Goal: Task Accomplishment & Management: Manage account settings

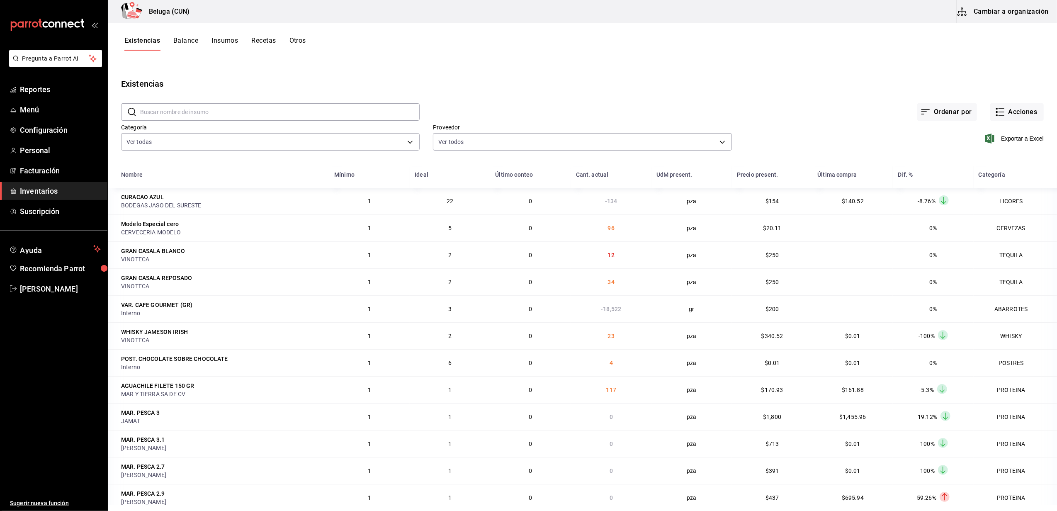
click at [51, 195] on span "Inventarios" at bounding box center [60, 190] width 81 height 11
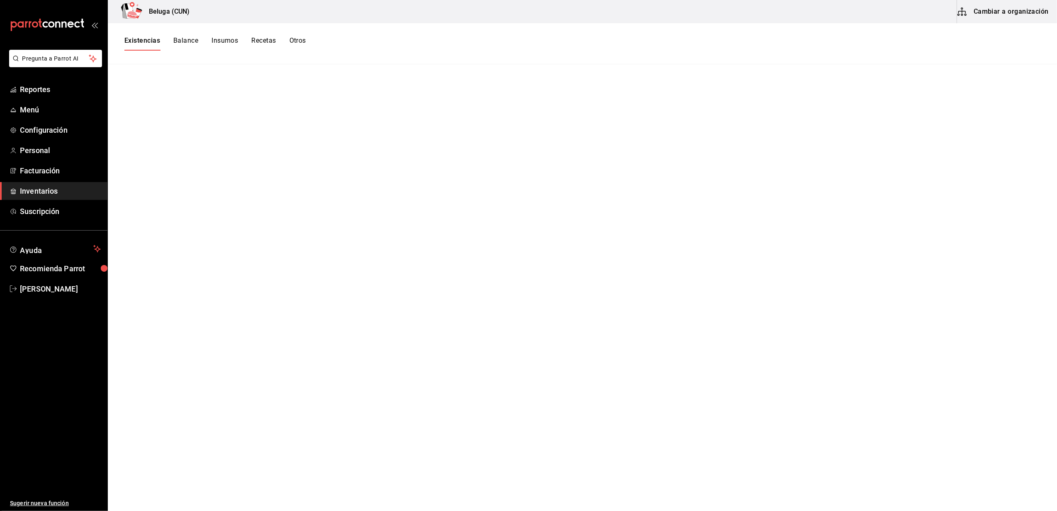
click at [46, 202] on ul "Reportes Menú Configuración Personal Facturación Inventarios Suscripción" at bounding box center [53, 150] width 107 height 140
click at [46, 208] on span "Suscripción" at bounding box center [60, 211] width 81 height 11
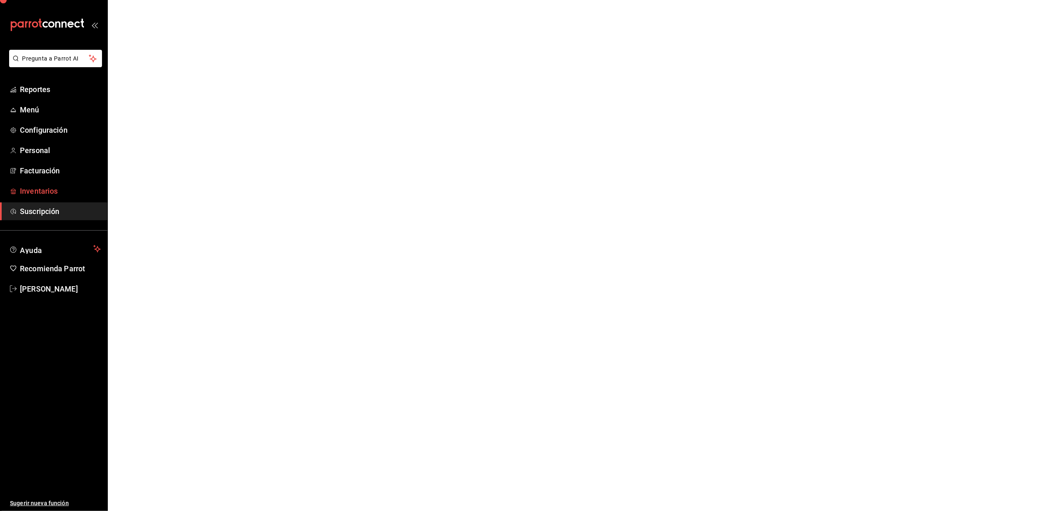
click at [52, 193] on span "Inventarios" at bounding box center [60, 190] width 81 height 11
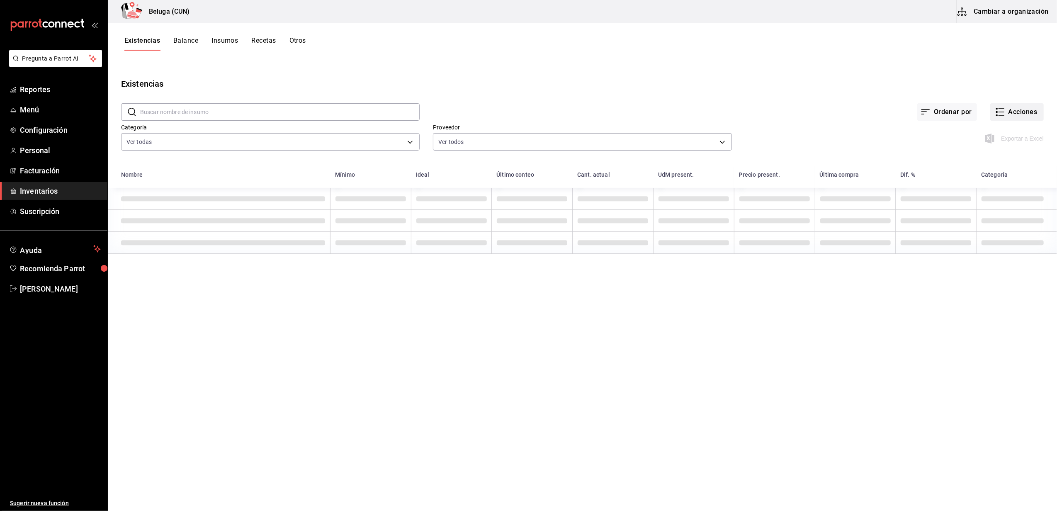
click at [1019, 113] on button "Acciones" at bounding box center [1017, 111] width 54 height 17
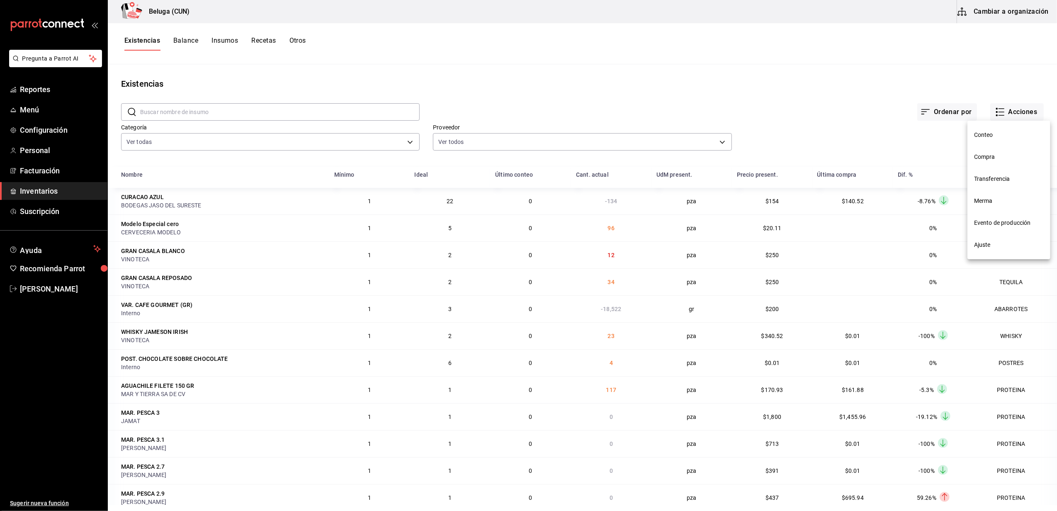
click at [984, 169] on li "Transferencia" at bounding box center [1009, 179] width 83 height 22
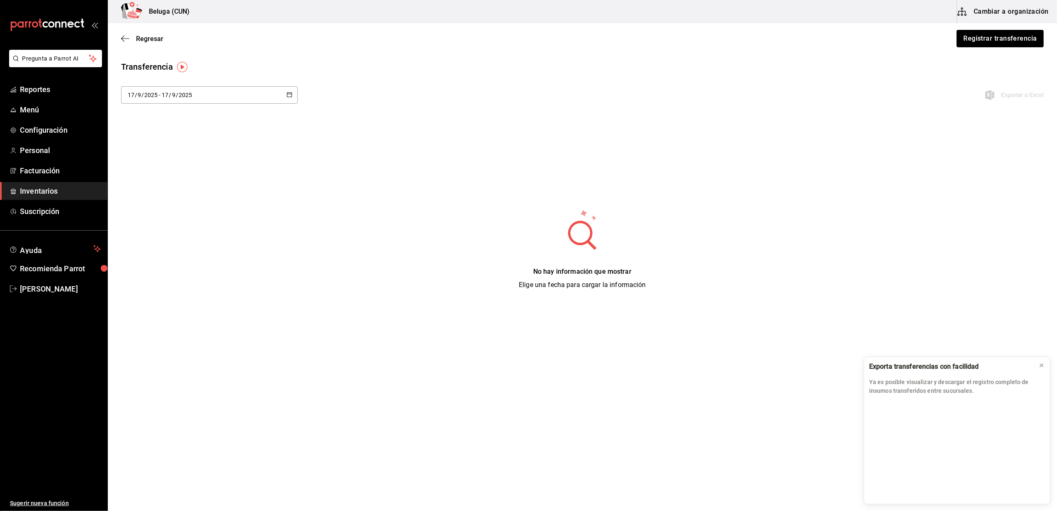
click at [1047, 364] on button at bounding box center [1041, 365] width 13 height 13
click at [993, 40] on button "Registrar transferencia" at bounding box center [1000, 38] width 88 height 17
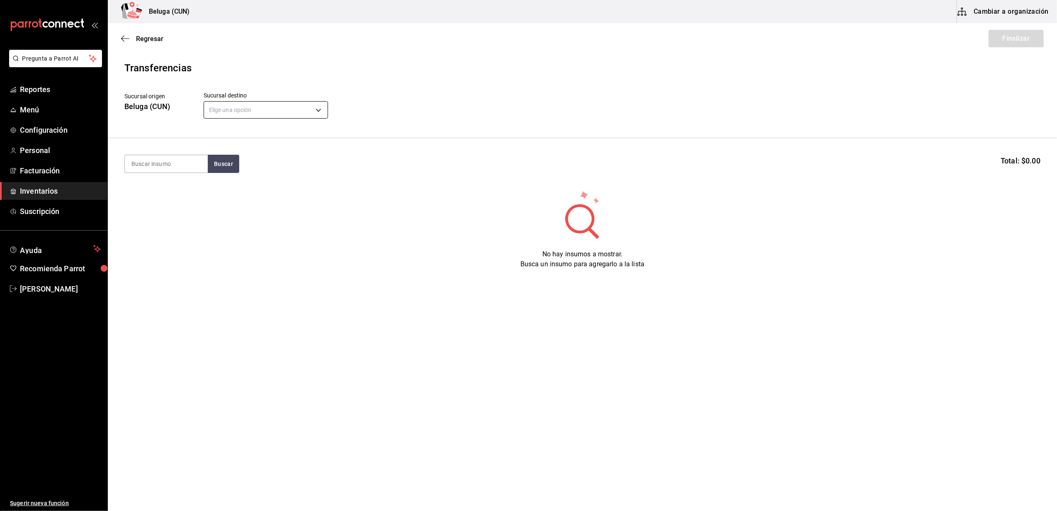
click at [317, 111] on body "Pregunta a Parrot AI Reportes Menú Configuración Personal Facturación Inventari…" at bounding box center [528, 232] width 1057 height 464
click at [256, 188] on div at bounding box center [528, 255] width 1057 height 511
click at [30, 192] on span "Inventarios" at bounding box center [60, 190] width 81 height 11
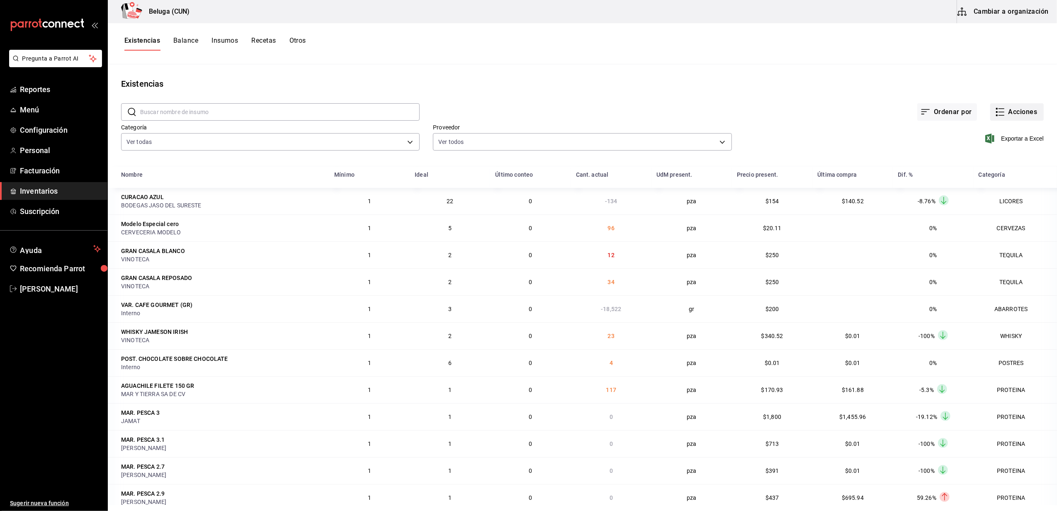
click at [1010, 110] on button "Acciones" at bounding box center [1017, 111] width 54 height 17
click at [996, 161] on li "Compra" at bounding box center [1009, 157] width 83 height 22
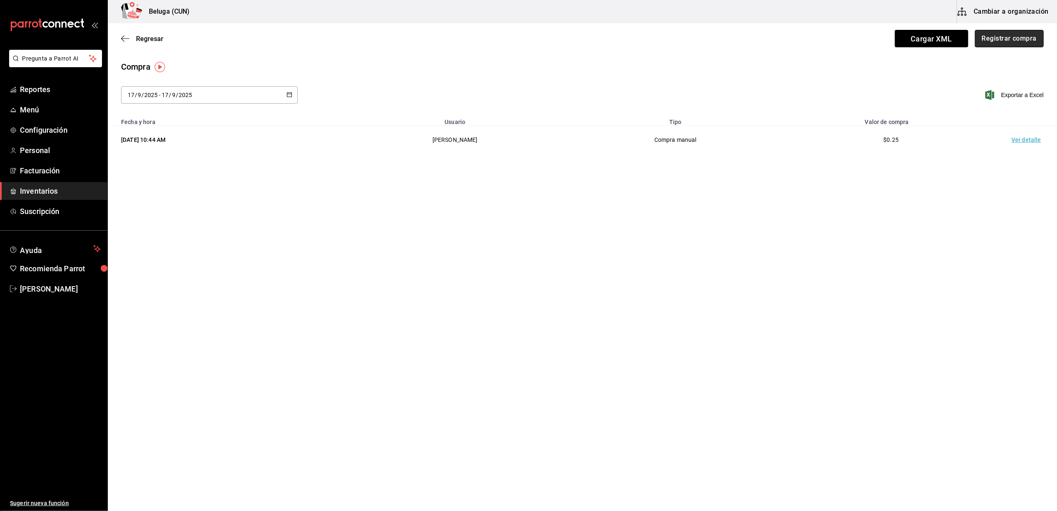
click at [1019, 35] on button "Registrar compra" at bounding box center [1009, 38] width 69 height 17
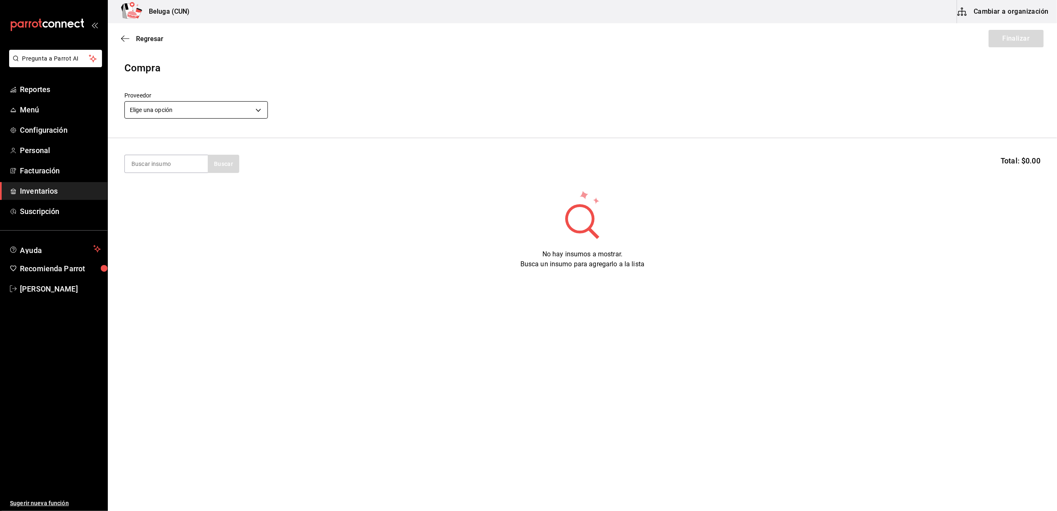
click at [256, 102] on div "Elige una opción default" at bounding box center [196, 109] width 144 height 22
click at [259, 105] on body "Pregunta a Parrot AI Reportes Menú Configuración Personal Facturación Inventari…" at bounding box center [528, 232] width 1057 height 464
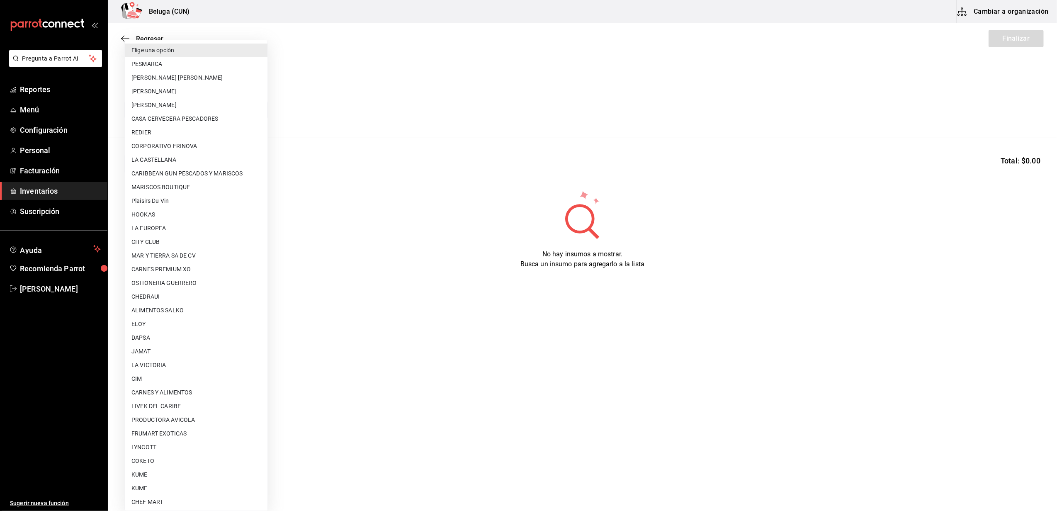
scroll to position [262, 0]
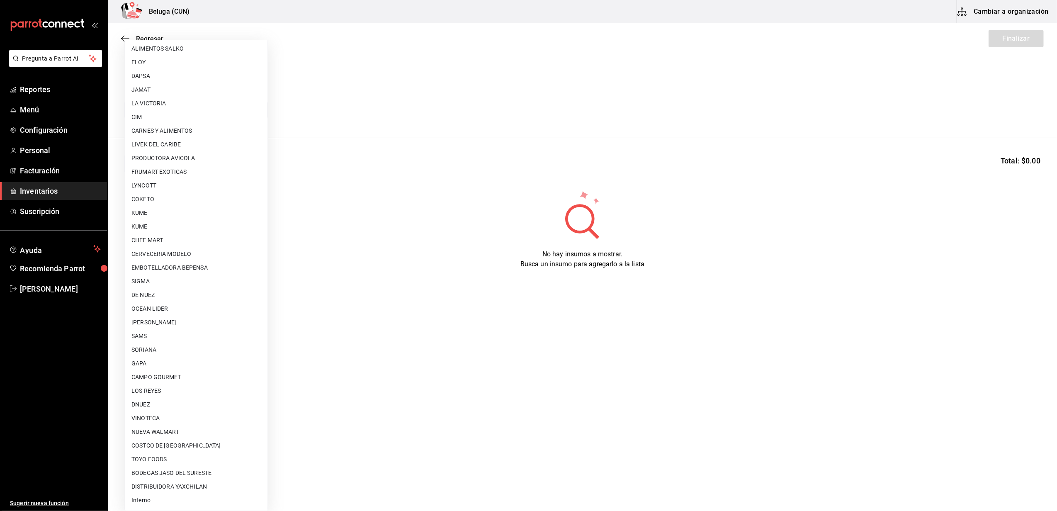
click at [162, 495] on li "Interno" at bounding box center [196, 501] width 143 height 14
type input "cf097a6b-1652-49c1-8634-faa24daf0fdd"
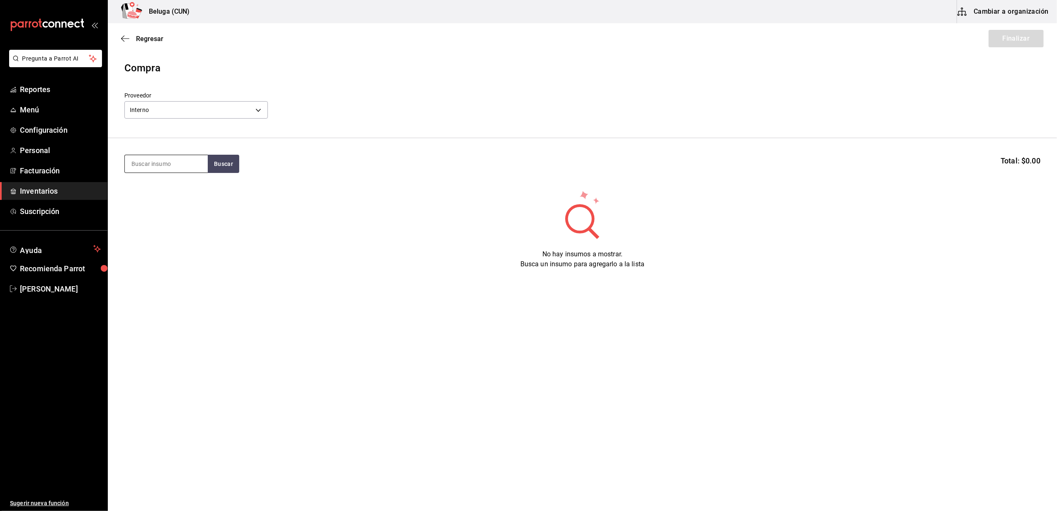
click at [186, 166] on input at bounding box center [166, 163] width 83 height 17
type input "frijol"
click at [165, 203] on div "FRIJOLES PARA TACOS ZARANDEADOS 100 GR" at bounding box center [166, 203] width 70 height 40
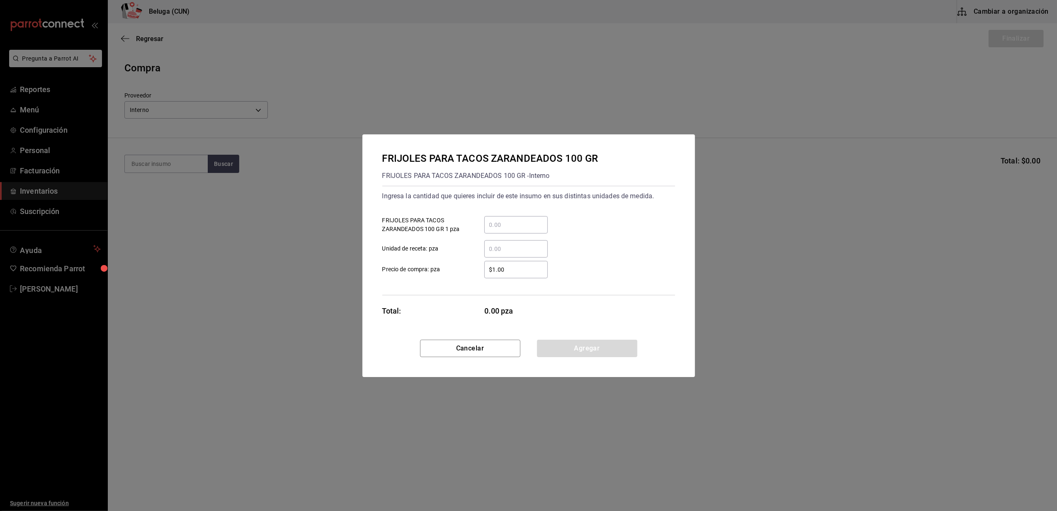
click at [536, 222] on input "​ FRIJOLES PARA TACOS ZARANDEADOS 100 GR 1 pza" at bounding box center [515, 225] width 63 height 10
type input "22"
click at [478, 274] on div "$1.00 ​" at bounding box center [509, 269] width 77 height 17
click at [484, 274] on input "$1.00" at bounding box center [515, 270] width 63 height 10
drag, startPoint x: 514, startPoint y: 270, endPoint x: 431, endPoint y: 263, distance: 83.3
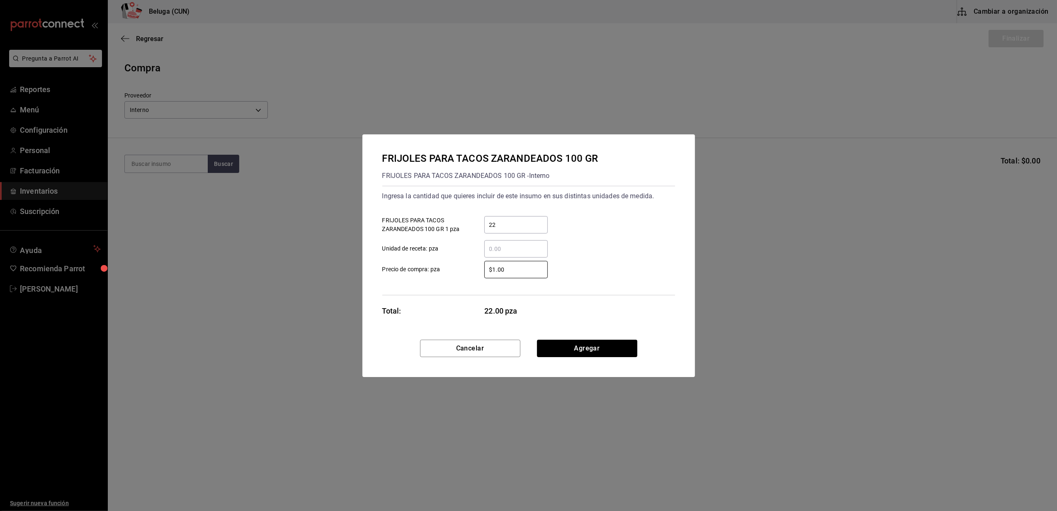
click at [437, 265] on label "$1.00 ​ Precio de compra: pza" at bounding box center [464, 269] width 165 height 17
type input "$0.01"
click at [583, 343] on button "Agregar" at bounding box center [587, 348] width 100 height 17
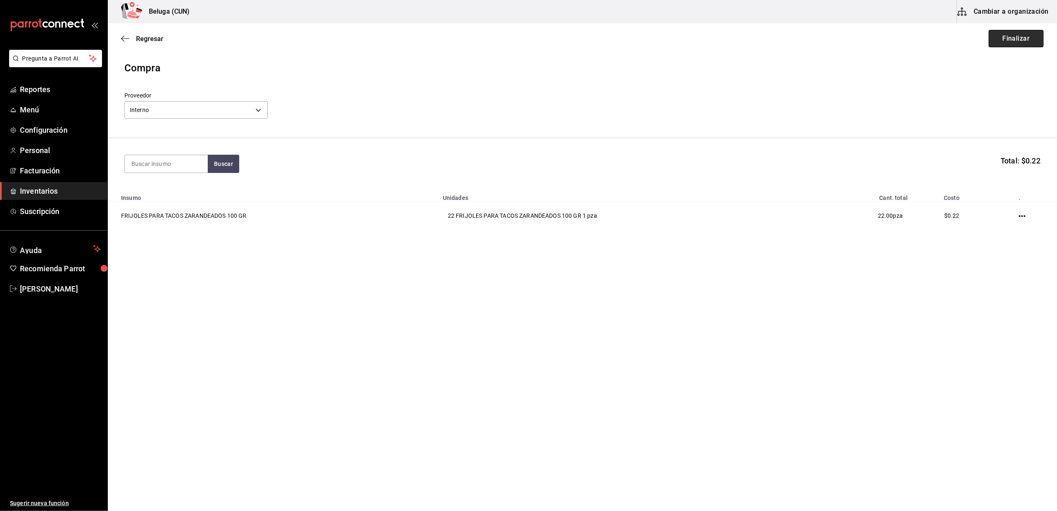
click at [1024, 46] on button "Finalizar" at bounding box center [1016, 38] width 55 height 17
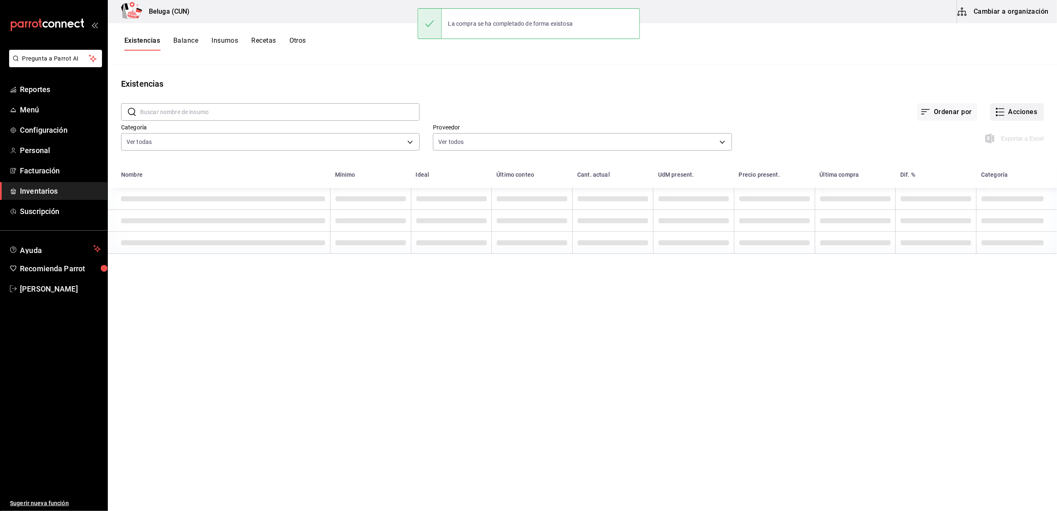
click at [1013, 109] on button "Acciones" at bounding box center [1017, 111] width 54 height 17
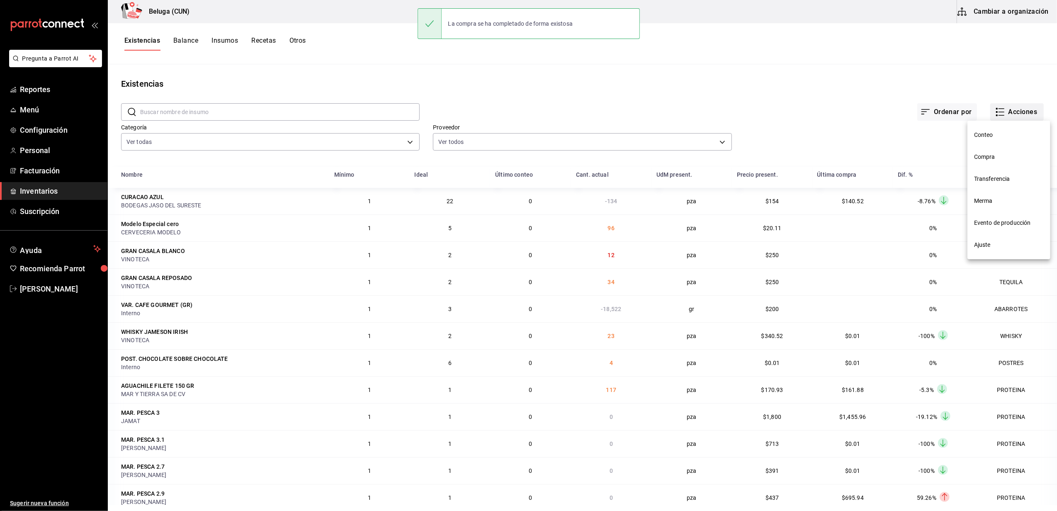
click at [992, 153] on span "Compra" at bounding box center [1009, 157] width 70 height 9
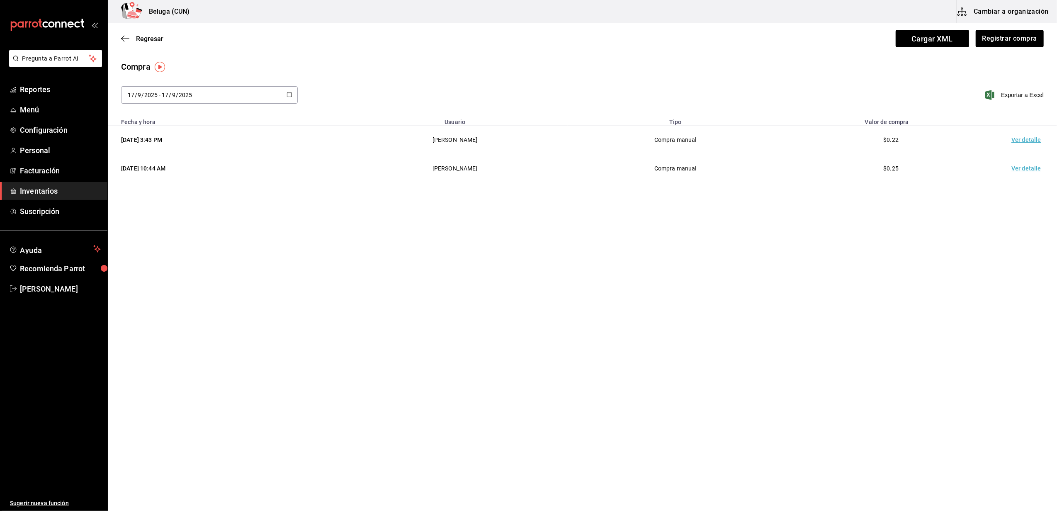
click at [1034, 141] on td "Ver detalle" at bounding box center [1028, 140] width 58 height 29
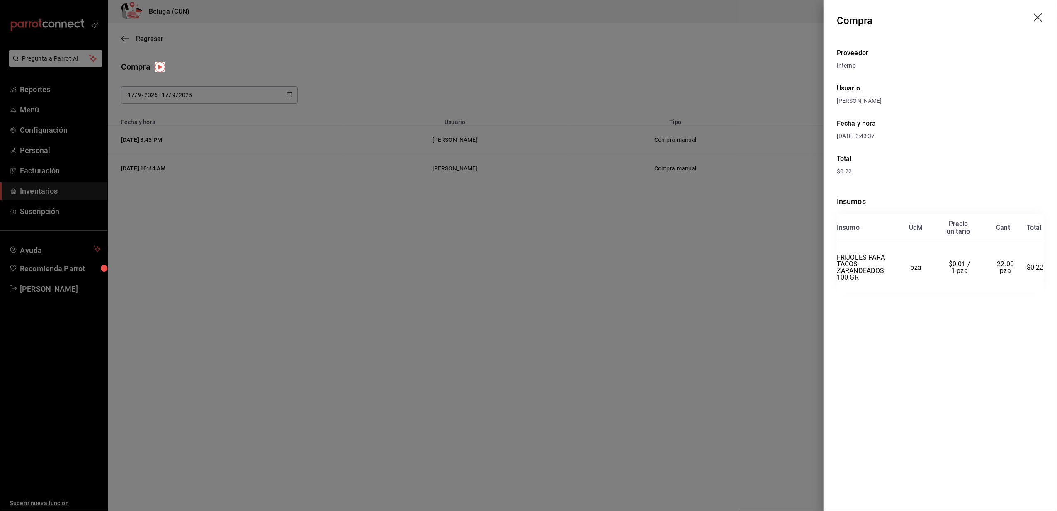
click at [1037, 16] on icon "drag" at bounding box center [1039, 18] width 10 height 10
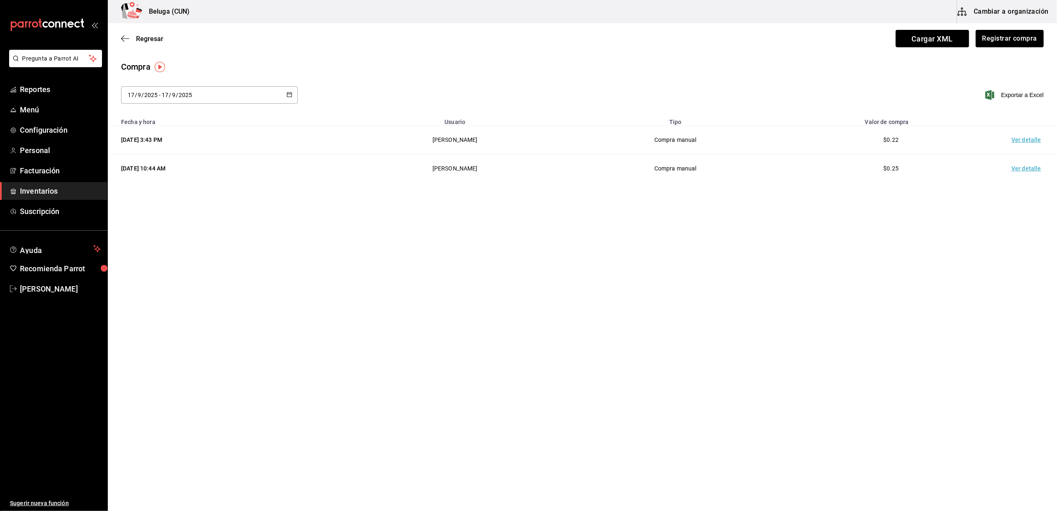
click at [663, 213] on main "Regresar Cargar XML Registrar compra Compra [DATE] [DATE] - [DATE] [DATE] Expor…" at bounding box center [582, 243] width 949 height 441
click at [1023, 34] on button "Registrar compra" at bounding box center [1009, 38] width 69 height 17
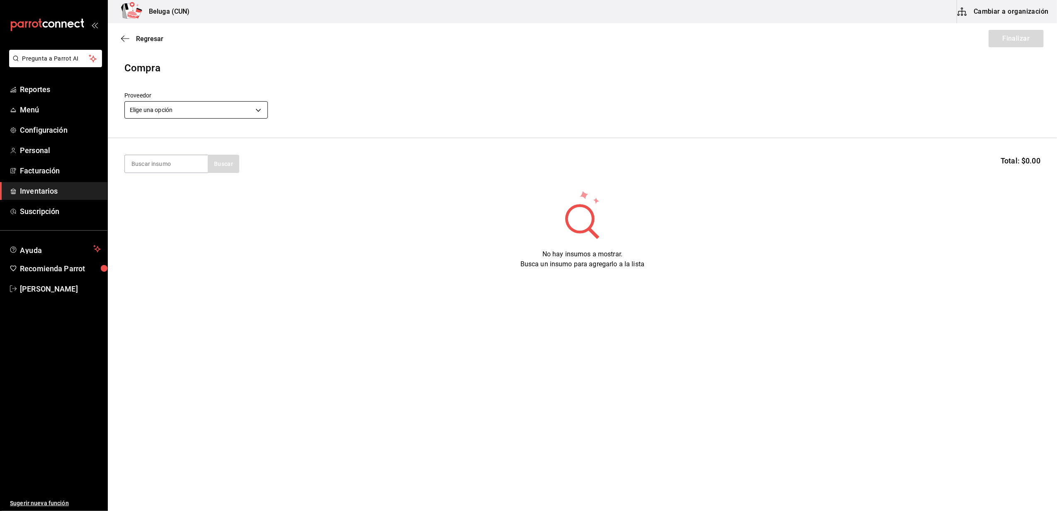
click at [255, 112] on body "Pregunta a Parrot AI Reportes Menú Configuración Personal Facturación Inventari…" at bounding box center [528, 232] width 1057 height 464
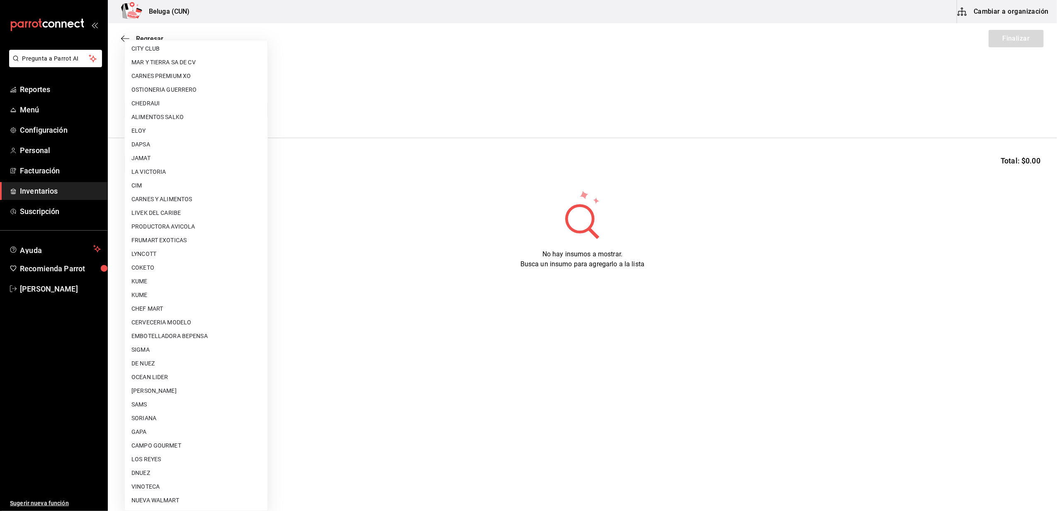
scroll to position [221, 0]
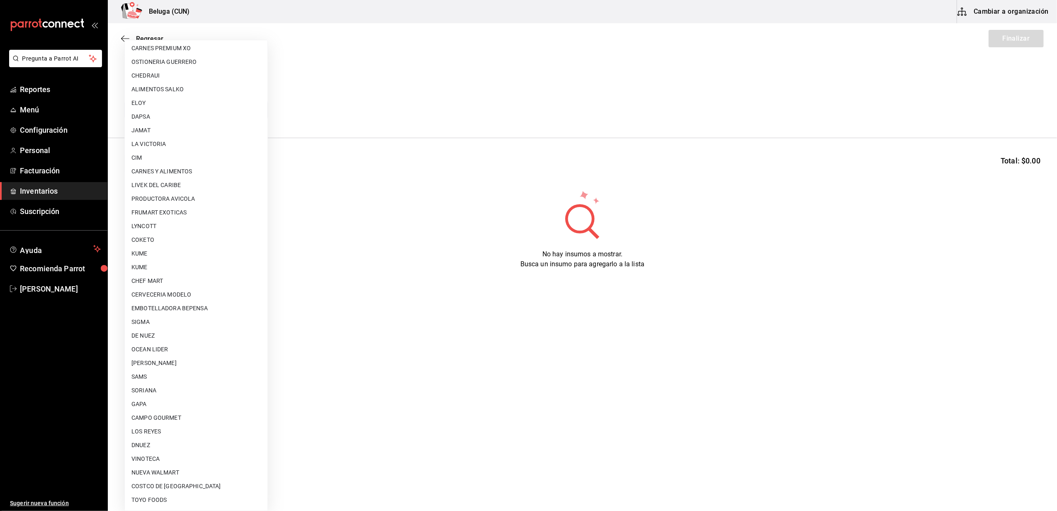
click at [155, 402] on li "GAPA" at bounding box center [196, 404] width 143 height 14
type input "2a39c152-d151-411b-809e-f28c55ac55f8"
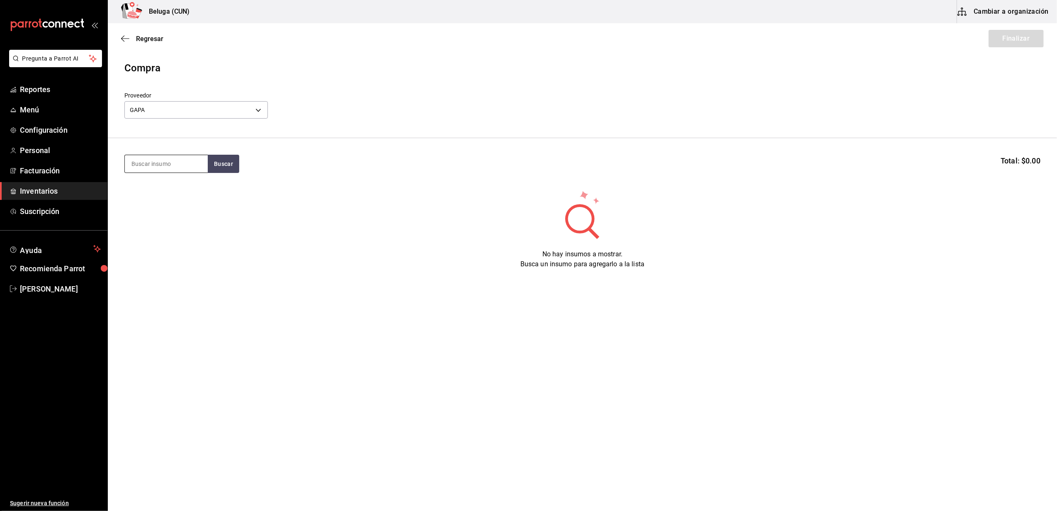
click at [190, 170] on input at bounding box center [166, 163] width 83 height 17
type input "cowb"
click at [189, 191] on div "CAR. COWBOY CREEK STONE 650 GR" at bounding box center [166, 193] width 70 height 20
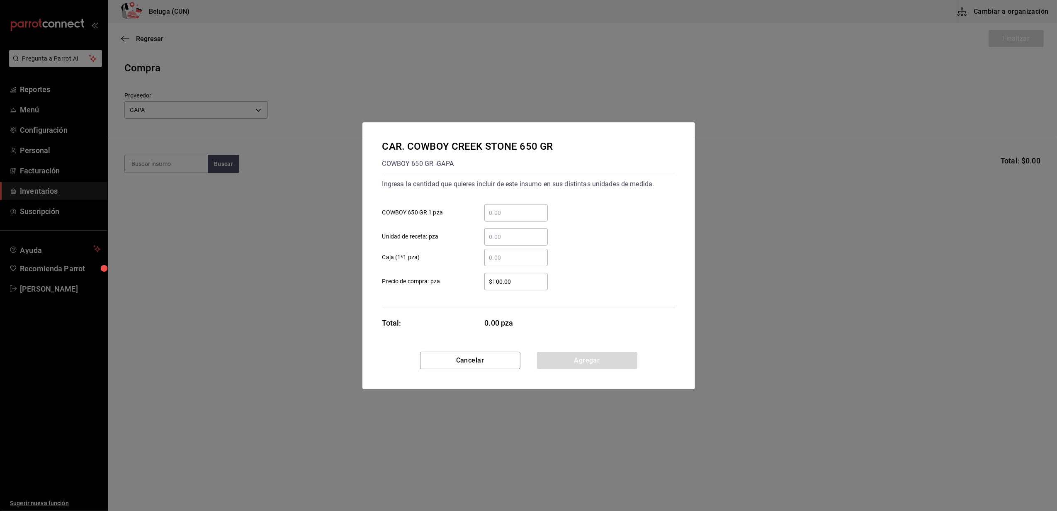
click at [506, 219] on div "​" at bounding box center [515, 212] width 63 height 17
click at [506, 218] on input "​ COWBOY 650 GR 1 pza" at bounding box center [515, 213] width 63 height 10
type input "21"
click at [474, 261] on div "​" at bounding box center [509, 257] width 77 height 17
click at [484, 261] on input "​ Caja (1*1 pza)" at bounding box center [515, 258] width 63 height 10
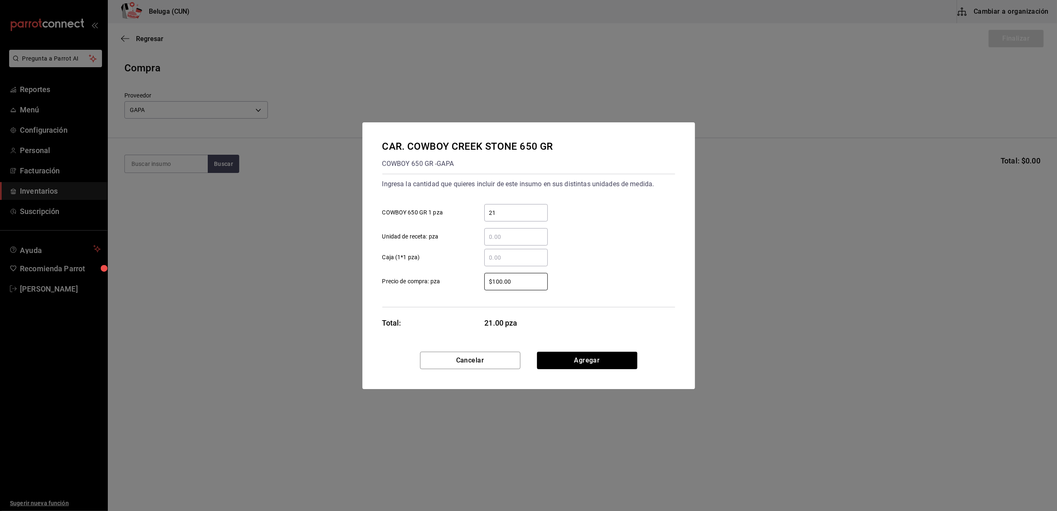
drag, startPoint x: 521, startPoint y: 285, endPoint x: 460, endPoint y: 272, distance: 62.2
click at [460, 272] on div "$100.00 ​ Precio de compra: pza" at bounding box center [525, 278] width 299 height 24
type input "$604.60"
click at [576, 356] on button "Agregar" at bounding box center [587, 360] width 100 height 17
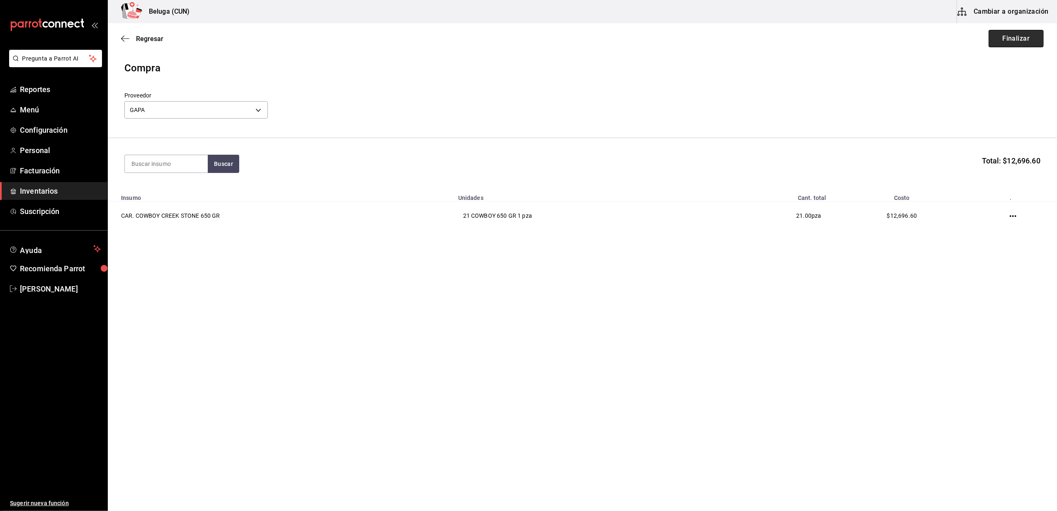
click at [1025, 43] on button "Finalizar" at bounding box center [1016, 38] width 55 height 17
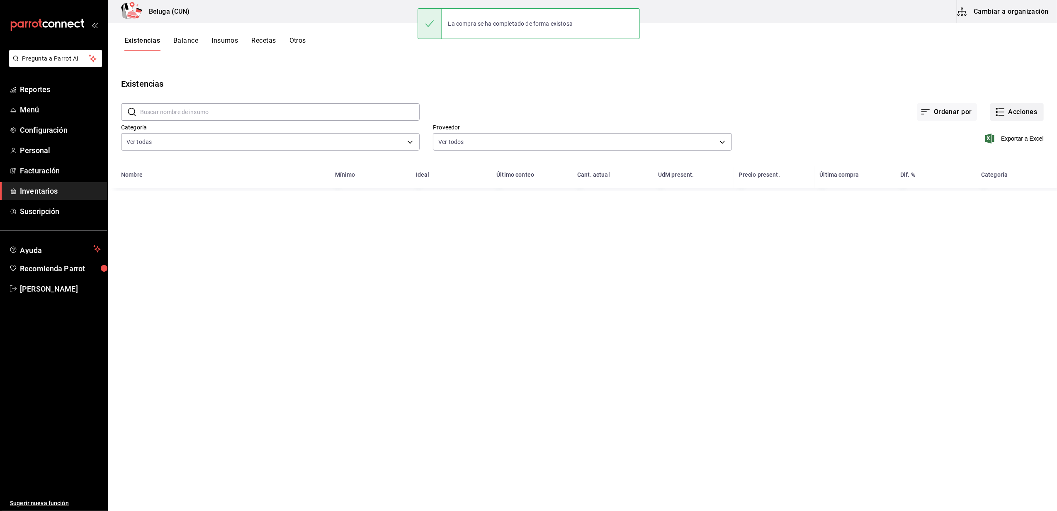
click at [1010, 112] on button "Acciones" at bounding box center [1017, 111] width 54 height 17
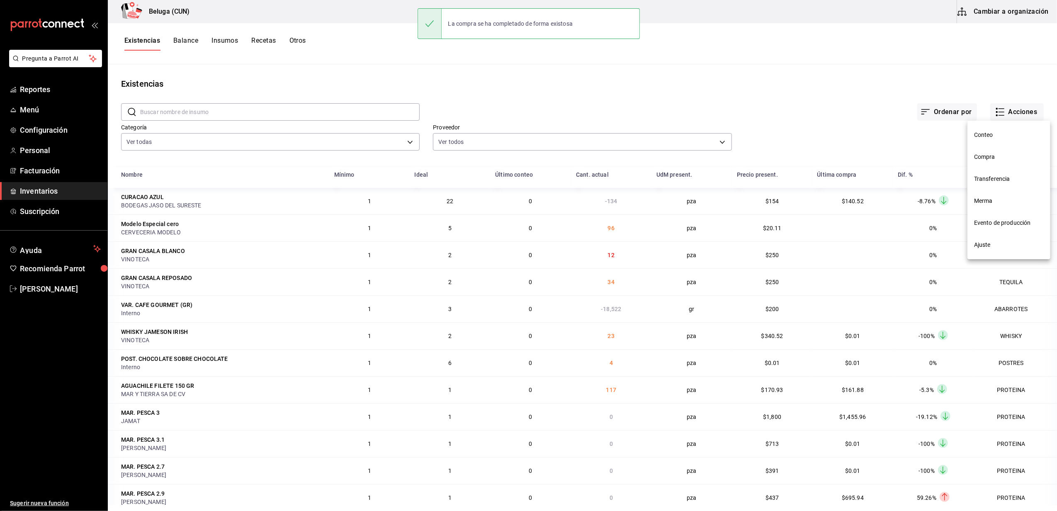
click at [989, 160] on span "Compra" at bounding box center [1009, 157] width 70 height 9
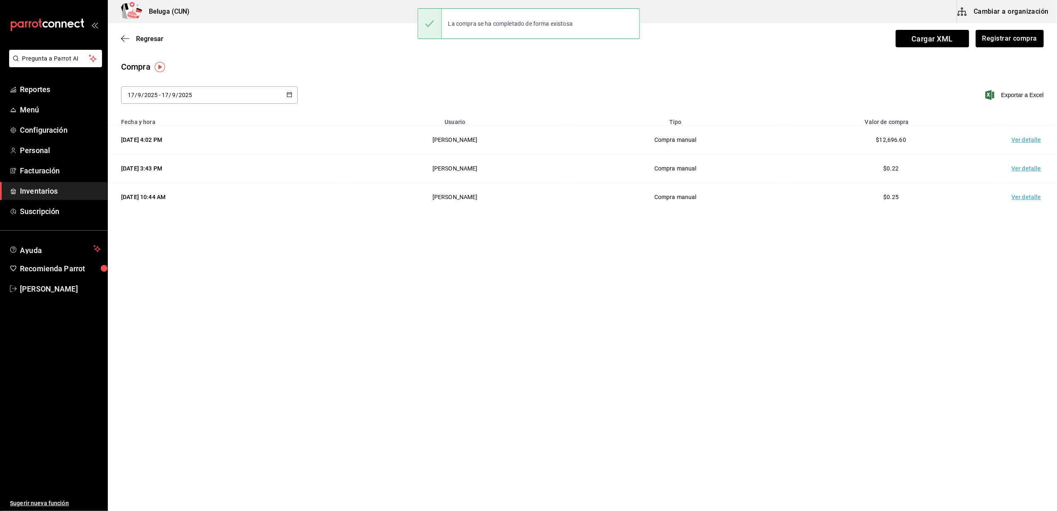
click at [1020, 140] on td "Ver detalle" at bounding box center [1028, 140] width 58 height 29
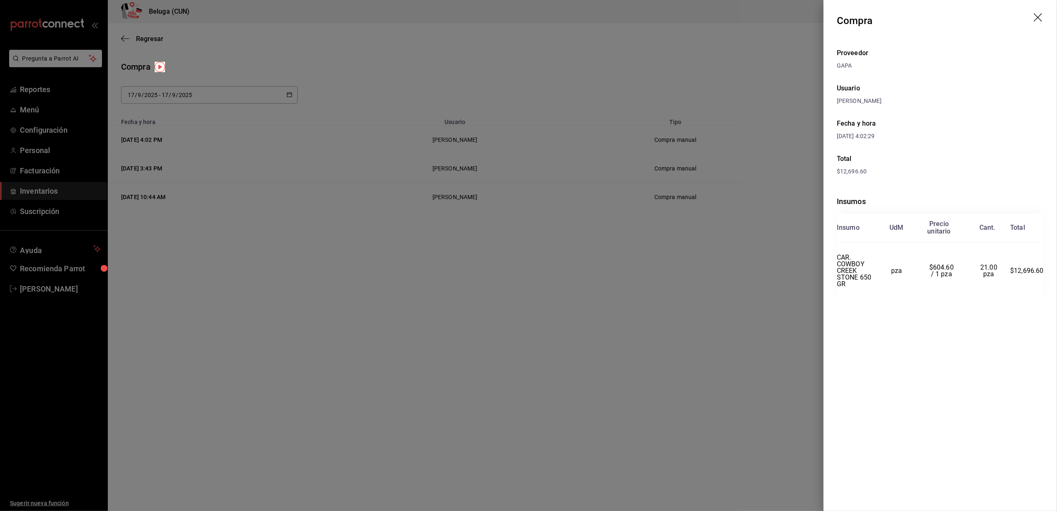
click at [1039, 15] on icon "drag" at bounding box center [1039, 18] width 10 height 10
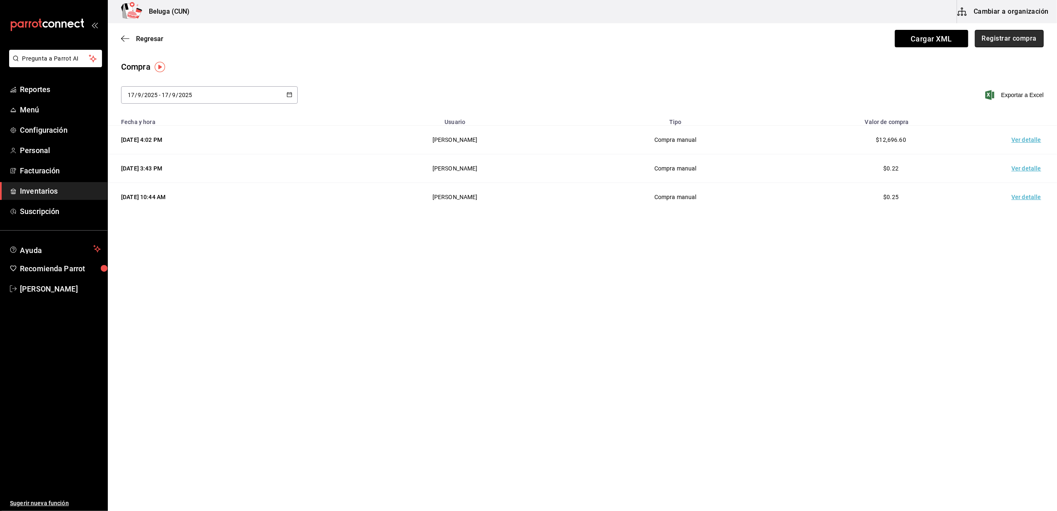
click at [1005, 42] on button "Registrar compra" at bounding box center [1009, 38] width 69 height 17
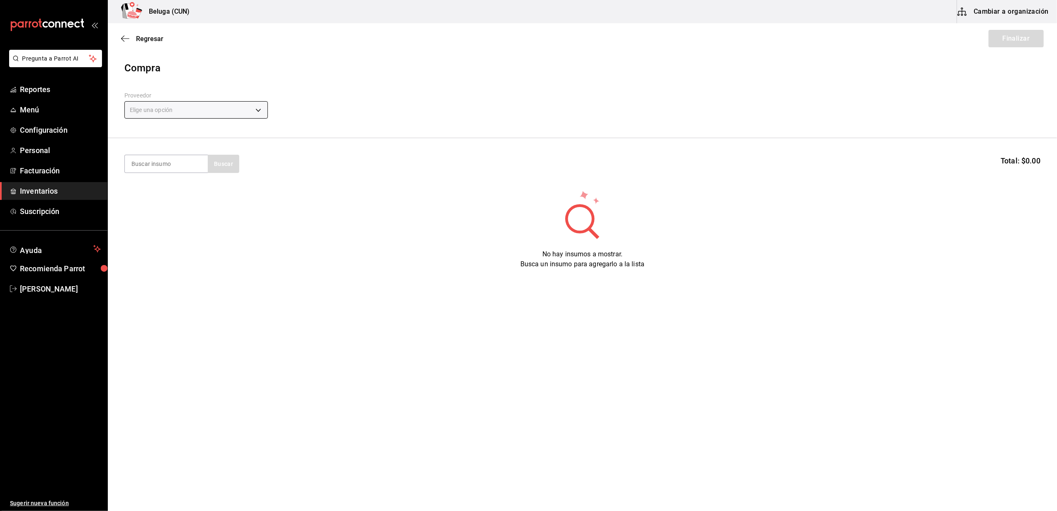
click at [263, 108] on body "Pregunta a Parrot AI Reportes Menú Configuración Personal Facturación Inventari…" at bounding box center [528, 232] width 1057 height 464
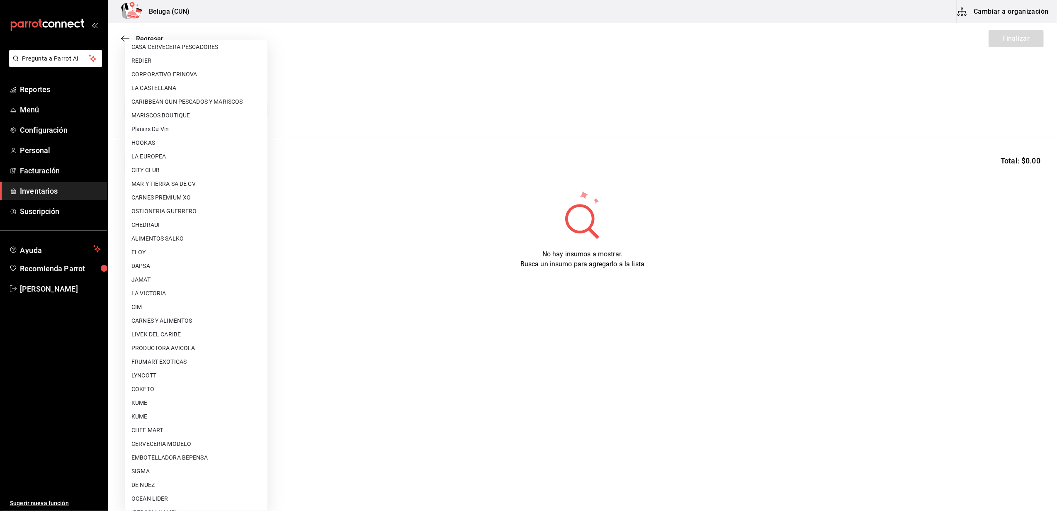
scroll to position [262, 0]
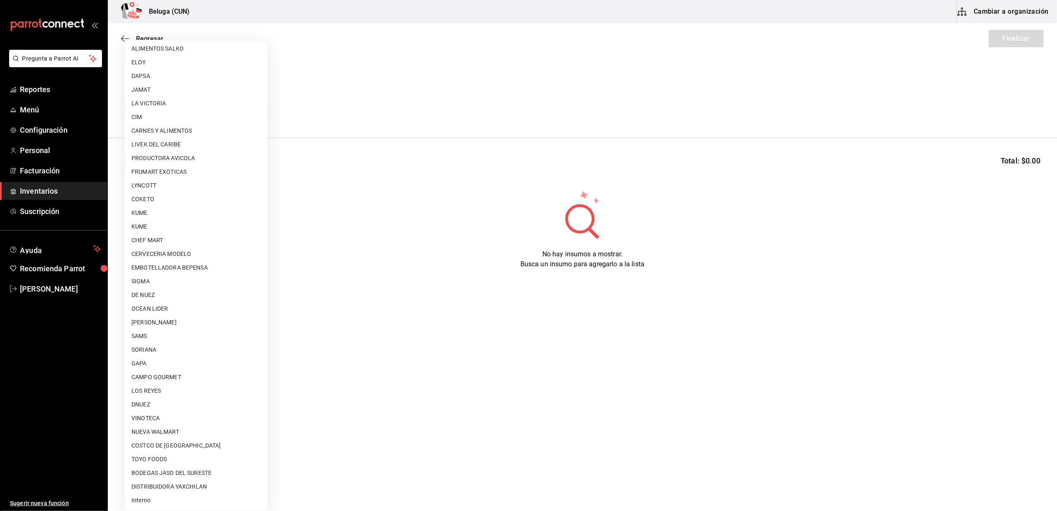
click at [148, 362] on li "GAPA" at bounding box center [196, 364] width 143 height 14
type input "2a39c152-d151-411b-809e-f28c55ac55f8"
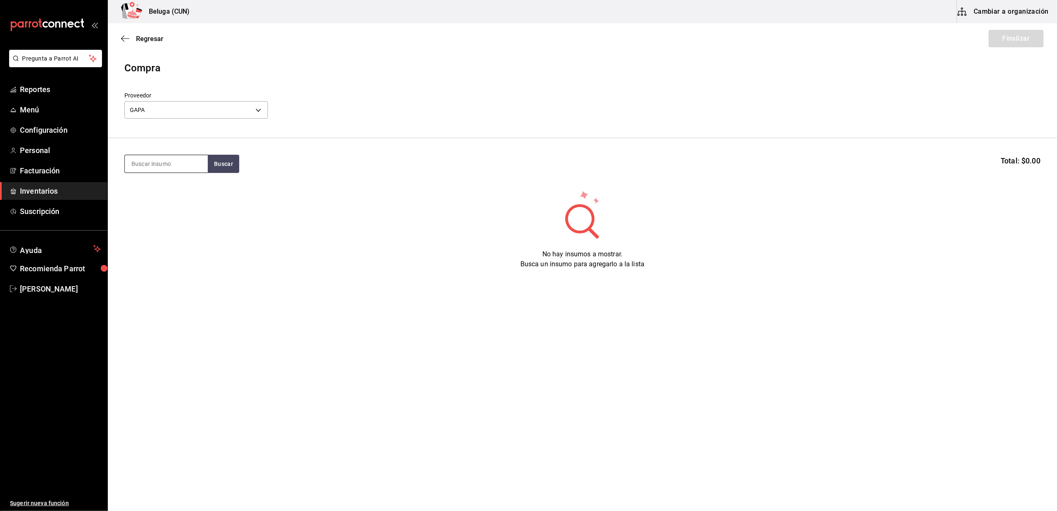
click at [163, 159] on input at bounding box center [166, 163] width 83 height 17
type input "RIB"
click at [151, 196] on div "RIB EYE AL PIQUIN 400 GR." at bounding box center [166, 193] width 70 height 20
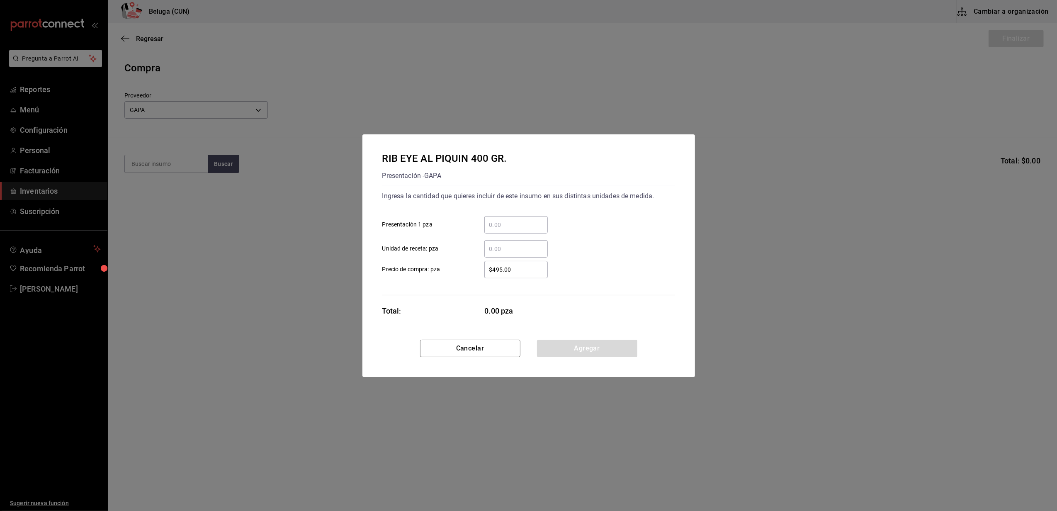
click at [523, 234] on div "​ Unidad de receta: pza" at bounding box center [525, 246] width 299 height 24
click at [525, 223] on input "​ Presentación 1 pza" at bounding box center [515, 225] width 63 height 10
type input "33"
click at [470, 249] on label "​ Unidad de receta: pza" at bounding box center [464, 248] width 165 height 17
click at [484, 249] on input "​ Unidad de receta: pza" at bounding box center [515, 249] width 63 height 10
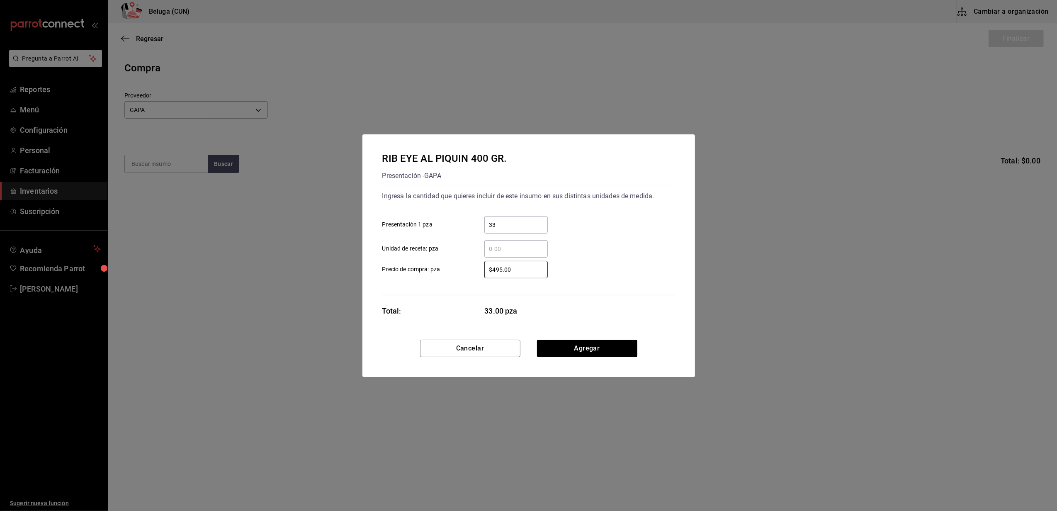
drag, startPoint x: 528, startPoint y: 268, endPoint x: 448, endPoint y: 272, distance: 80.2
click at [448, 272] on label "$495.00 ​ Precio de compra: pza" at bounding box center [464, 269] width 165 height 17
type input "$473.30"
click at [599, 353] on button "Agregar" at bounding box center [587, 348] width 100 height 17
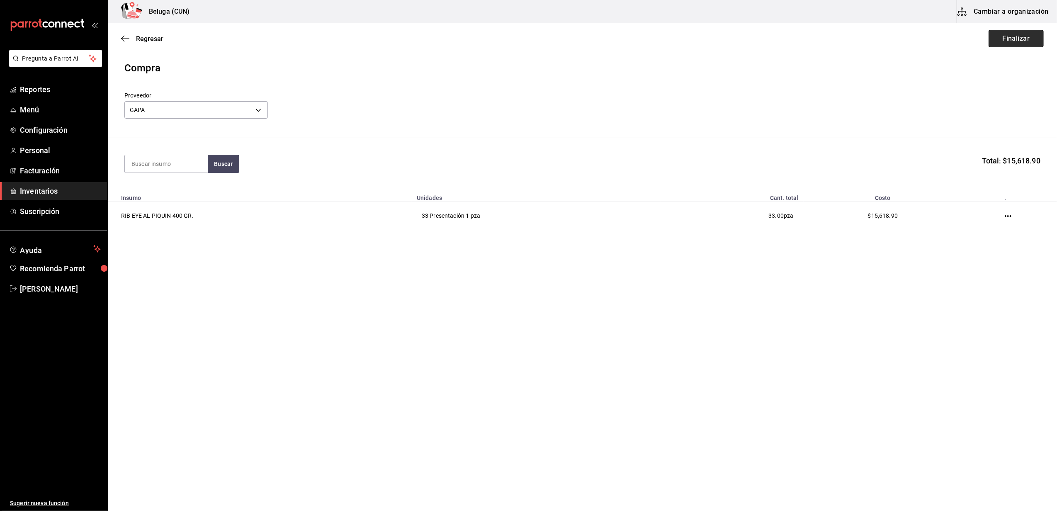
click at [1019, 42] on button "Finalizar" at bounding box center [1016, 38] width 55 height 17
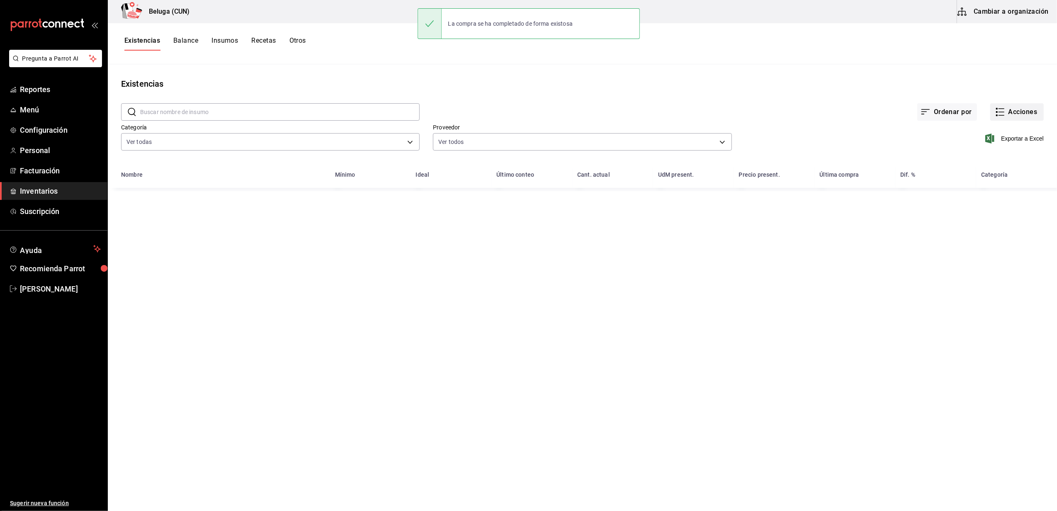
click at [1019, 107] on button "Acciones" at bounding box center [1017, 111] width 54 height 17
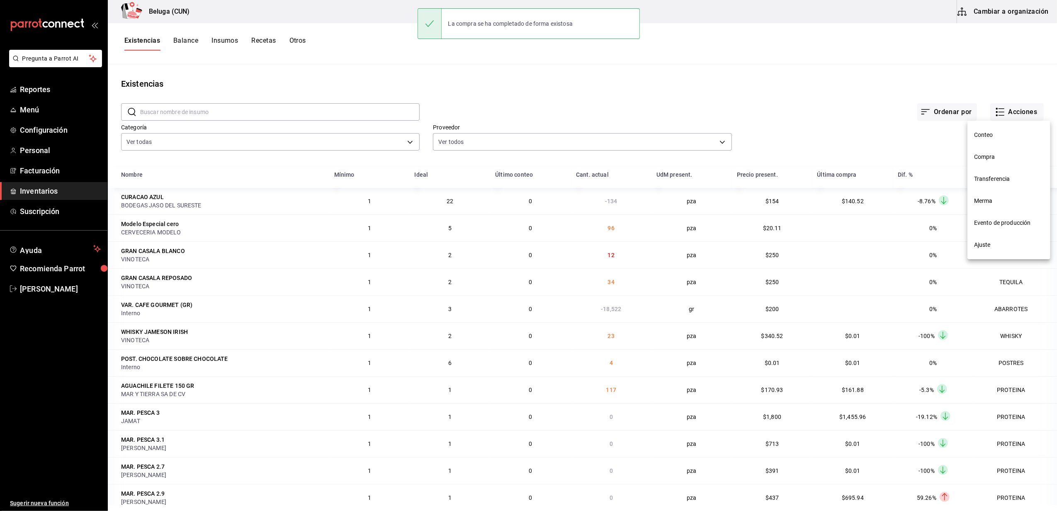
click at [1005, 152] on li "Compra" at bounding box center [1009, 157] width 83 height 22
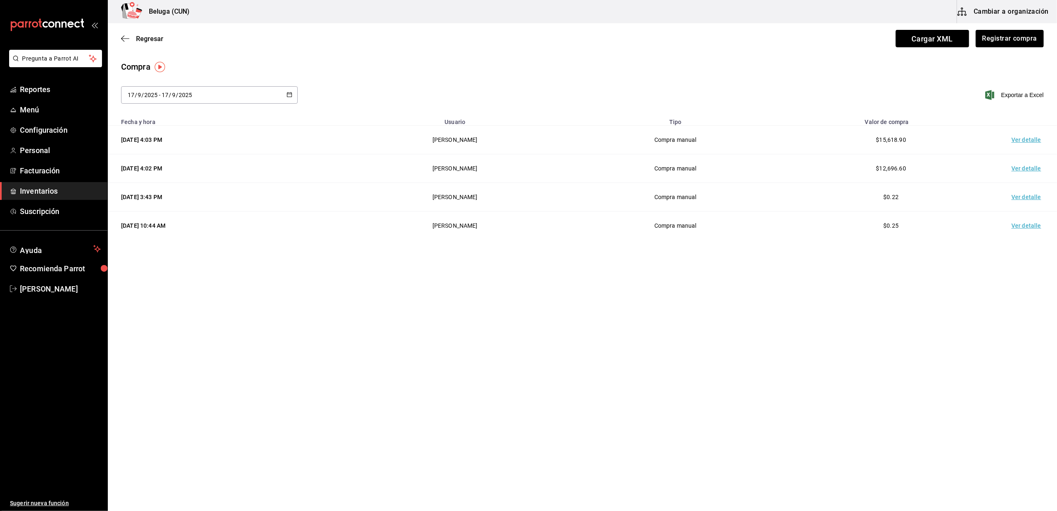
click at [1019, 139] on td "Ver detalle" at bounding box center [1028, 140] width 58 height 29
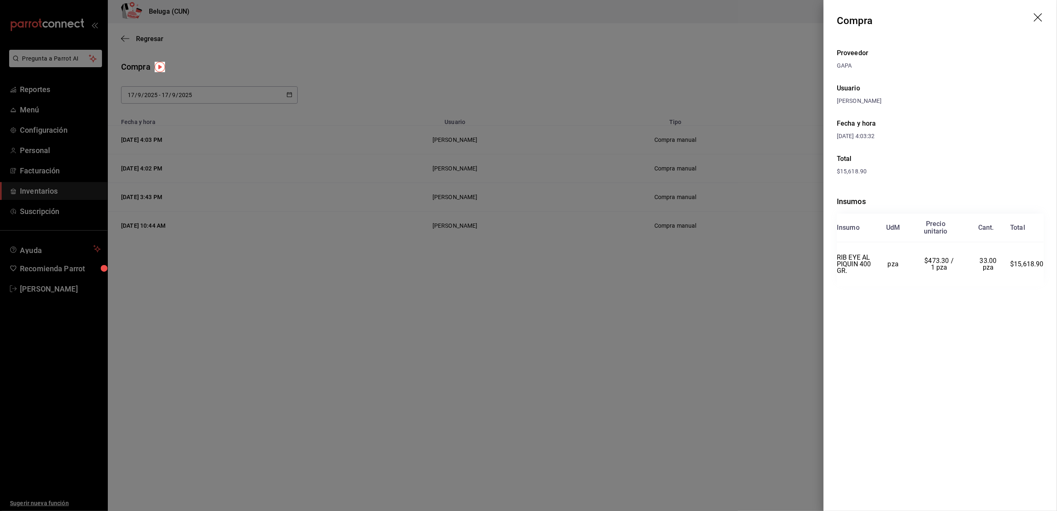
click at [1038, 16] on icon "drag" at bounding box center [1039, 18] width 10 height 10
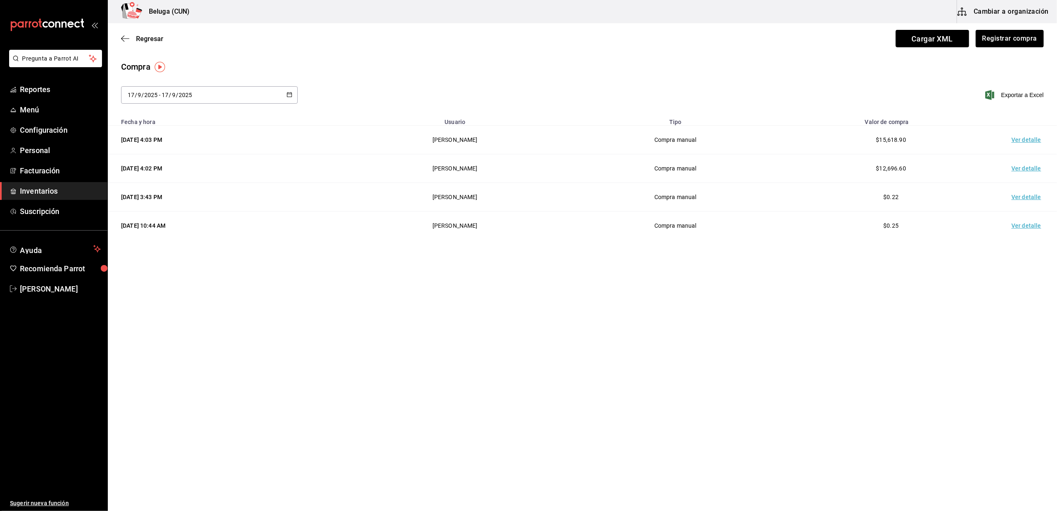
click at [721, 359] on main "Regresar Cargar XML Registrar compra Compra [DATE] [DATE] - [DATE] [DATE] Expor…" at bounding box center [582, 243] width 949 height 441
click at [1006, 45] on button "Registrar compra" at bounding box center [1009, 38] width 69 height 17
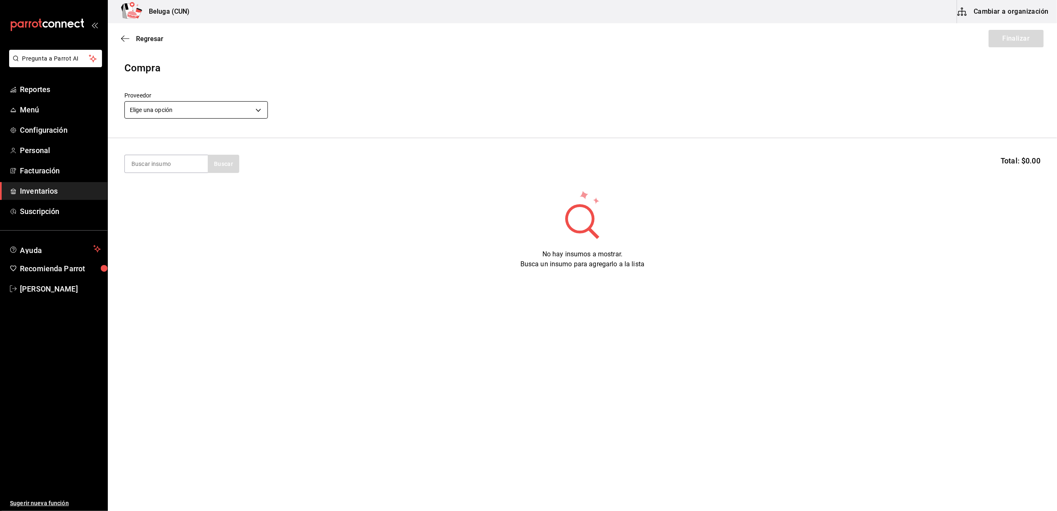
click at [246, 105] on body "Pregunta a Parrot AI Reportes Menú Configuración Personal Facturación Inventari…" at bounding box center [528, 232] width 1057 height 464
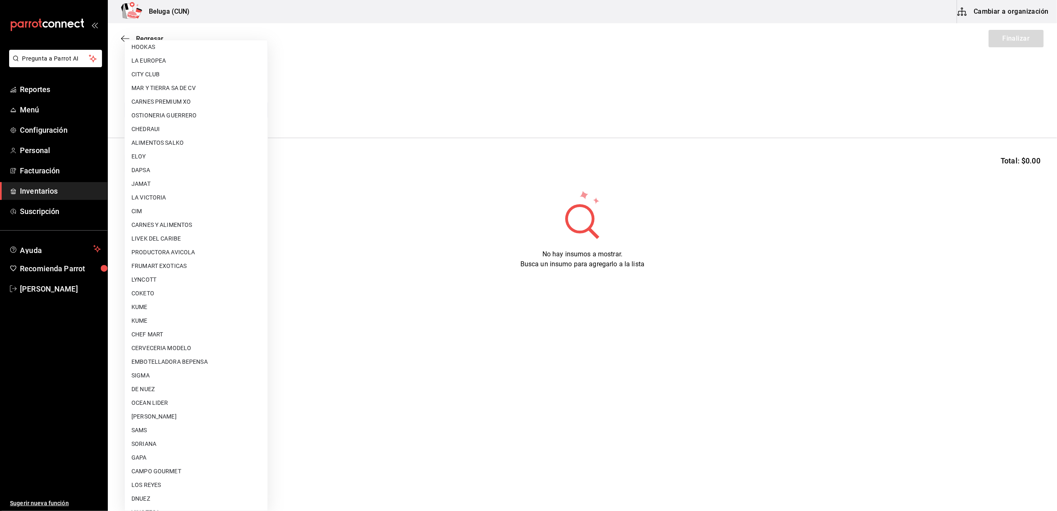
scroll to position [262, 0]
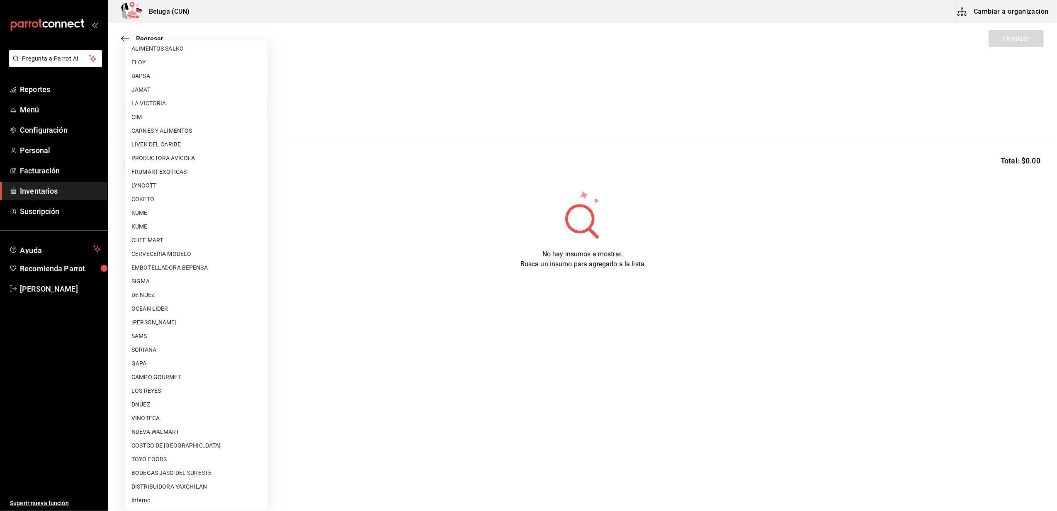
click at [163, 502] on li "Interno" at bounding box center [196, 501] width 143 height 14
type input "cf097a6b-1652-49c1-8634-faa24daf0fdd"
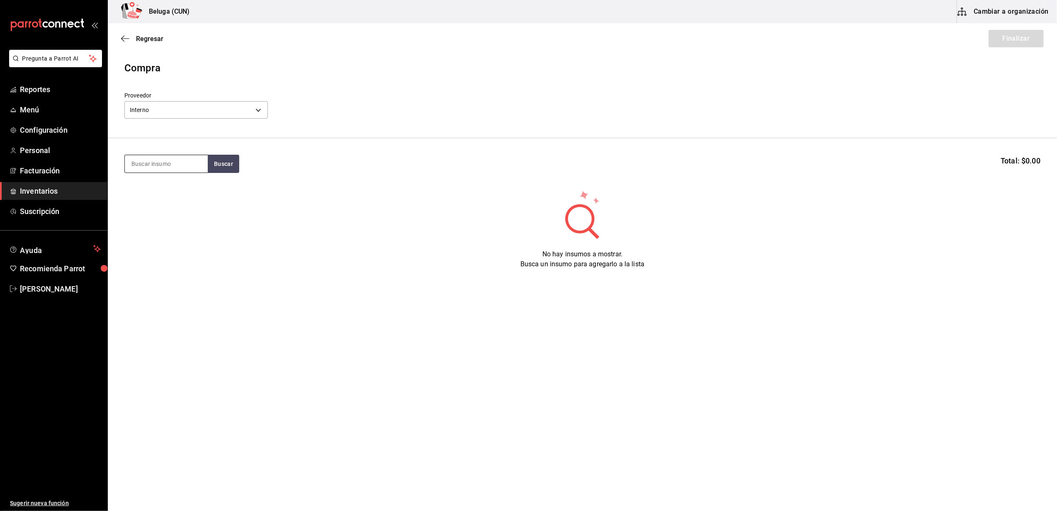
click at [200, 168] on input at bounding box center [166, 163] width 83 height 17
type input "JUGO"
click at [155, 192] on div "MAR. JUGO DE CAMARON 100 GR" at bounding box center [166, 193] width 70 height 20
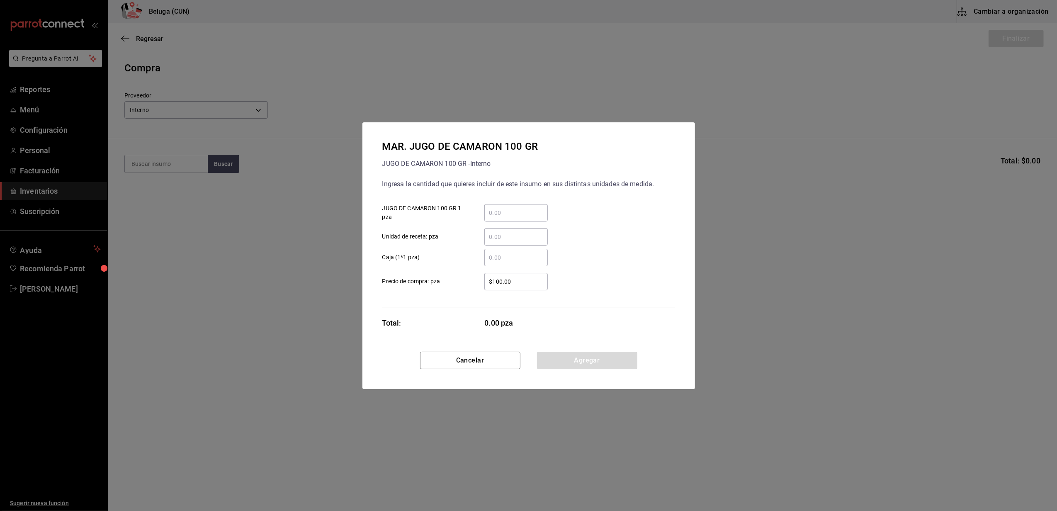
click at [511, 208] on input "​ JUGO DE CAMARON 100 GR 1 pza" at bounding box center [515, 213] width 63 height 10
type input "18"
click at [453, 263] on label "​ Caja (1*1 pza)" at bounding box center [464, 257] width 165 height 17
click at [484, 263] on input "​ Caja (1*1 pza)" at bounding box center [515, 258] width 63 height 10
drag, startPoint x: 505, startPoint y: 280, endPoint x: 347, endPoint y: 277, distance: 158.5
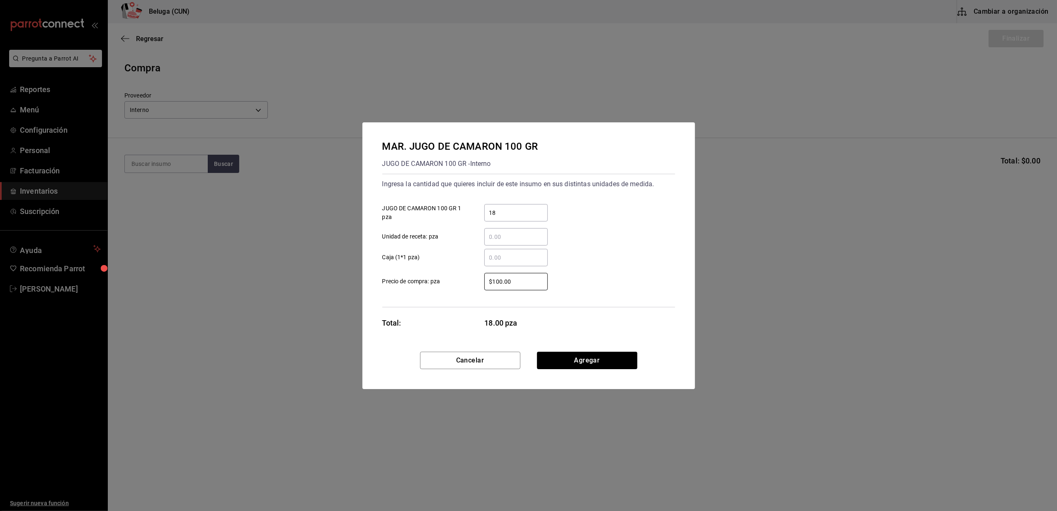
click at [347, 277] on div "MAR. JUGO DE CAMARON 100 GR JUGO DE CAMARON 100 GR - Interno Ingresa la cantida…" at bounding box center [528, 255] width 1057 height 511
type input "$0.01"
click at [587, 353] on button "Agregar" at bounding box center [587, 360] width 100 height 17
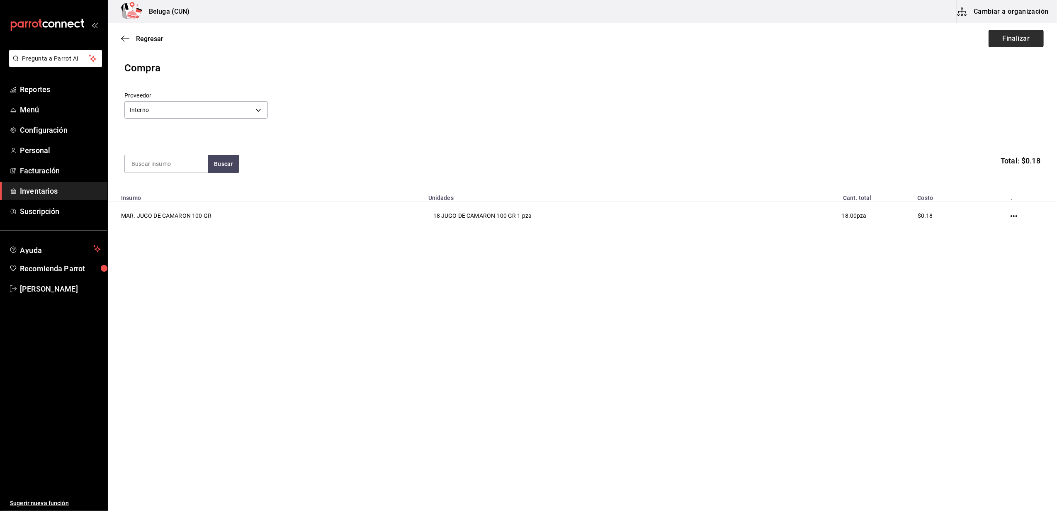
click at [1010, 42] on button "Finalizar" at bounding box center [1016, 38] width 55 height 17
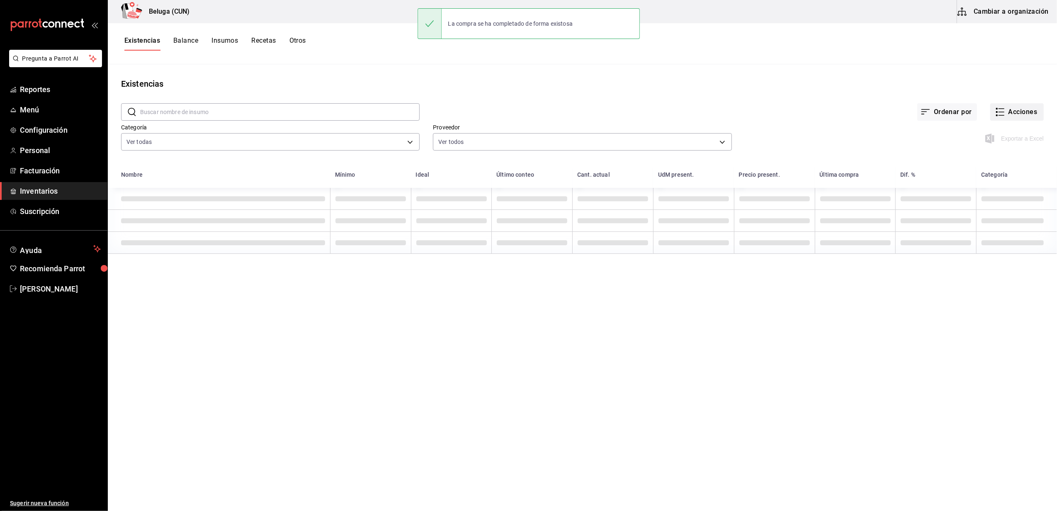
click at [1016, 113] on button "Acciones" at bounding box center [1017, 111] width 54 height 17
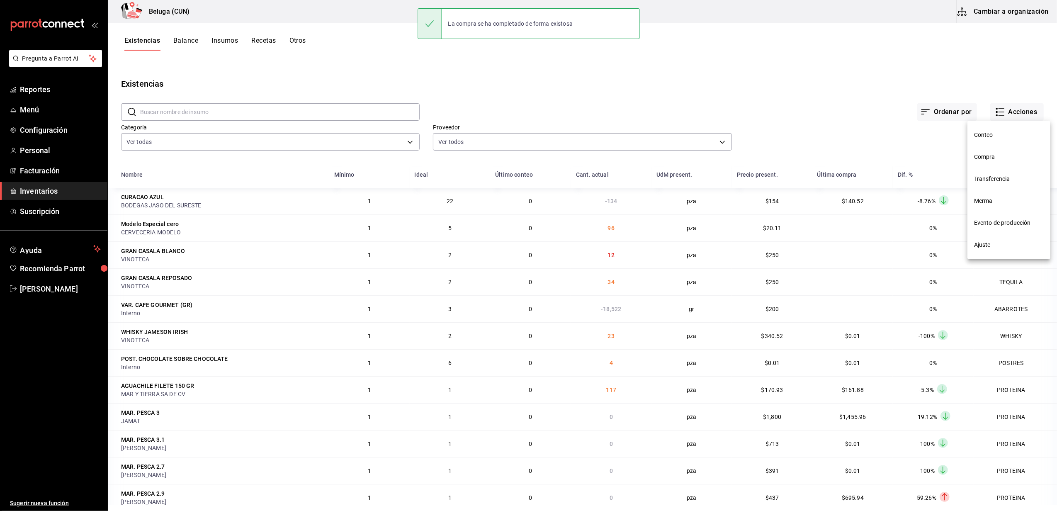
click at [991, 161] on li "Compra" at bounding box center [1009, 157] width 83 height 22
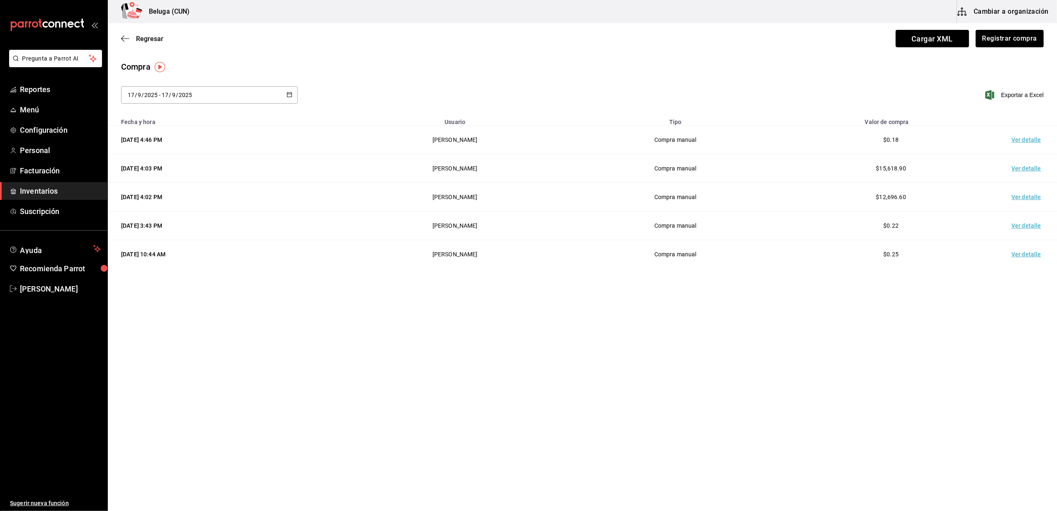
click at [1018, 139] on td "Ver detalle" at bounding box center [1028, 140] width 58 height 29
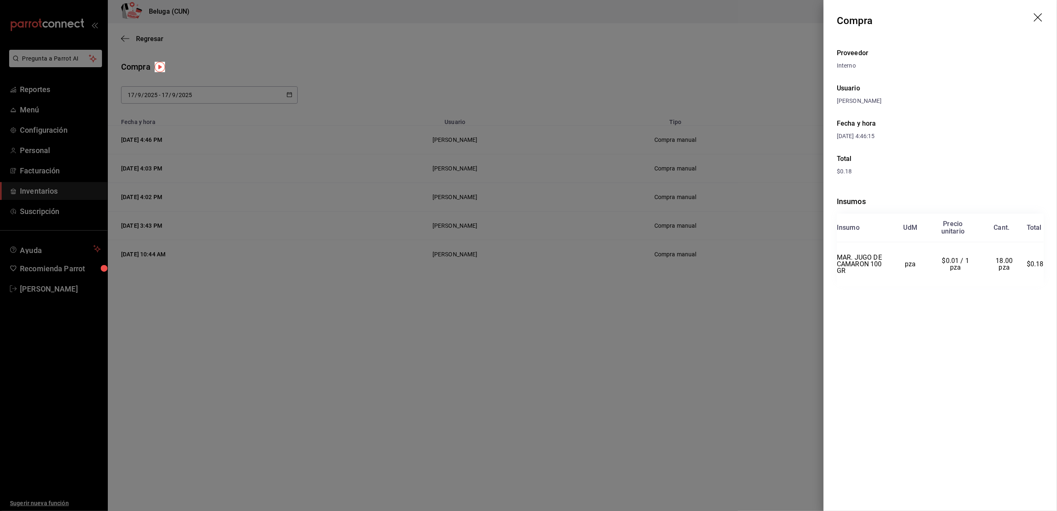
click at [1039, 19] on icon "drag" at bounding box center [1039, 18] width 10 height 10
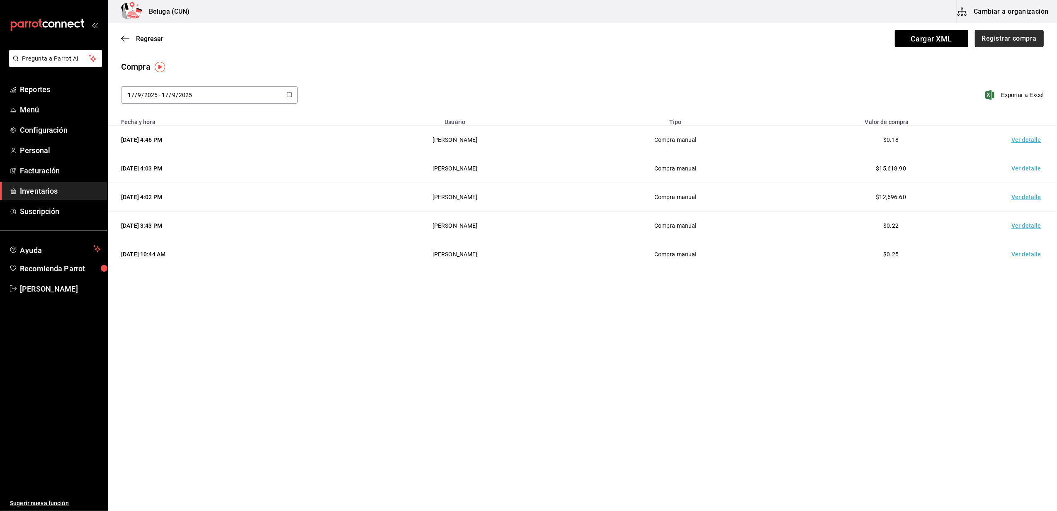
click at [990, 41] on button "Registrar compra" at bounding box center [1009, 38] width 69 height 17
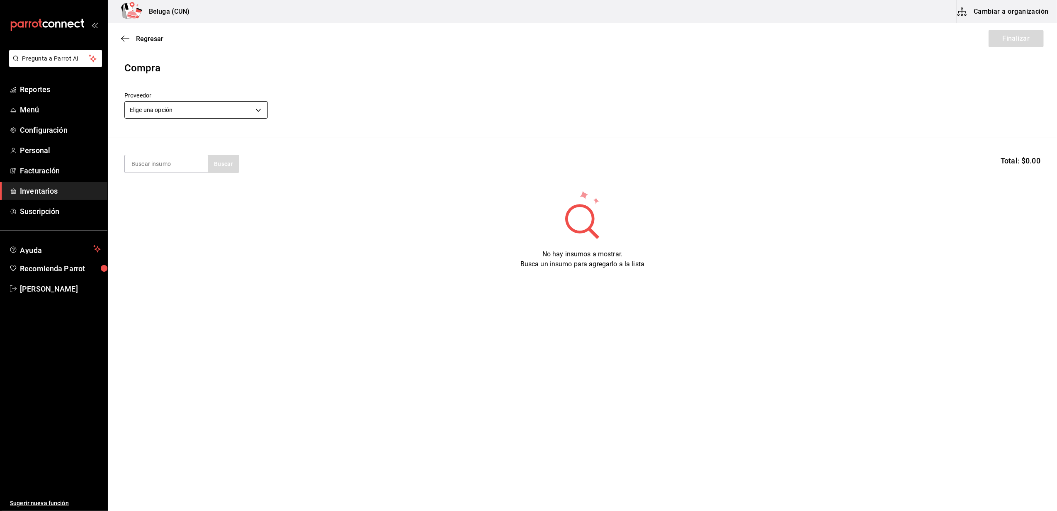
click at [241, 107] on body "Pregunta a Parrot AI Reportes Menú Configuración Personal Facturación Inventari…" at bounding box center [528, 232] width 1057 height 464
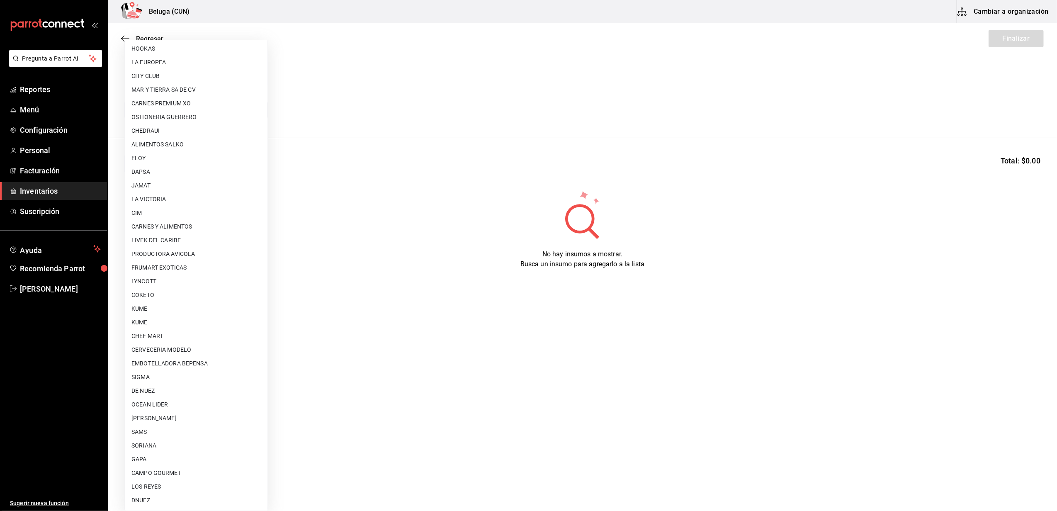
scroll to position [262, 0]
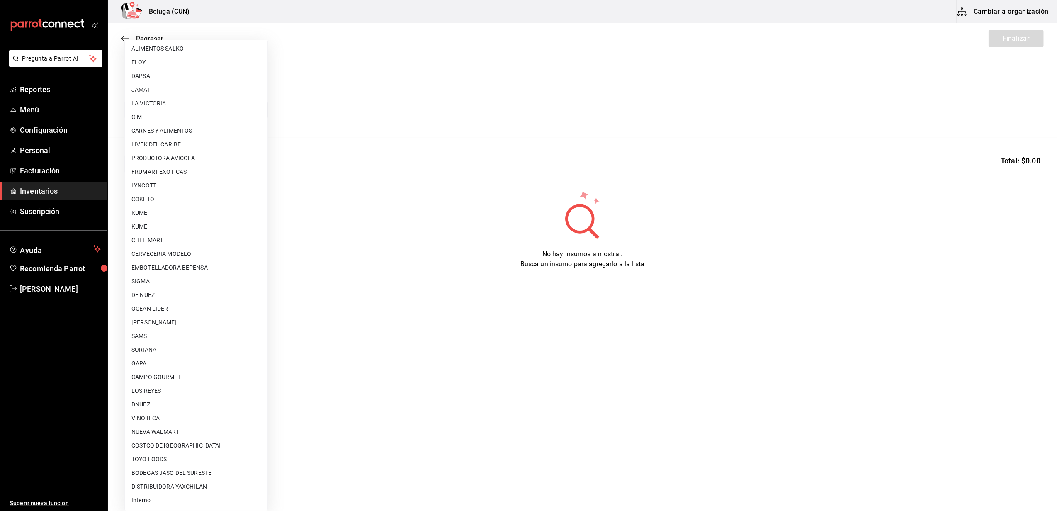
drag, startPoint x: 156, startPoint y: 499, endPoint x: 146, endPoint y: 497, distance: 9.9
click at [152, 499] on li "Interno" at bounding box center [196, 501] width 143 height 14
type input "cf097a6b-1652-49c1-8634-faa24daf0fdd"
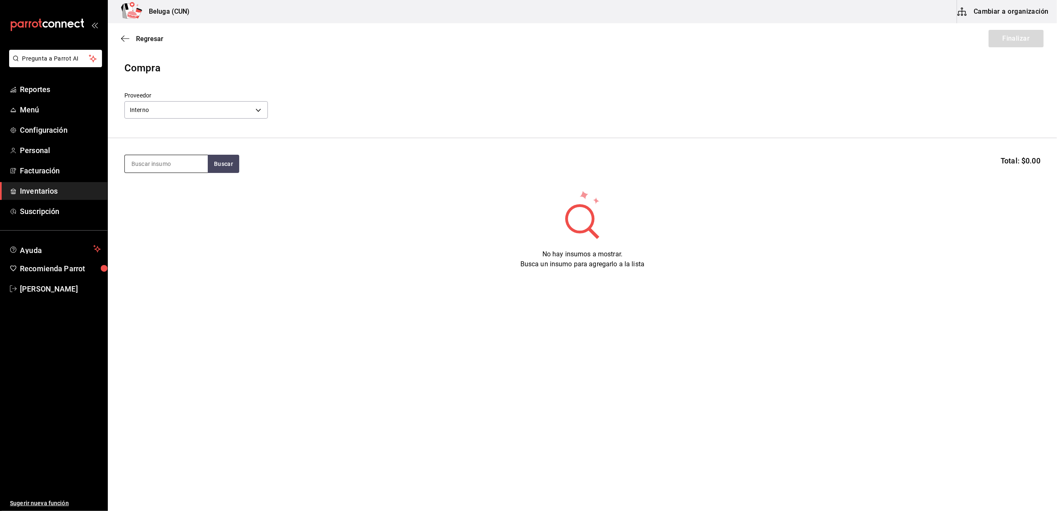
drag, startPoint x: 169, startPoint y: 163, endPoint x: 174, endPoint y: 165, distance: 5.4
click at [174, 165] on input at bounding box center [166, 163] width 83 height 17
type input "BALAZO"
click at [170, 200] on div "MAR. CAMARON BALAZO" at bounding box center [166, 193] width 70 height 20
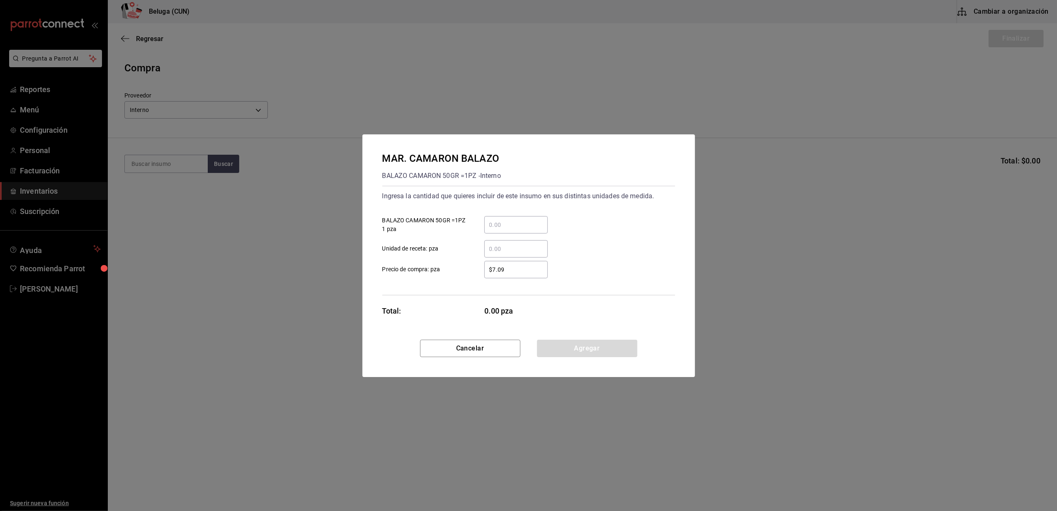
click at [535, 225] on input "​ BALAZO CAMARON 50GR =1PZ 1 pza" at bounding box center [515, 225] width 63 height 10
type input "8"
click at [479, 271] on div "$7.09 ​" at bounding box center [509, 269] width 77 height 17
click at [484, 271] on input "$7.09" at bounding box center [515, 270] width 63 height 10
drag, startPoint x: 507, startPoint y: 268, endPoint x: 469, endPoint y: 264, distance: 38.3
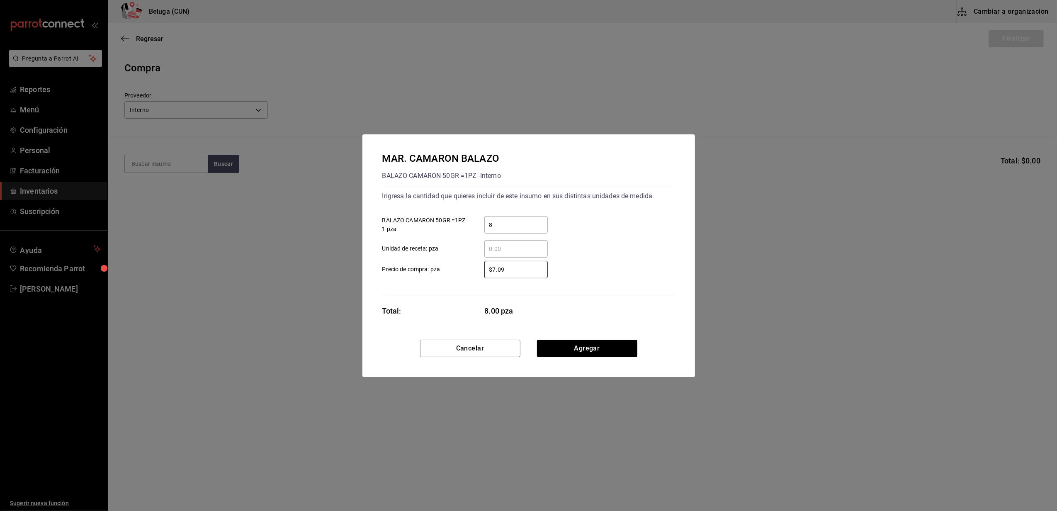
click at [470, 264] on label "$7.09 ​ Precio de compra: pza" at bounding box center [464, 269] width 165 height 17
type input "$0.01"
click at [571, 349] on button "Agregar" at bounding box center [587, 348] width 100 height 17
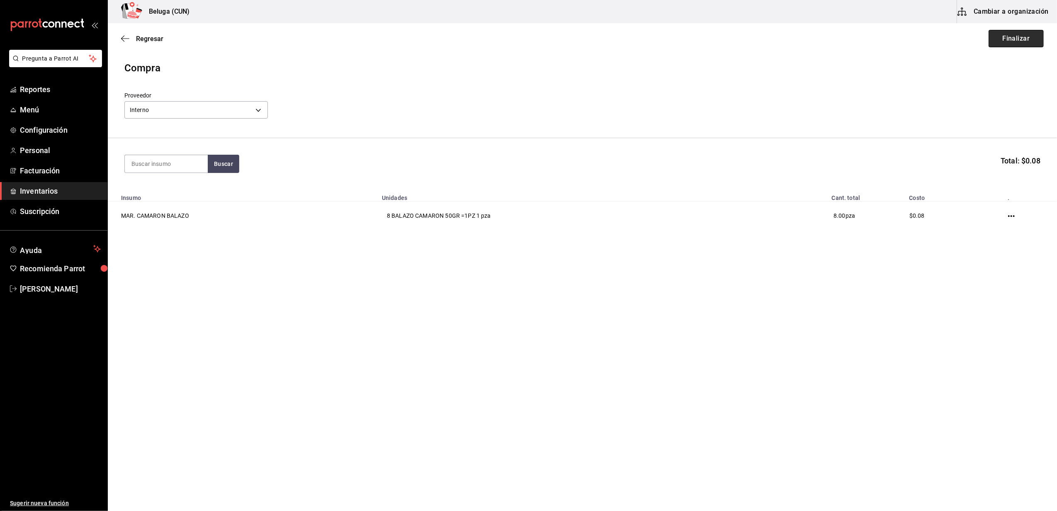
click at [1014, 41] on button "Finalizar" at bounding box center [1016, 38] width 55 height 17
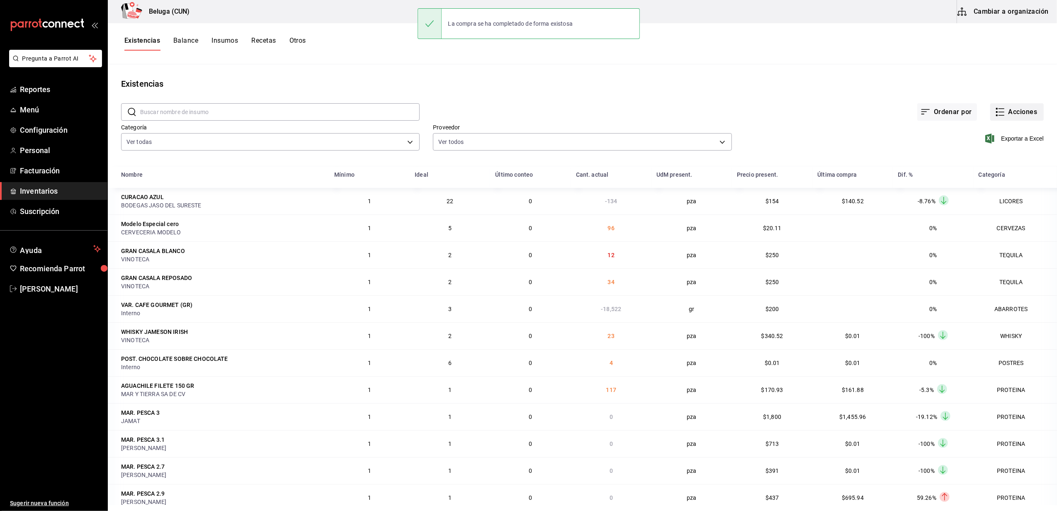
click at [1009, 110] on button "Acciones" at bounding box center [1017, 111] width 54 height 17
click at [989, 150] on li "Compra" at bounding box center [1009, 157] width 83 height 22
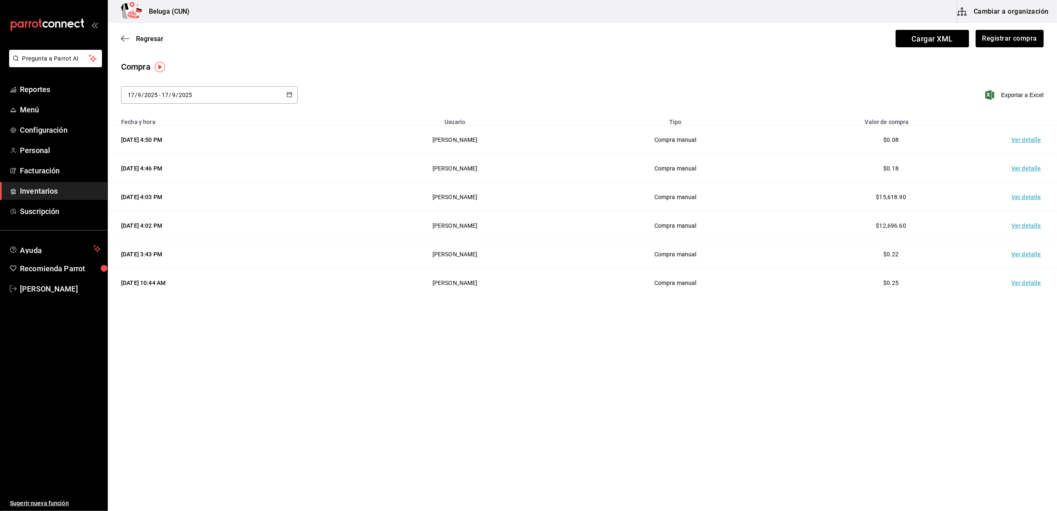
click at [1029, 136] on td "Ver detalle" at bounding box center [1028, 140] width 58 height 29
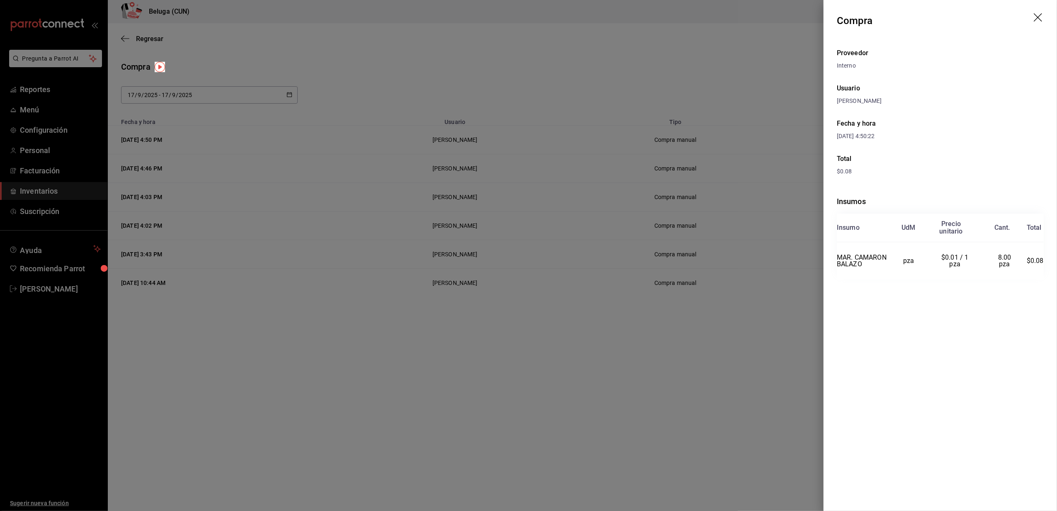
click at [1039, 18] on icon "drag" at bounding box center [1038, 17] width 8 height 8
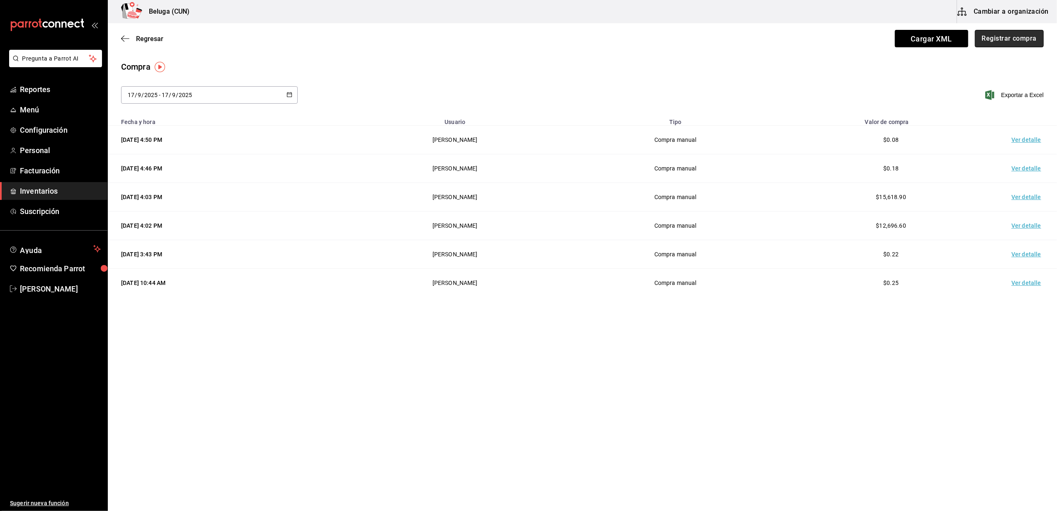
click at [995, 38] on button "Registrar compra" at bounding box center [1009, 38] width 69 height 17
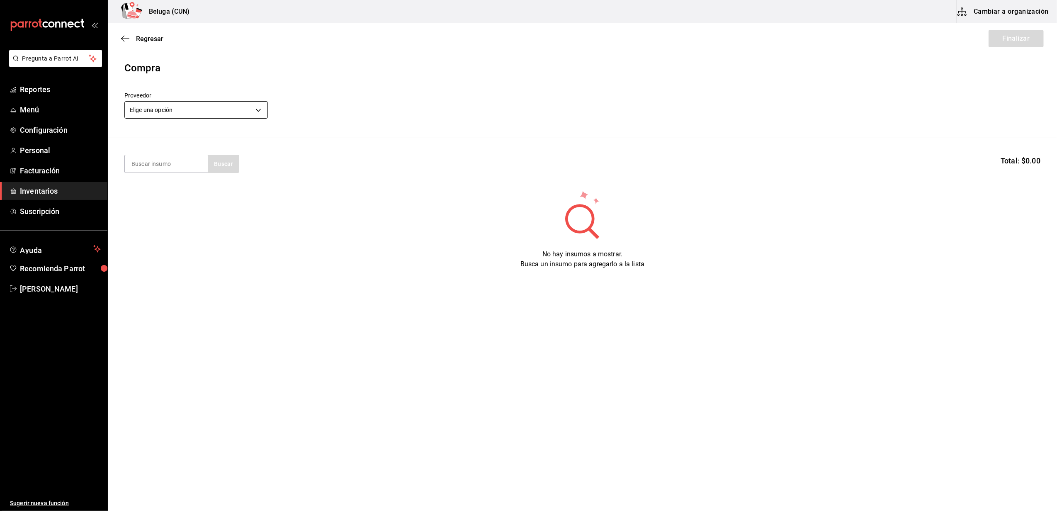
click at [253, 111] on body "Pregunta a Parrot AI Reportes Menú Configuración Personal Facturación Inventari…" at bounding box center [528, 232] width 1057 height 464
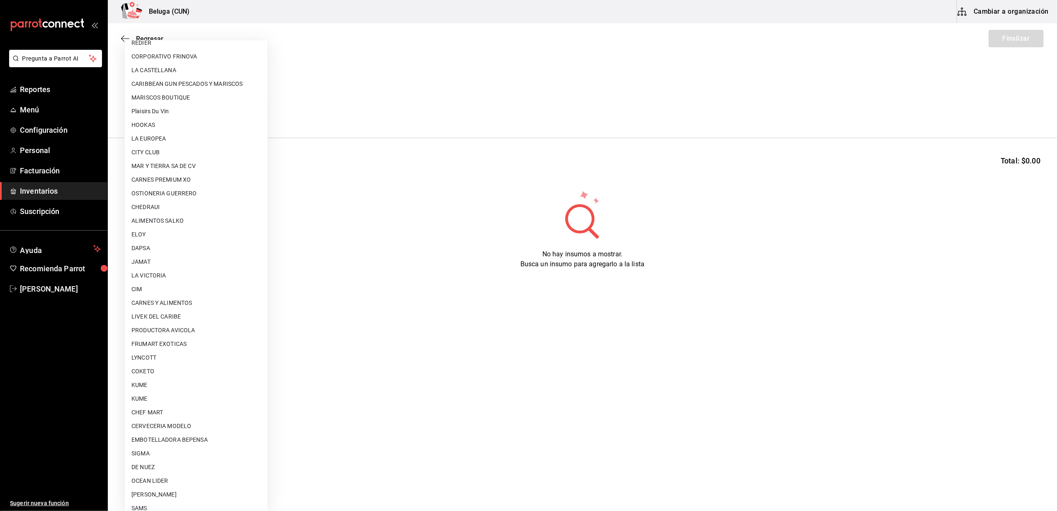
scroll to position [221, 0]
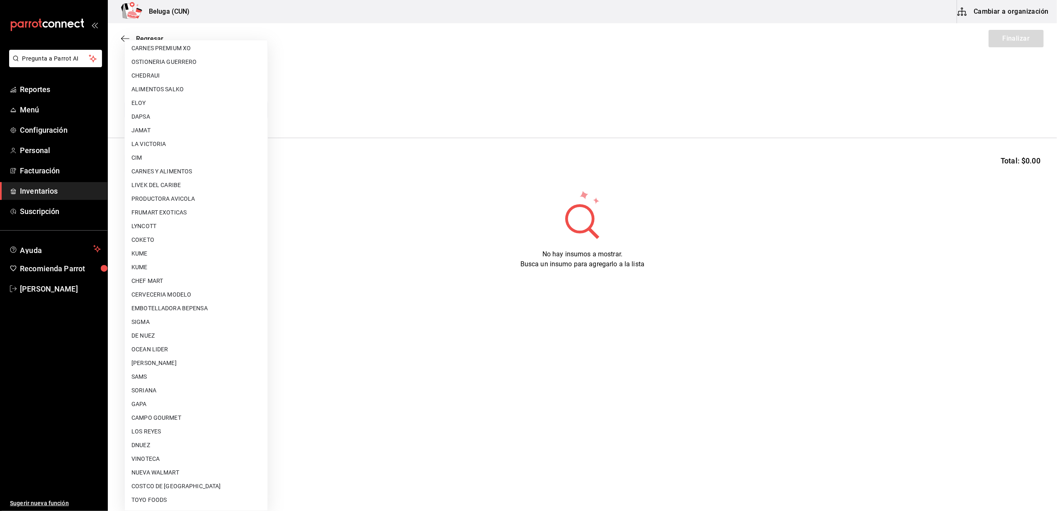
click at [210, 370] on li "SAMS" at bounding box center [196, 377] width 143 height 14
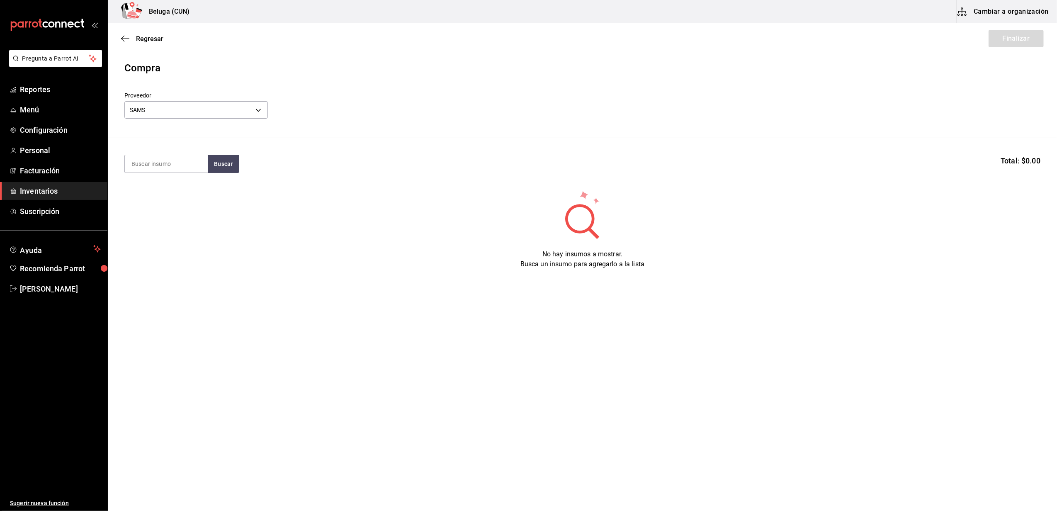
click at [223, 100] on div "SAMS 53cb8a40-9c06-4bae-9650-0940a9126204" at bounding box center [196, 109] width 144 height 22
click at [224, 112] on body "Pregunta a Parrot AI Reportes Menú Configuración Personal Facturación Inventari…" at bounding box center [528, 232] width 1057 height 464
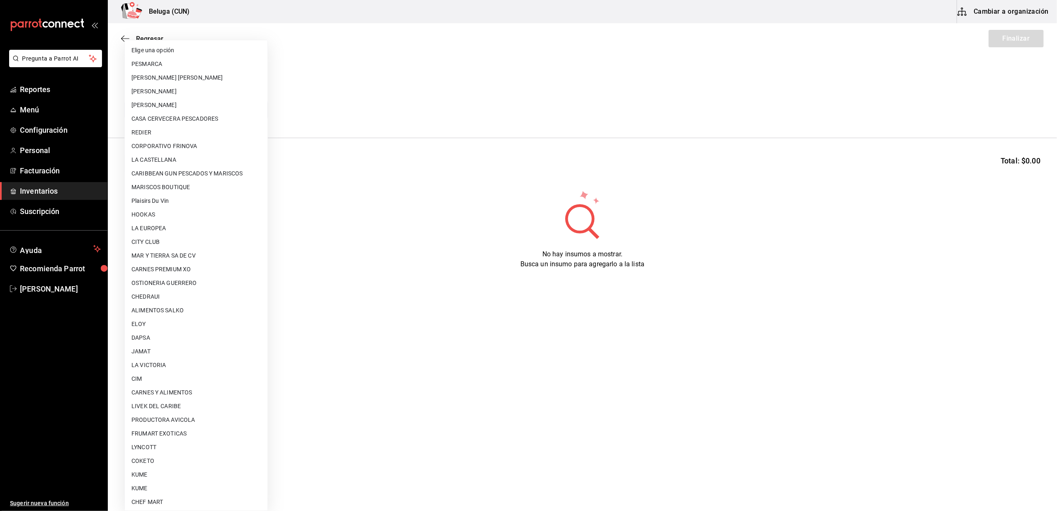
scroll to position [262, 0]
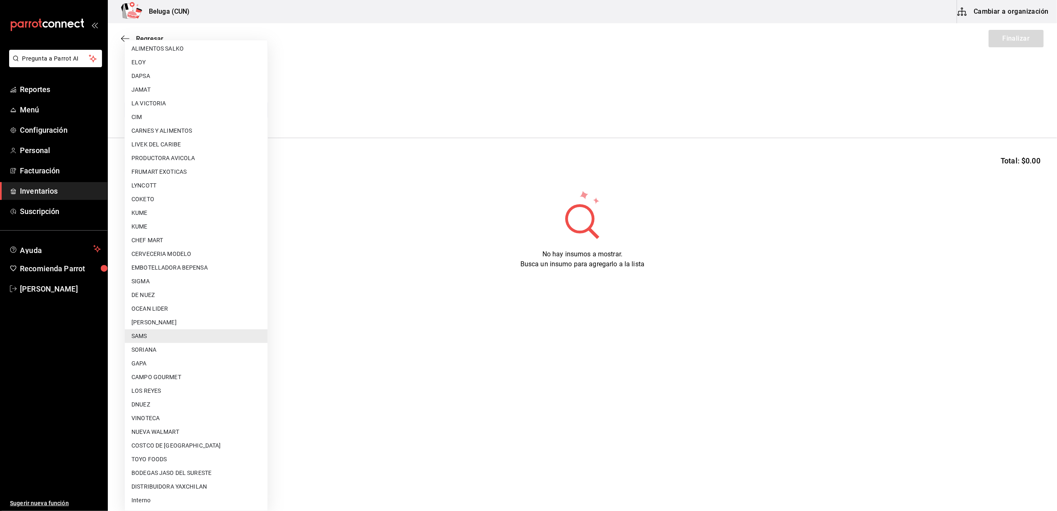
click at [199, 320] on li "[PERSON_NAME]" at bounding box center [196, 323] width 143 height 14
type input "9821293c-29ba-4d10-a09a-e0c8e5fa957a"
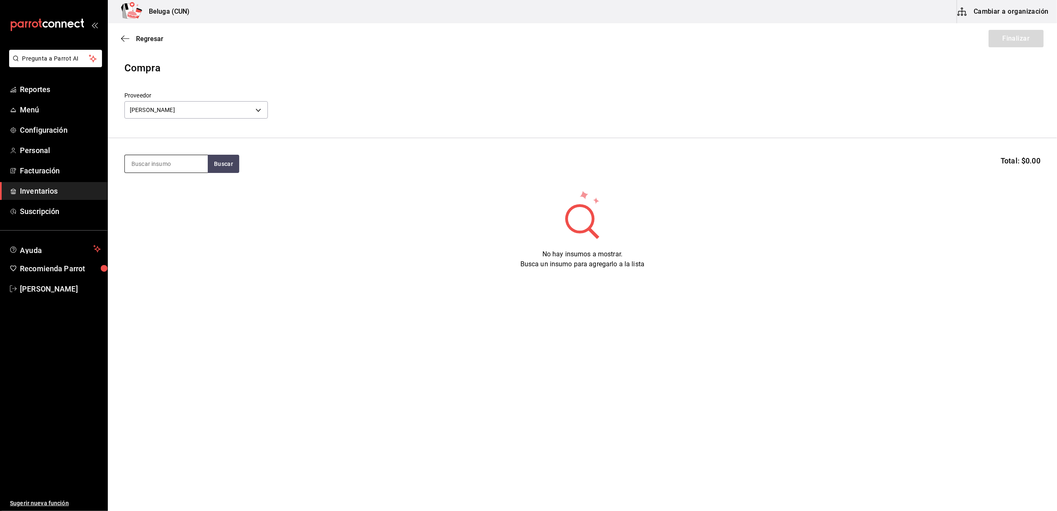
click at [182, 171] on input at bounding box center [166, 163] width 83 height 17
type input "TOST"
click at [174, 226] on div "TOSTADAS DE ATUN 1 pz de ATUN 100 gr = 2 pz receta - [PERSON_NAME]" at bounding box center [166, 200] width 83 height 49
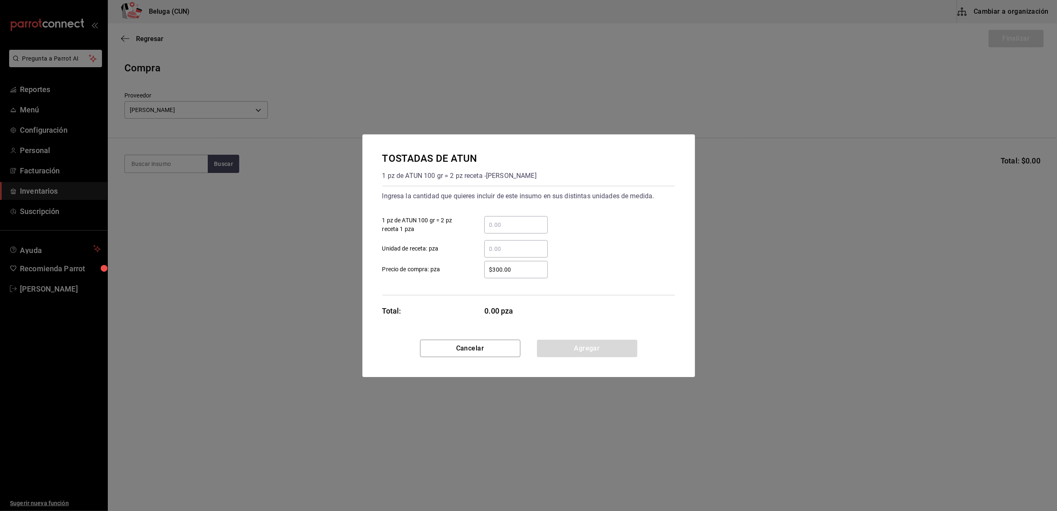
click at [510, 229] on input "​ 1 pz de ATUN 100 gr = 2 pz receta 1 pza" at bounding box center [515, 225] width 63 height 10
type input "1"
click at [470, 259] on div "$300.00 ​ Precio de compra: pza" at bounding box center [525, 266] width 299 height 24
drag, startPoint x: 516, startPoint y: 273, endPoint x: 445, endPoint y: 258, distance: 72.6
click at [445, 258] on div "$300.00 ​ Precio de compra: pza" at bounding box center [525, 266] width 299 height 24
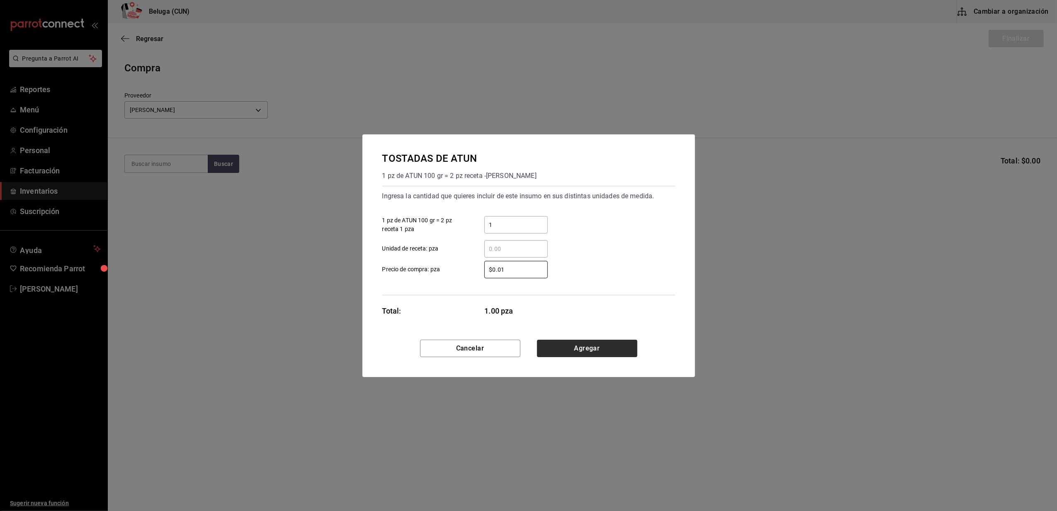
type input "$0.01"
click at [626, 342] on button "Agregar" at bounding box center [587, 348] width 100 height 17
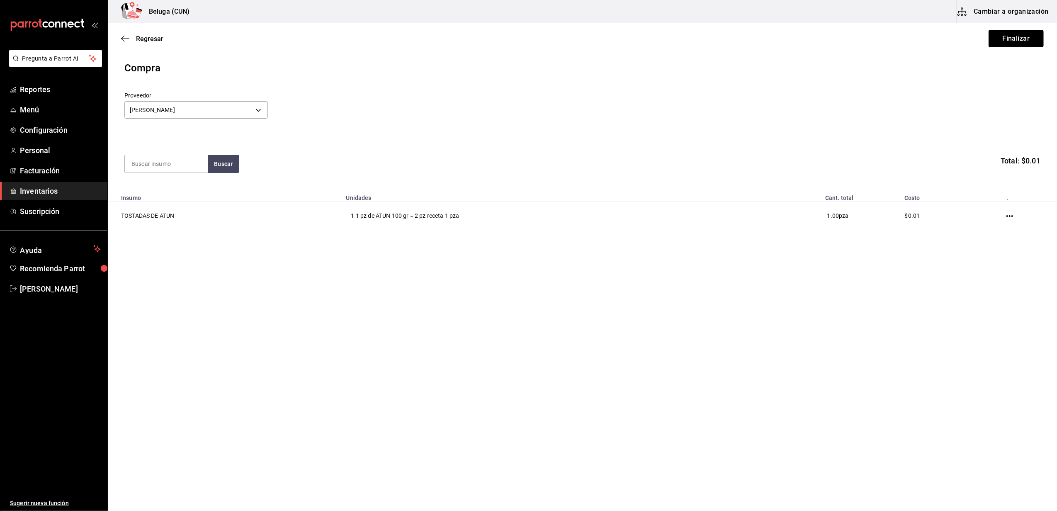
click at [1015, 32] on button "Finalizar" at bounding box center [1016, 38] width 55 height 17
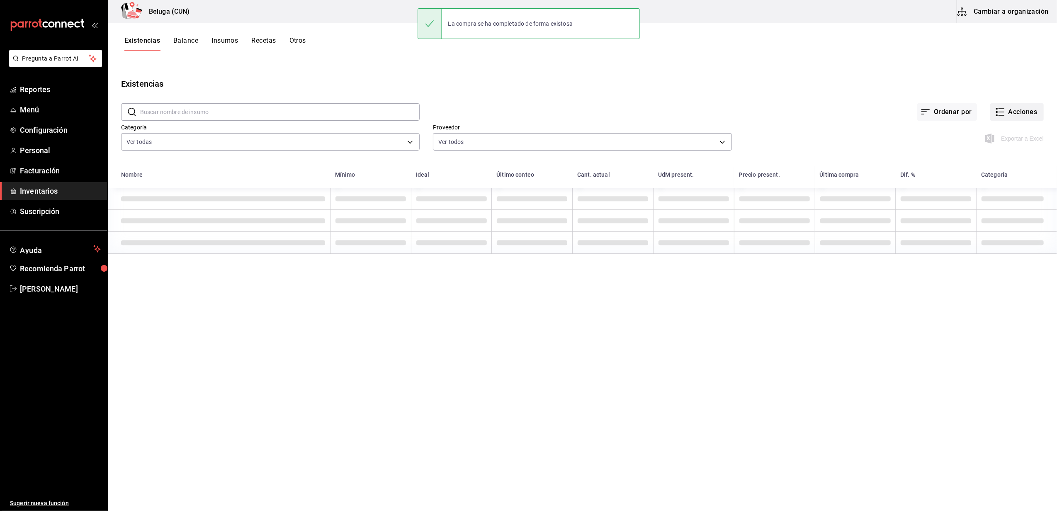
click at [1030, 113] on button "Acciones" at bounding box center [1017, 111] width 54 height 17
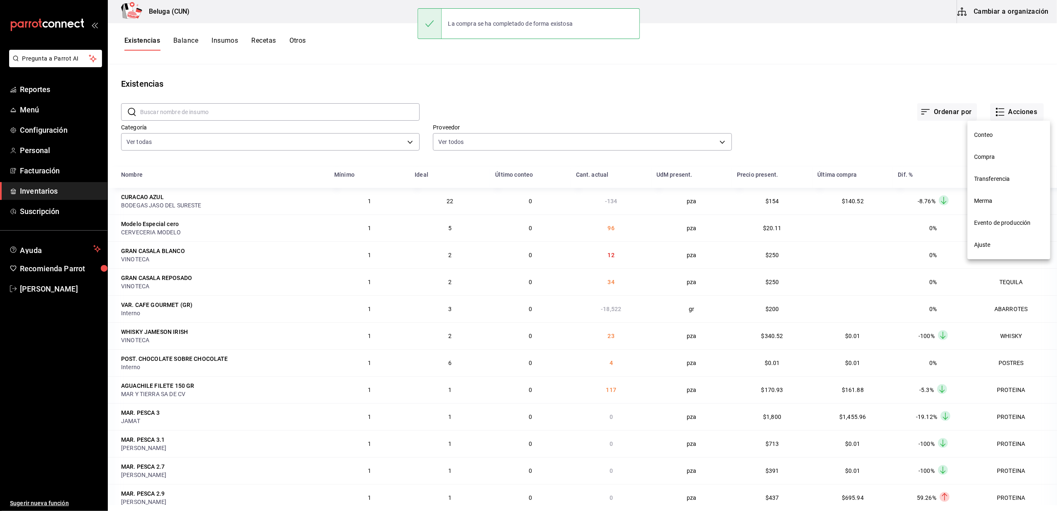
click at [994, 160] on span "Compra" at bounding box center [1009, 157] width 70 height 9
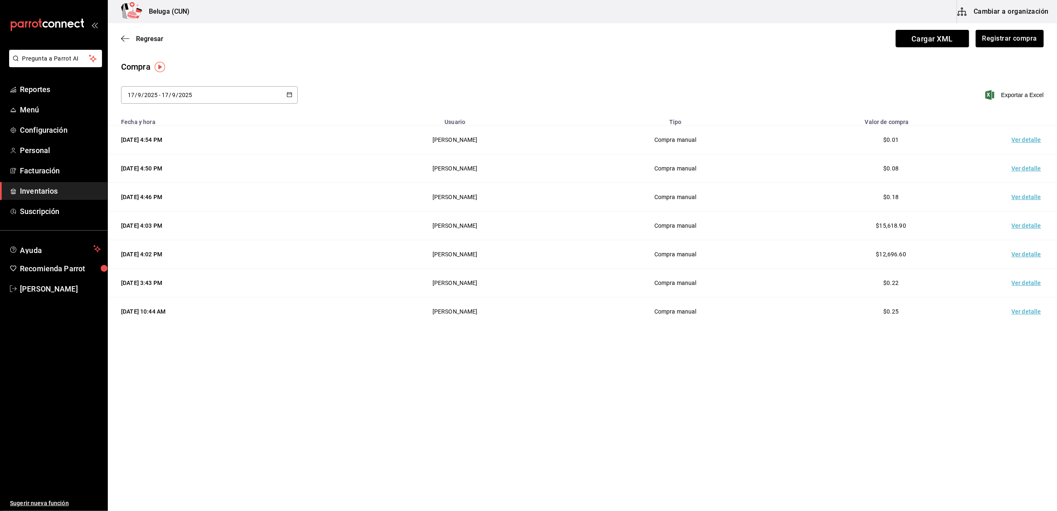
click at [1029, 140] on td "Ver detalle" at bounding box center [1028, 140] width 58 height 29
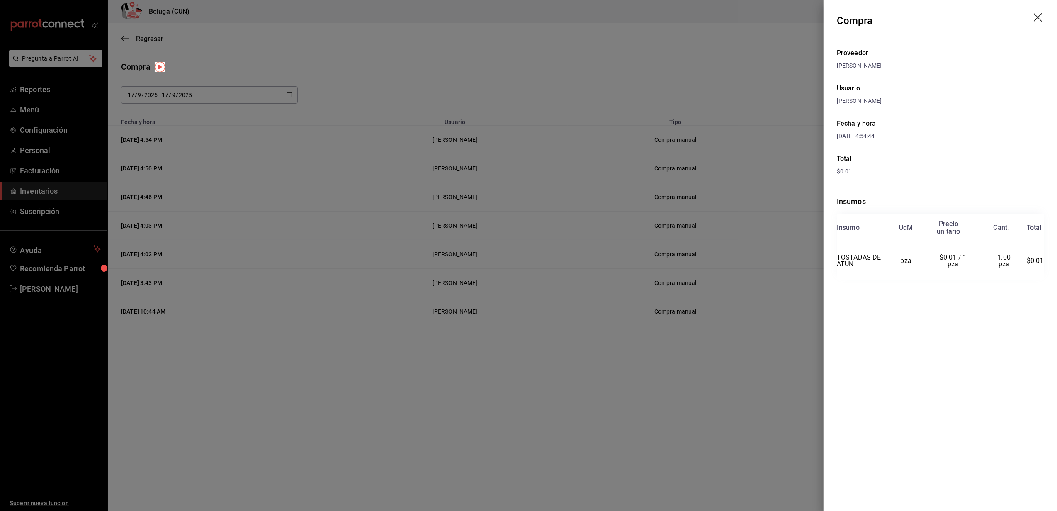
click at [1039, 16] on icon "drag" at bounding box center [1039, 18] width 10 height 10
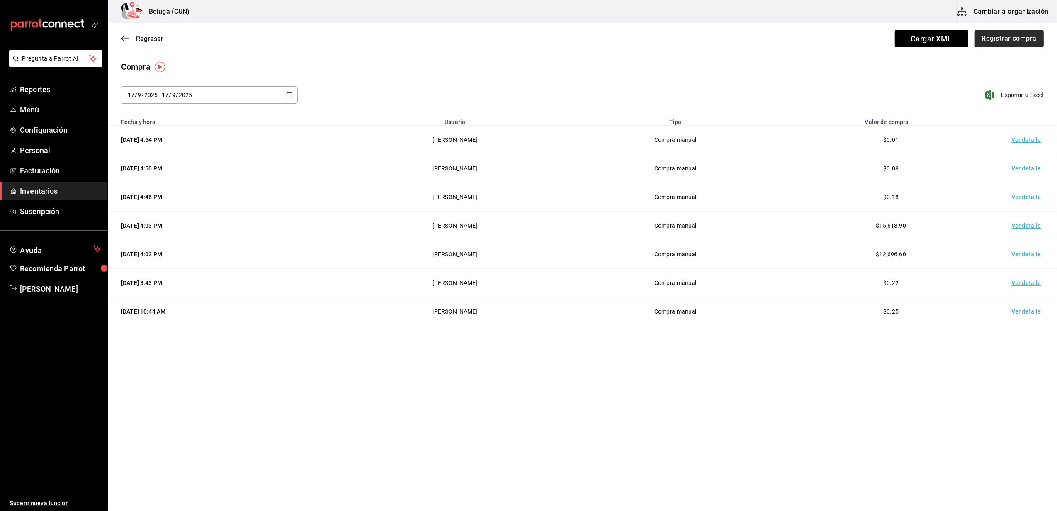
click at [998, 33] on button "Registrar compra" at bounding box center [1009, 38] width 69 height 17
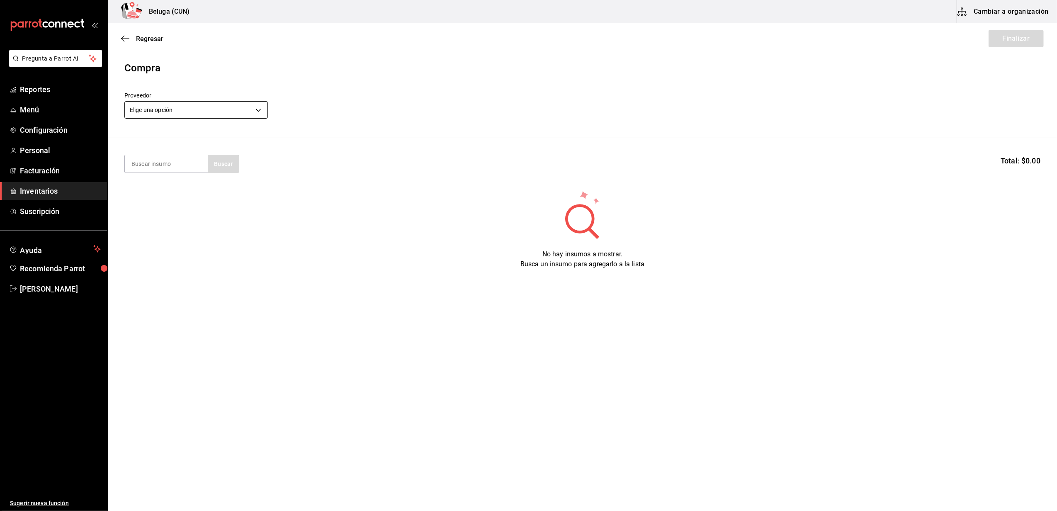
click at [253, 108] on body "Pregunta a Parrot AI Reportes Menú Configuración Personal Facturación Inventari…" at bounding box center [528, 232] width 1057 height 464
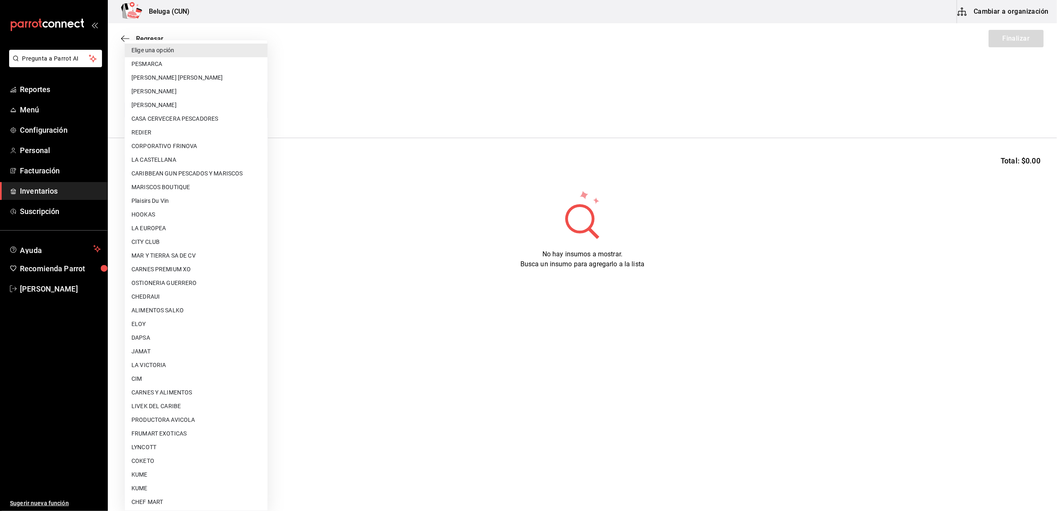
click at [183, 269] on li "CARNES PREMIUM XO" at bounding box center [196, 270] width 143 height 14
type input "905f587f-33ea-42c1-a743-c2d9f43e6572"
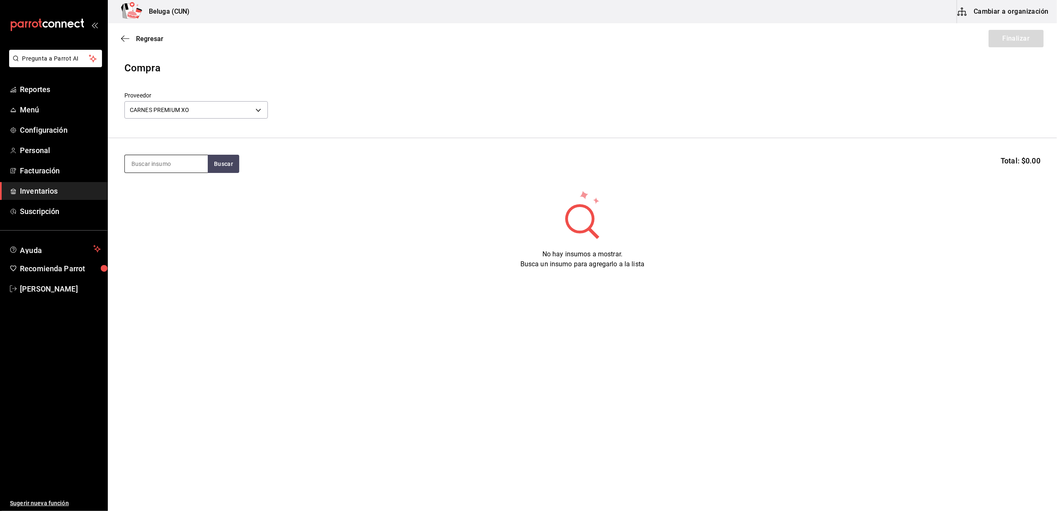
click at [175, 161] on input at bounding box center [166, 163] width 83 height 17
type input "MAR"
click at [188, 205] on div "RIB EYE TACO MAR Y TIERRA 60 GR - CARNES PREMIUM XO" at bounding box center [166, 216] width 70 height 26
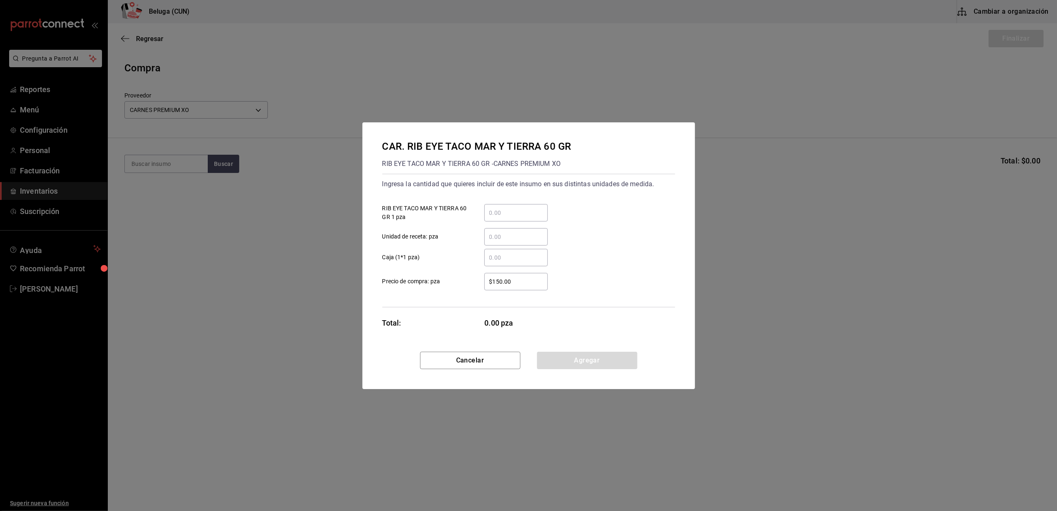
click at [516, 214] on input "​ RIB EYE TACO MAR Y TIERRA 60 GR 1 pza" at bounding box center [515, 213] width 63 height 10
type input "6"
drag, startPoint x: 462, startPoint y: 274, endPoint x: 483, endPoint y: 287, distance: 24.6
click at [462, 273] on label "$150.00 ​ Precio de compra: pza" at bounding box center [464, 281] width 165 height 17
click at [484, 277] on input "$150.00" at bounding box center [515, 282] width 63 height 10
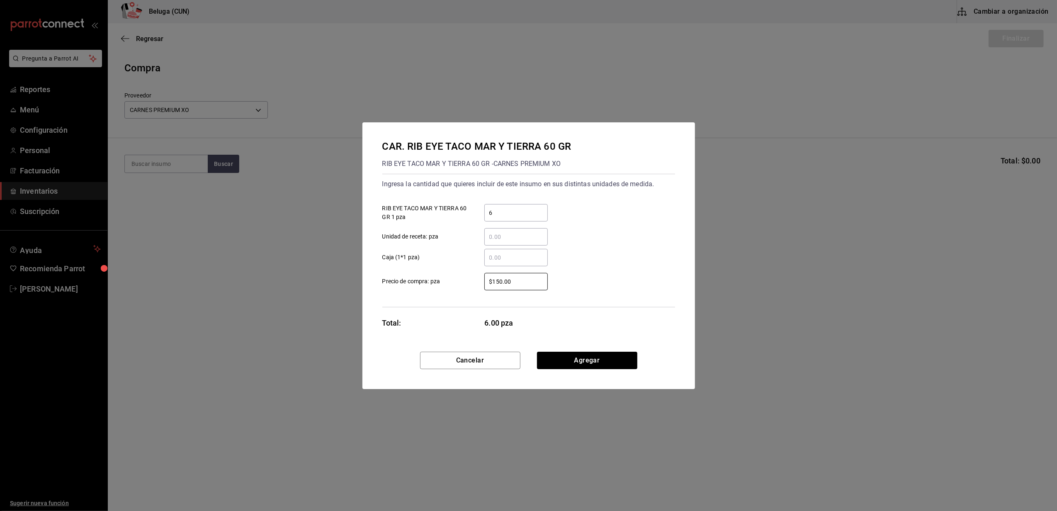
drag, startPoint x: 528, startPoint y: 281, endPoint x: 414, endPoint y: 262, distance: 115.2
click at [414, 262] on div "​ Caja (1*1 pza) $150.00 ​ Precio de compra: pza" at bounding box center [525, 266] width 299 height 48
type input "$0.01"
click at [582, 363] on button "Agregar" at bounding box center [587, 360] width 100 height 17
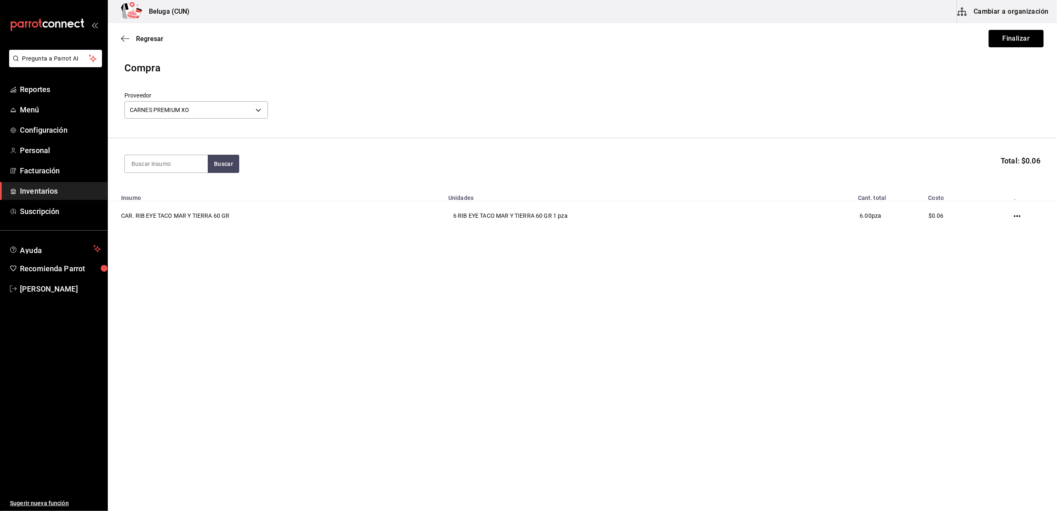
click at [1017, 35] on button "Finalizar" at bounding box center [1016, 38] width 55 height 17
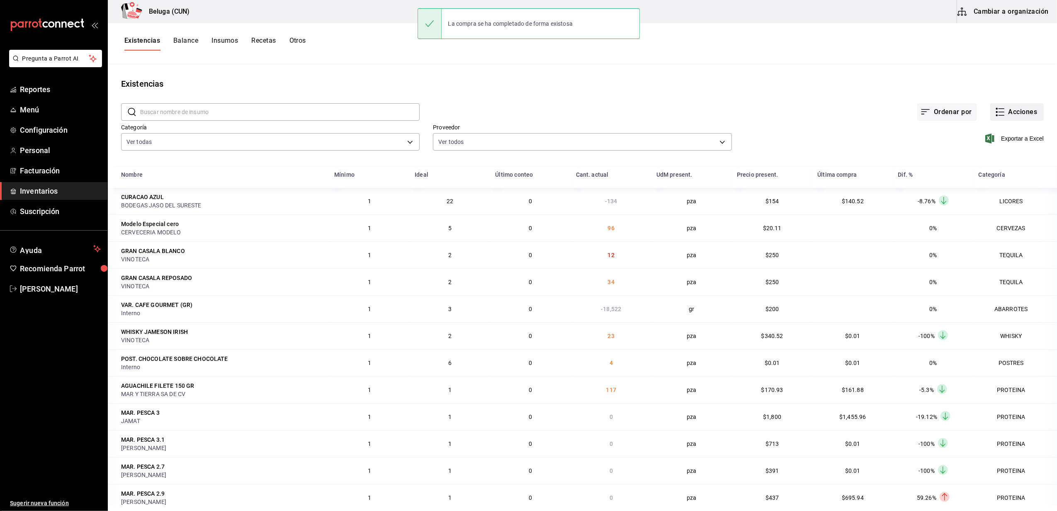
click at [1016, 113] on button "Acciones" at bounding box center [1017, 111] width 54 height 17
click at [989, 157] on span "Compra" at bounding box center [1009, 157] width 70 height 9
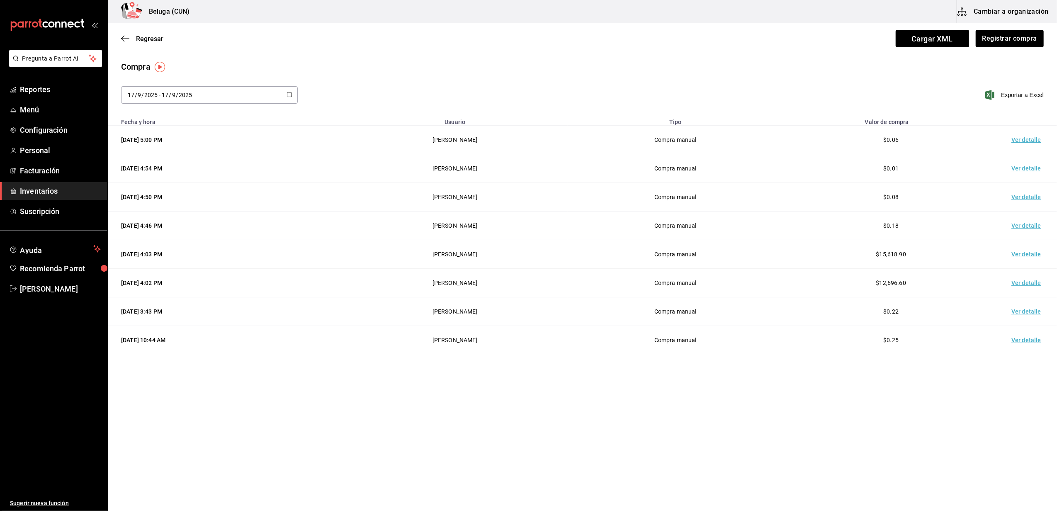
click at [1019, 143] on td "Ver detalle" at bounding box center [1028, 140] width 58 height 29
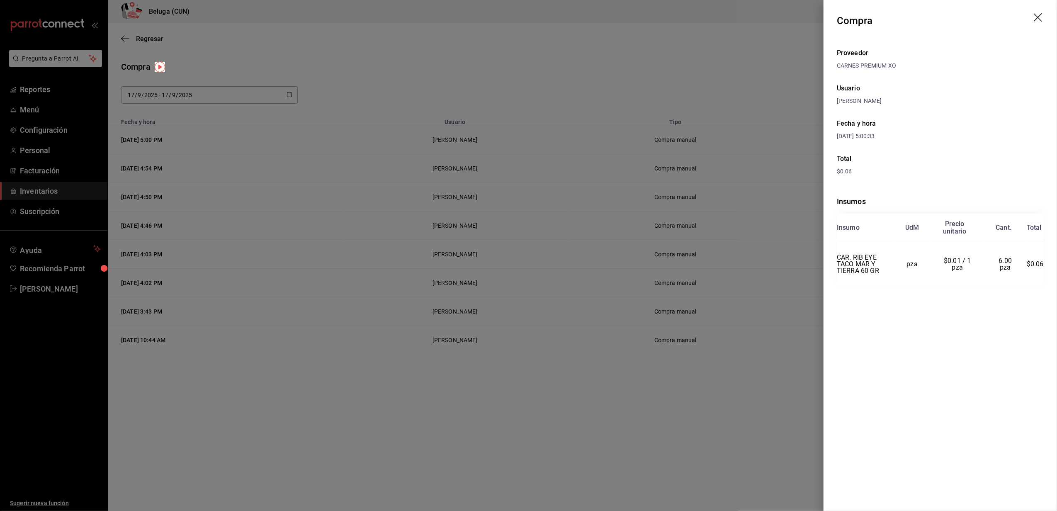
click at [1039, 21] on icon "drag" at bounding box center [1039, 18] width 10 height 10
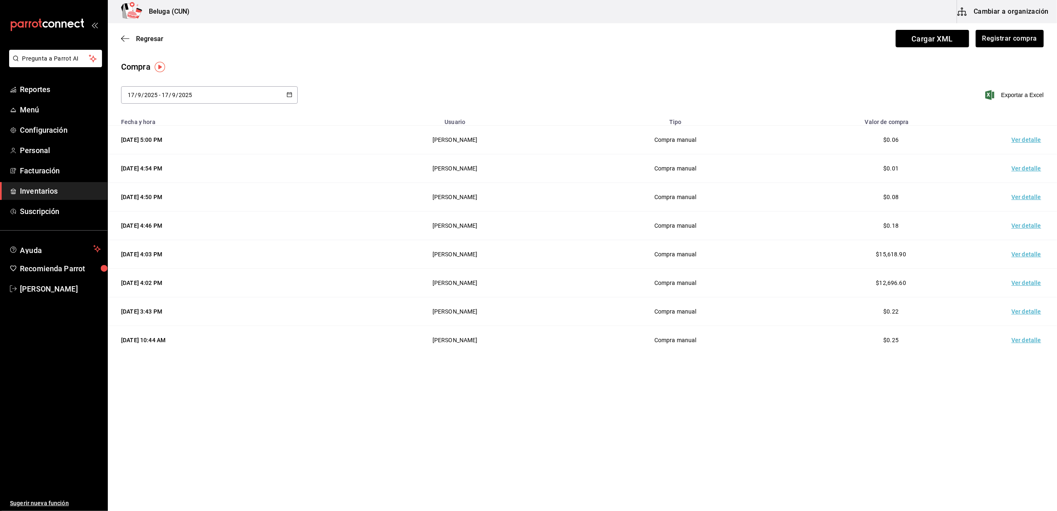
click at [415, 2] on div "Beluga (CUN) Cambiar a organización" at bounding box center [582, 11] width 949 height 23
click at [1027, 36] on button "Registrar compra" at bounding box center [1009, 38] width 69 height 17
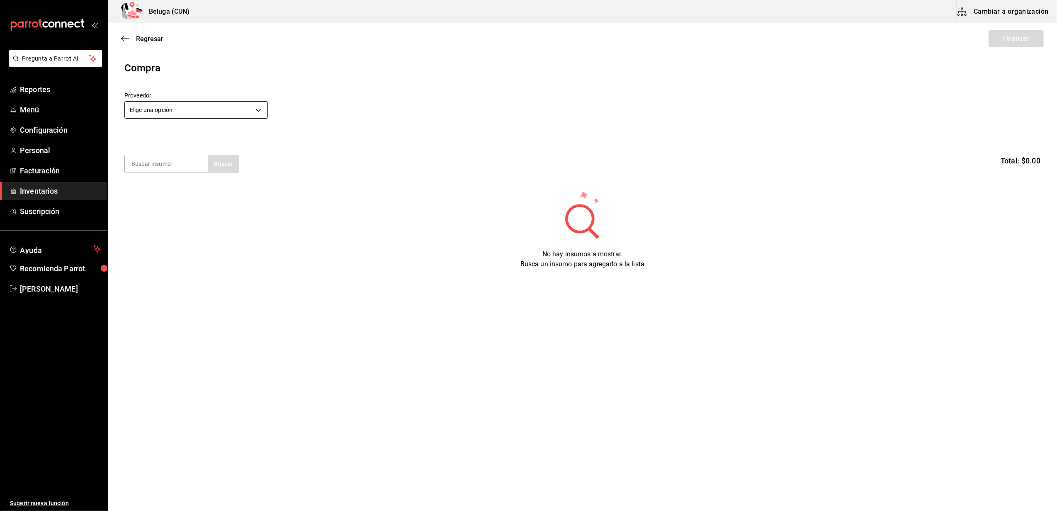
click at [249, 107] on body "Pregunta a Parrot AI Reportes Menú Configuración Personal Facturación Inventari…" at bounding box center [528, 232] width 1057 height 464
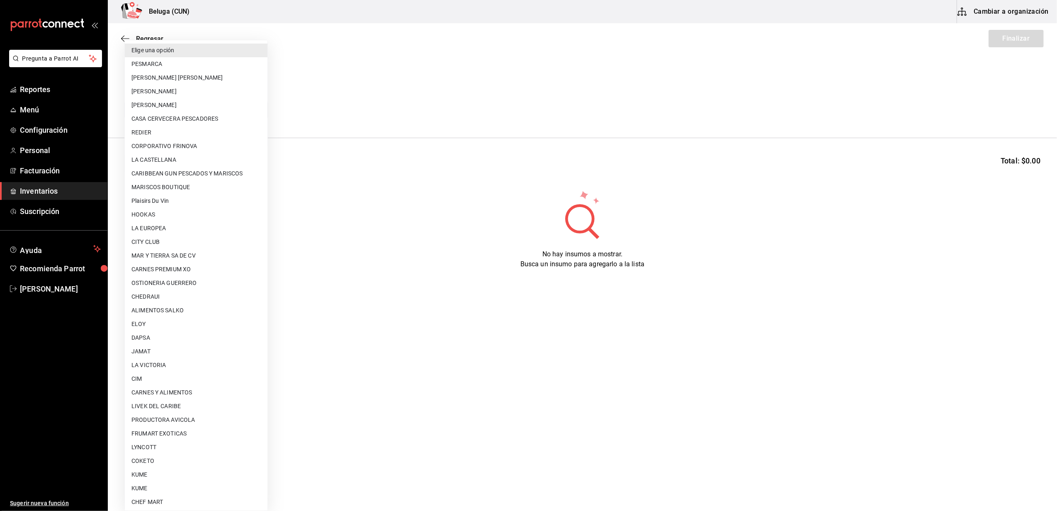
click at [206, 102] on li "[PERSON_NAME]" at bounding box center [196, 105] width 143 height 14
type input "2879dfcd-075a-4fb8-856f-be351f738579"
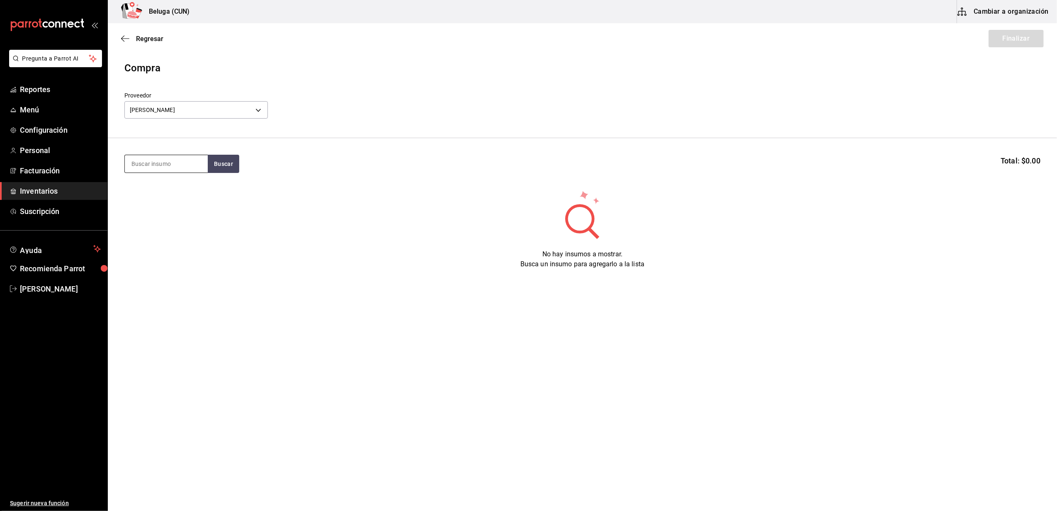
click at [190, 169] on input at bounding box center [166, 163] width 83 height 17
type input "1"
type input "1.1"
click at [168, 187] on div "MAR. PESCA 1.1" at bounding box center [166, 188] width 70 height 10
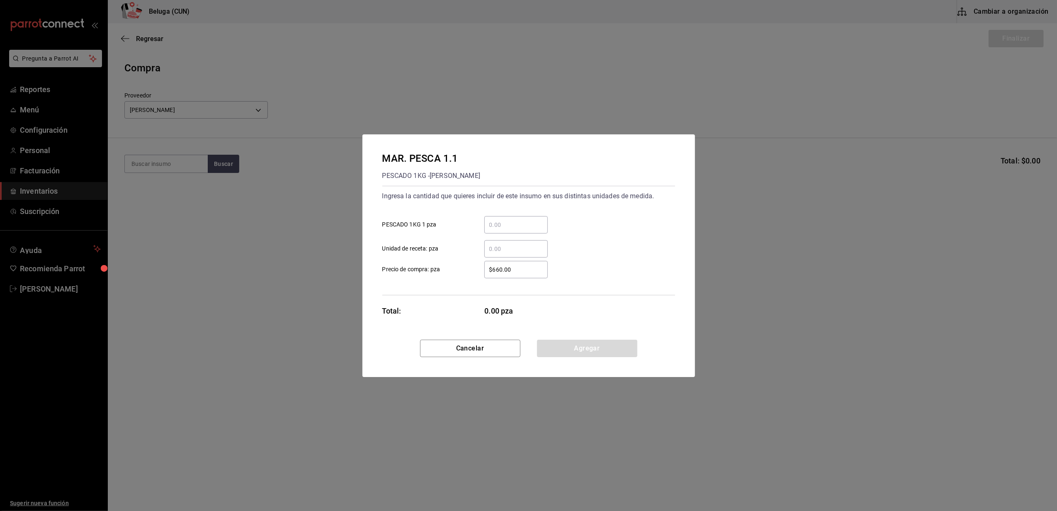
click at [487, 218] on div "​" at bounding box center [515, 224] width 63 height 17
click at [487, 220] on input "​ PESCADO 1KG 1 pza" at bounding box center [515, 225] width 63 height 10
type input "1"
click at [478, 244] on div "​" at bounding box center [509, 248] width 77 height 17
click at [484, 244] on input "​ Unidad de receta: pza" at bounding box center [515, 249] width 63 height 10
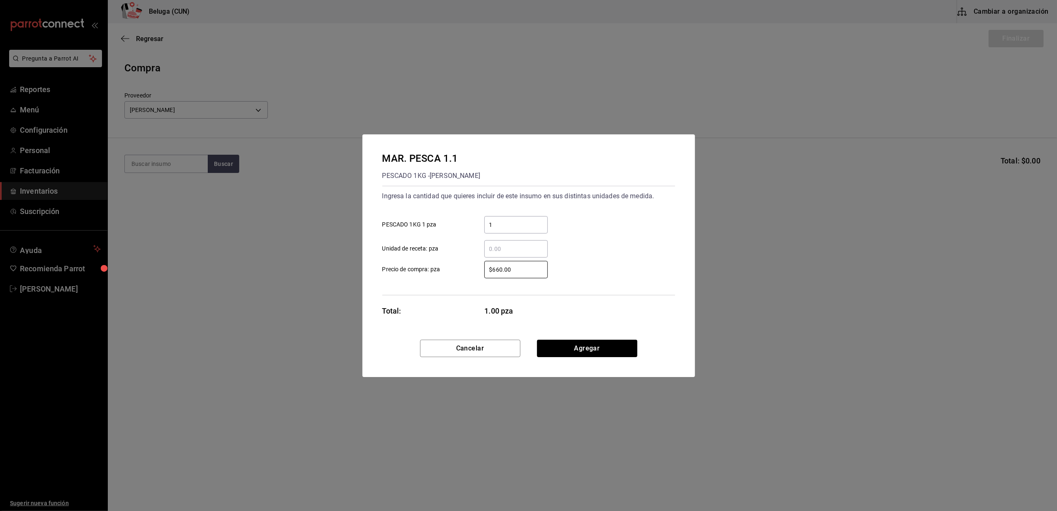
drag, startPoint x: 520, startPoint y: 268, endPoint x: 443, endPoint y: 266, distance: 76.7
click at [443, 266] on label "$660.00 ​ Precio de compra: pza" at bounding box center [464, 269] width 165 height 17
type input "$242"
click at [552, 341] on button "Agregar" at bounding box center [587, 348] width 100 height 17
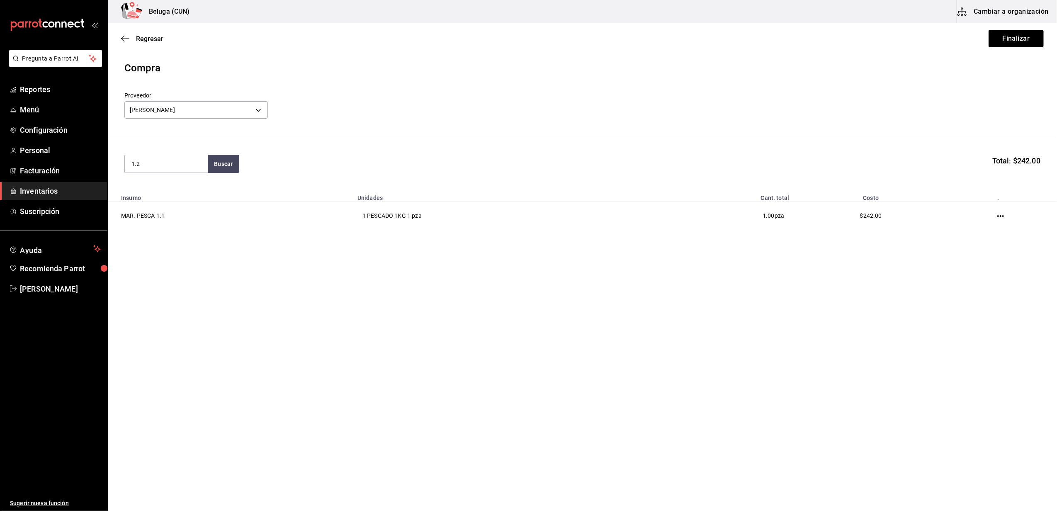
type input "1.2"
click at [186, 186] on div "MAR. PESCA 1.2 KG" at bounding box center [166, 188] width 70 height 10
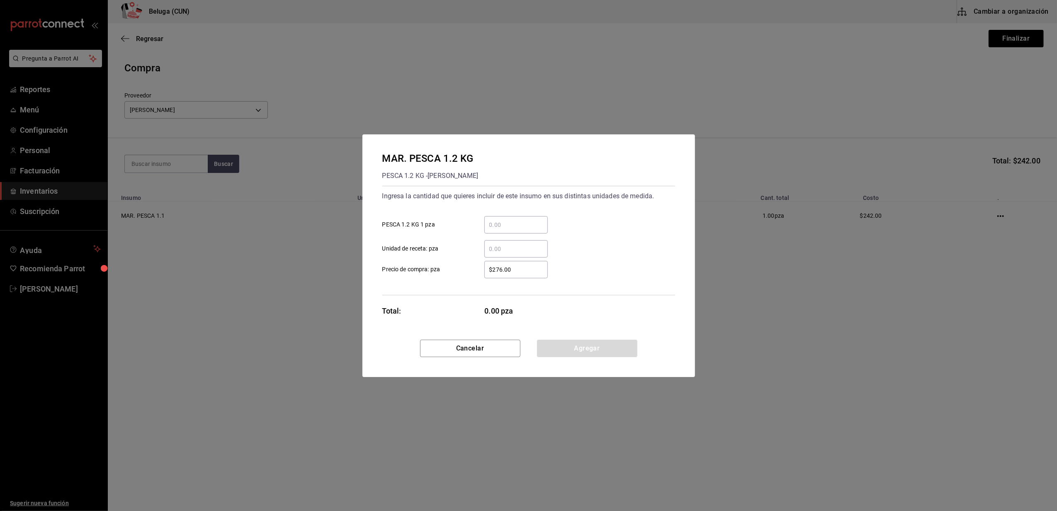
click at [505, 221] on input "​ PESCA 1.2 KG 1 pza" at bounding box center [515, 225] width 63 height 10
type input "1"
drag, startPoint x: 478, startPoint y: 247, endPoint x: 485, endPoint y: 258, distance: 12.3
click at [478, 247] on div "​" at bounding box center [509, 248] width 77 height 17
click at [484, 247] on input "​ Unidad de receta: pza" at bounding box center [515, 249] width 63 height 10
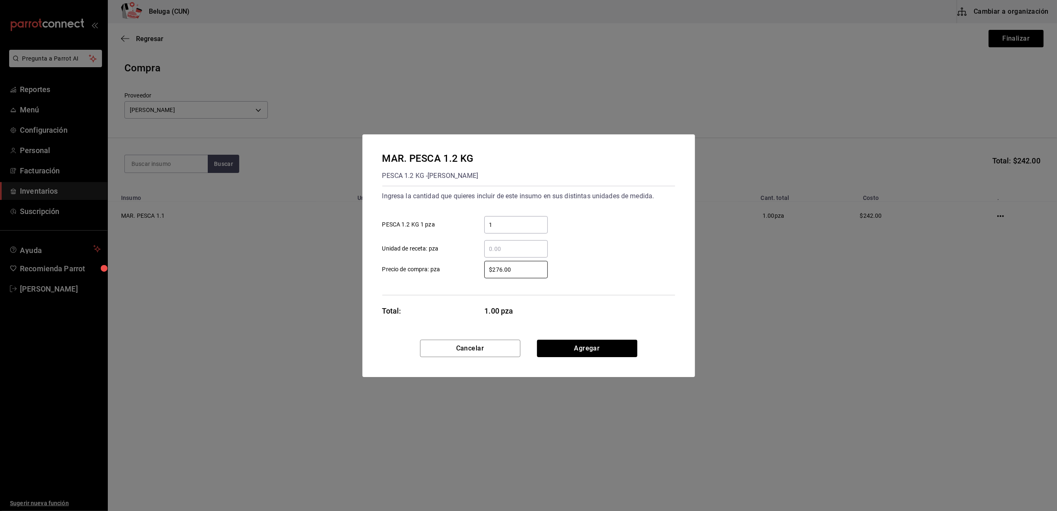
drag, startPoint x: 518, startPoint y: 272, endPoint x: 404, endPoint y: 283, distance: 114.6
click at [404, 283] on div "Ingresa la cantidad que quieres incluir de este insumo en sus distintas unidade…" at bounding box center [528, 240] width 293 height 109
type input "$264"
click at [579, 349] on button "Agregar" at bounding box center [587, 348] width 100 height 17
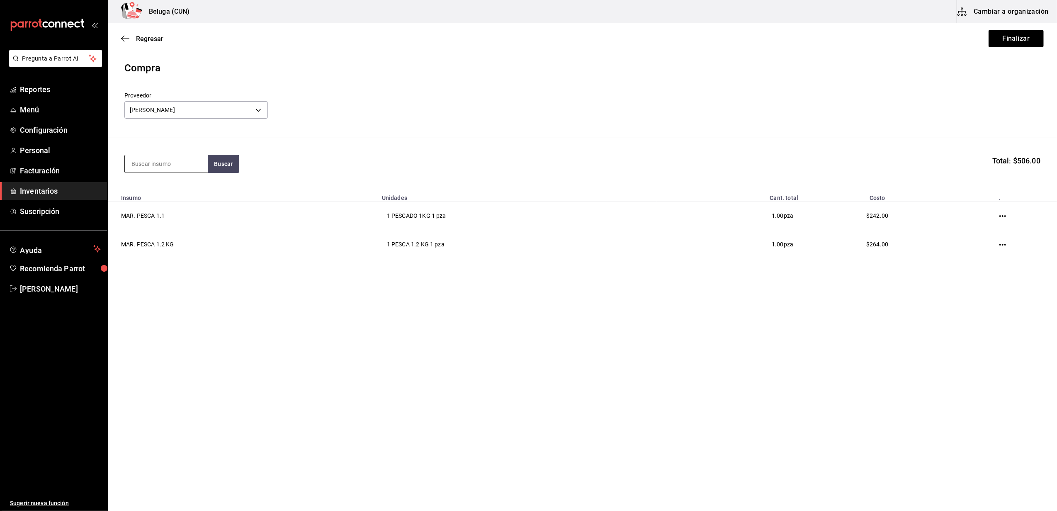
click at [176, 165] on input at bounding box center [166, 163] width 83 height 17
type input "1.3"
click at [181, 190] on div "MAR. PESCA 1.3 KG" at bounding box center [166, 188] width 70 height 10
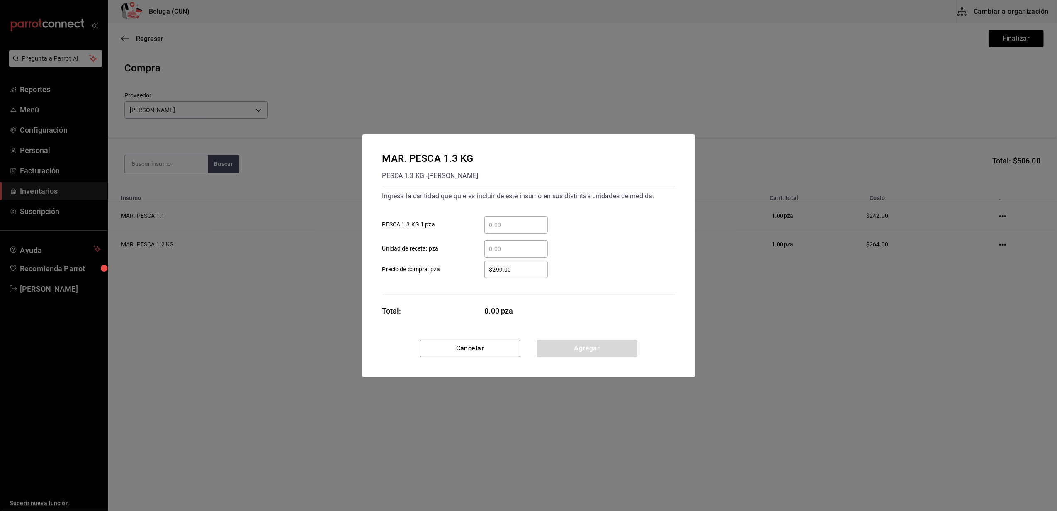
click at [484, 223] on div "​" at bounding box center [509, 224] width 77 height 17
click at [498, 226] on input "​ PESCA 1.3 KG 1 pza" at bounding box center [515, 225] width 63 height 10
click at [497, 224] on input "​ PESCA 1.3 KG 1 pza" at bounding box center [515, 225] width 63 height 10
type input "2"
click at [469, 255] on div "$299.00 ​ Precio de compra: pza" at bounding box center [525, 266] width 299 height 24
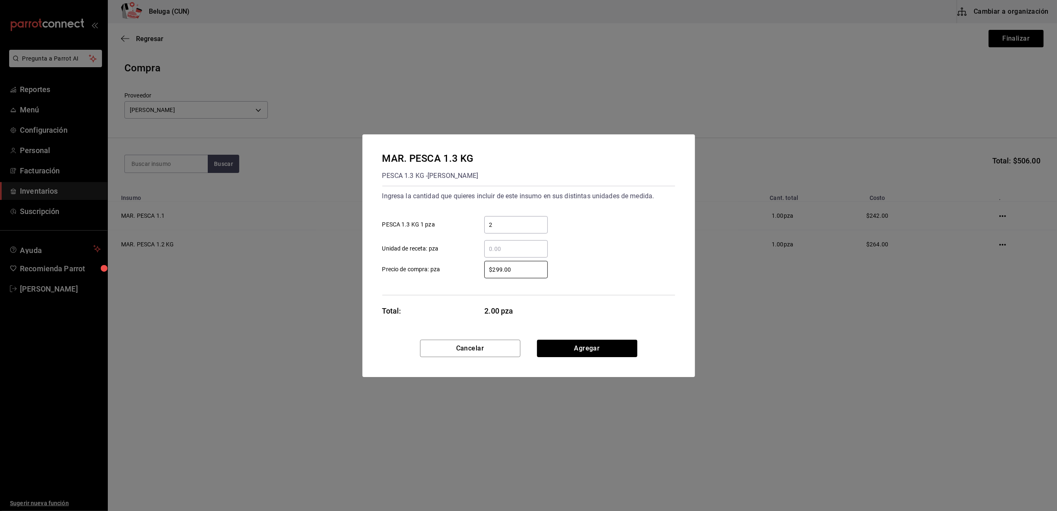
drag, startPoint x: 499, startPoint y: 275, endPoint x: 463, endPoint y: 274, distance: 35.7
click at [465, 275] on label "$299.00 ​ Precio de compra: pza" at bounding box center [464, 269] width 165 height 17
type input "$286"
click at [566, 352] on button "Agregar" at bounding box center [587, 348] width 100 height 17
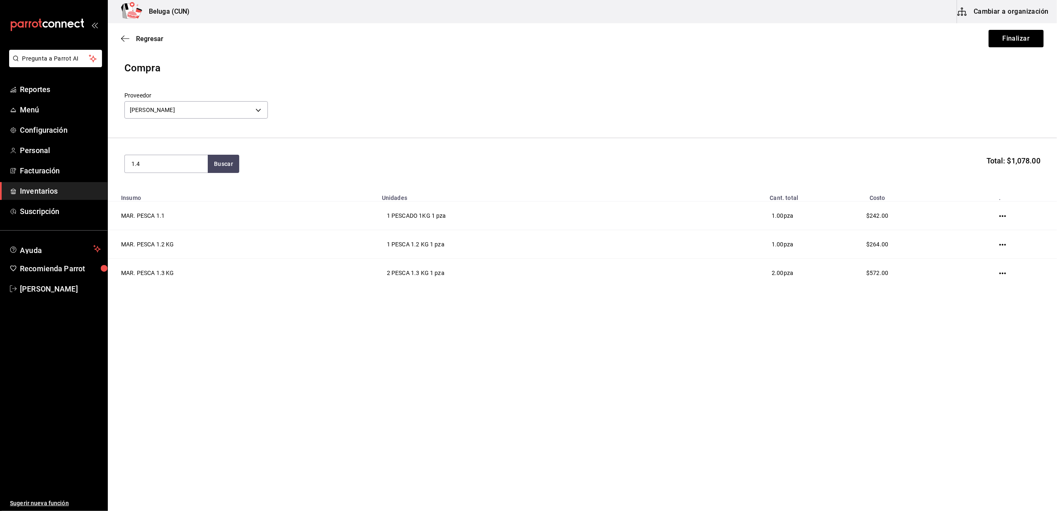
type input "1.4"
click at [153, 190] on div "MAR. PESCA 1.4 KG" at bounding box center [166, 188] width 70 height 10
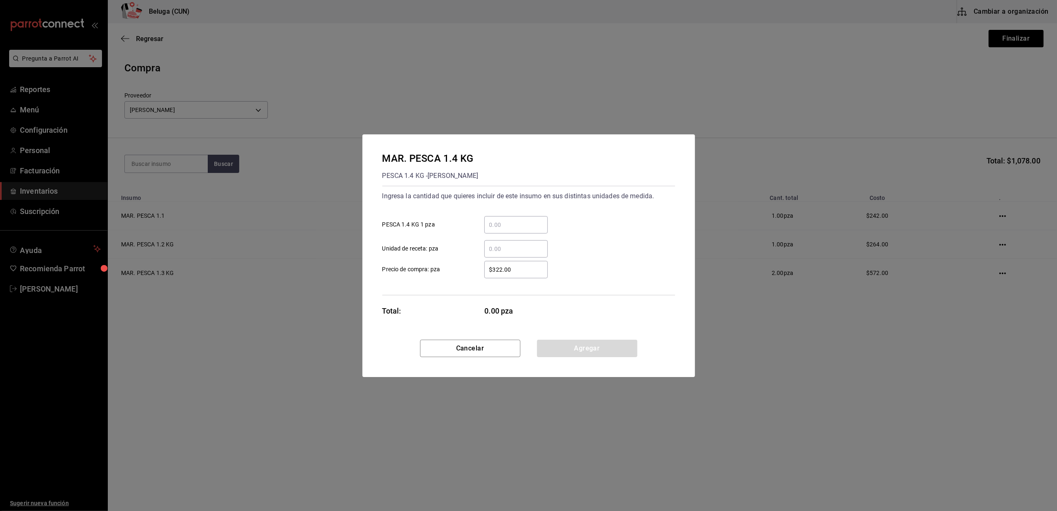
click at [491, 223] on input "​ PESCA 1.4 KG 1 pza" at bounding box center [515, 225] width 63 height 10
type input "2"
click at [475, 241] on div "​" at bounding box center [509, 248] width 77 height 17
click at [484, 244] on input "​ Unidad de receta: pza" at bounding box center [515, 249] width 63 height 10
drag, startPoint x: 523, startPoint y: 266, endPoint x: 447, endPoint y: 273, distance: 77.0
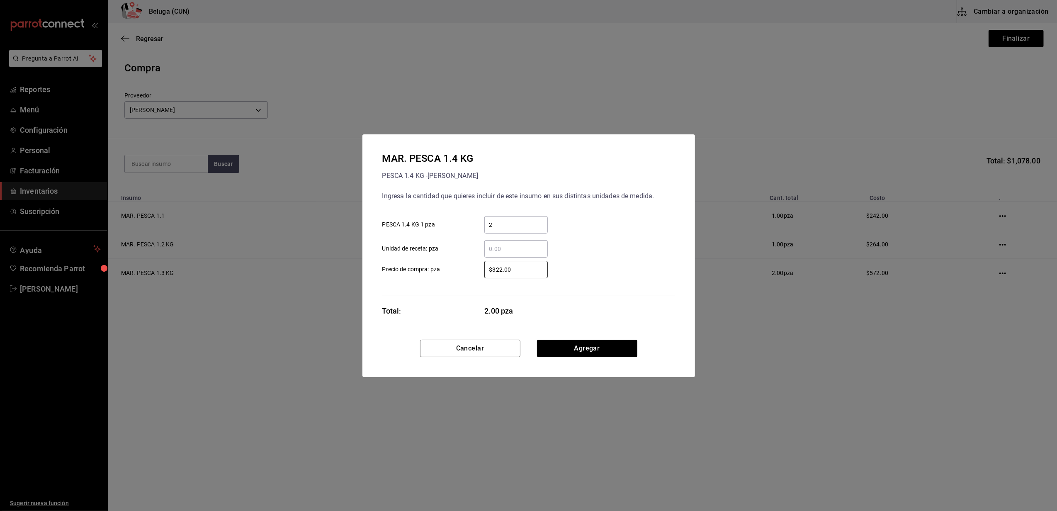
click at [449, 274] on label "$322.00 ​ Precio de compra: pza" at bounding box center [464, 269] width 165 height 17
type input "$308"
click at [587, 342] on button "Agregar" at bounding box center [587, 348] width 100 height 17
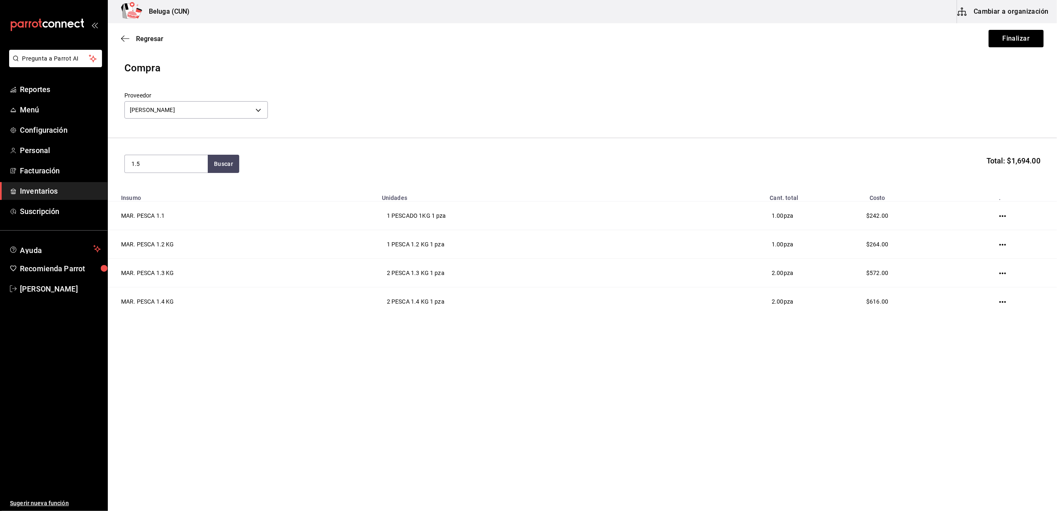
type input "1.5"
click at [160, 207] on div "PESCA 1.5 KG - [PERSON_NAME]" at bounding box center [166, 201] width 70 height 17
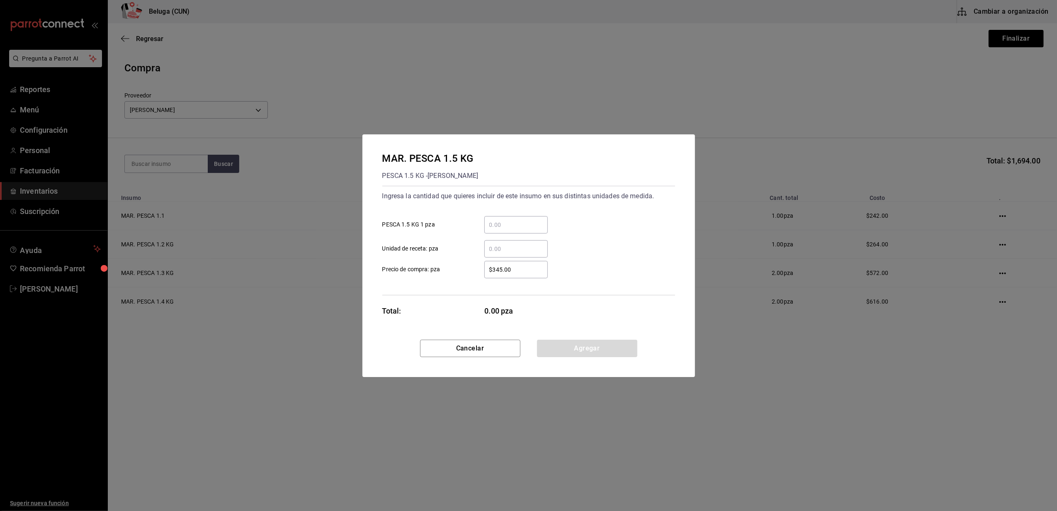
click at [538, 225] on input "​ PESCA 1.5 KG 1 pza" at bounding box center [515, 225] width 63 height 10
type input "2"
drag, startPoint x: 463, startPoint y: 254, endPoint x: 470, endPoint y: 255, distance: 7.5
click at [470, 255] on div "Ingresa la cantidad que quieres incluir de este insumo en sus distintas unidade…" at bounding box center [528, 240] width 293 height 109
drag, startPoint x: 519, startPoint y: 273, endPoint x: 470, endPoint y: 265, distance: 50.4
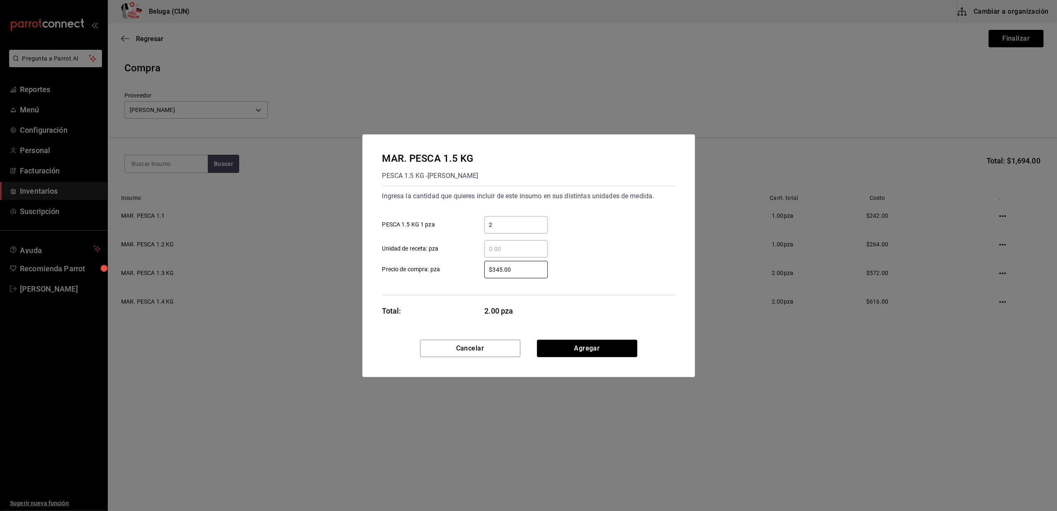
click at [470, 265] on label "$345.00 ​ Precio de compra: pza" at bounding box center [464, 269] width 165 height 17
type input "$330"
click at [620, 344] on button "Agregar" at bounding box center [587, 348] width 100 height 17
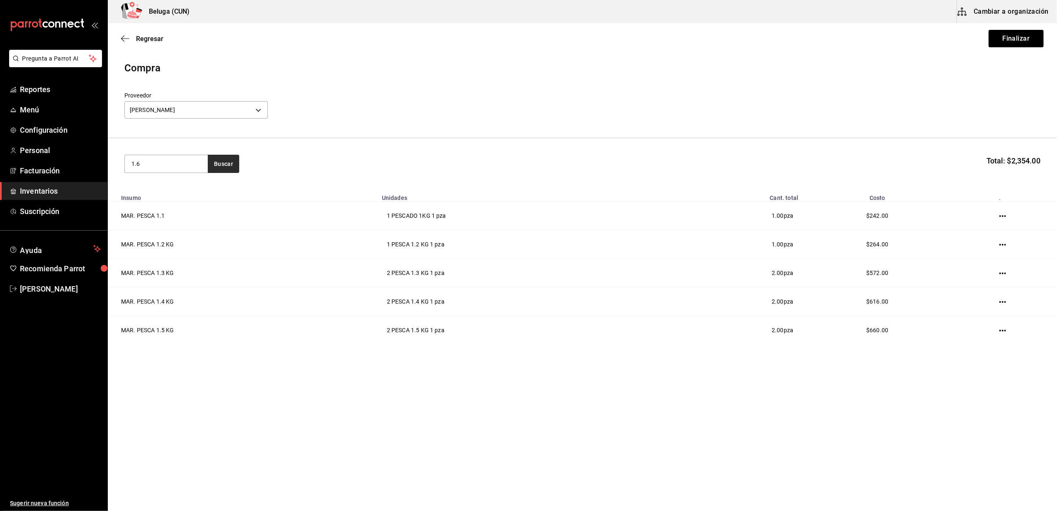
type input "1.6"
click at [231, 165] on button "Buscar" at bounding box center [224, 164] width 32 height 18
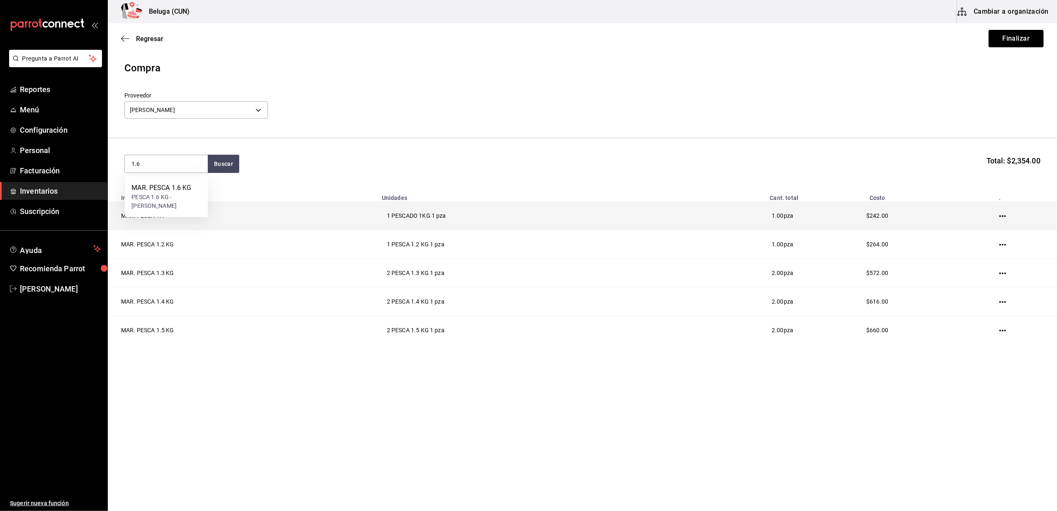
click at [123, 218] on td "MAR. PESCA 1.1" at bounding box center [242, 216] width 269 height 29
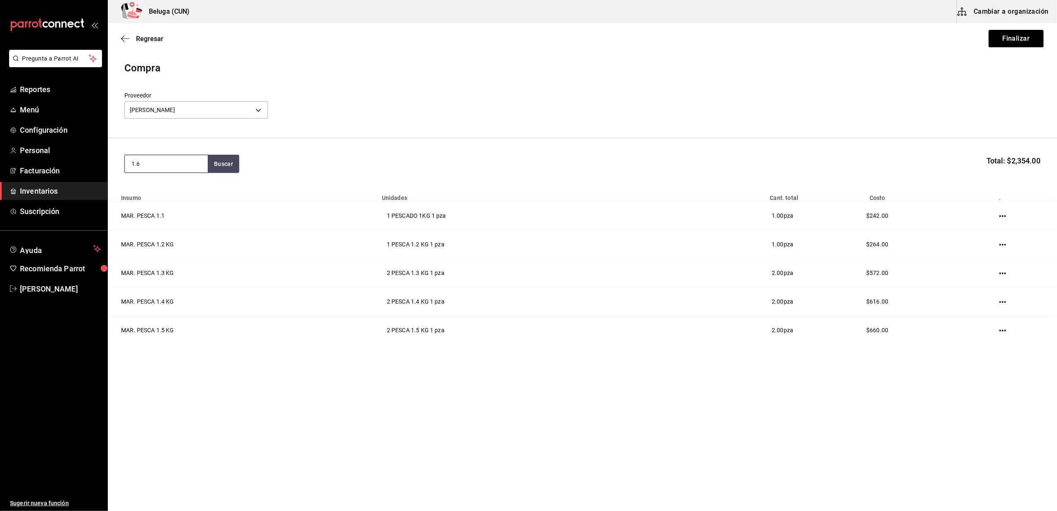
drag, startPoint x: 181, startPoint y: 168, endPoint x: 202, endPoint y: 168, distance: 20.3
click at [183, 168] on input "1.6" at bounding box center [166, 163] width 83 height 17
click at [216, 172] on button "Buscar" at bounding box center [224, 164] width 32 height 18
click at [189, 182] on div "MAR. PESCA 1.6 KG PESCA 1.6 KG - [PERSON_NAME]" at bounding box center [166, 196] width 83 height 41
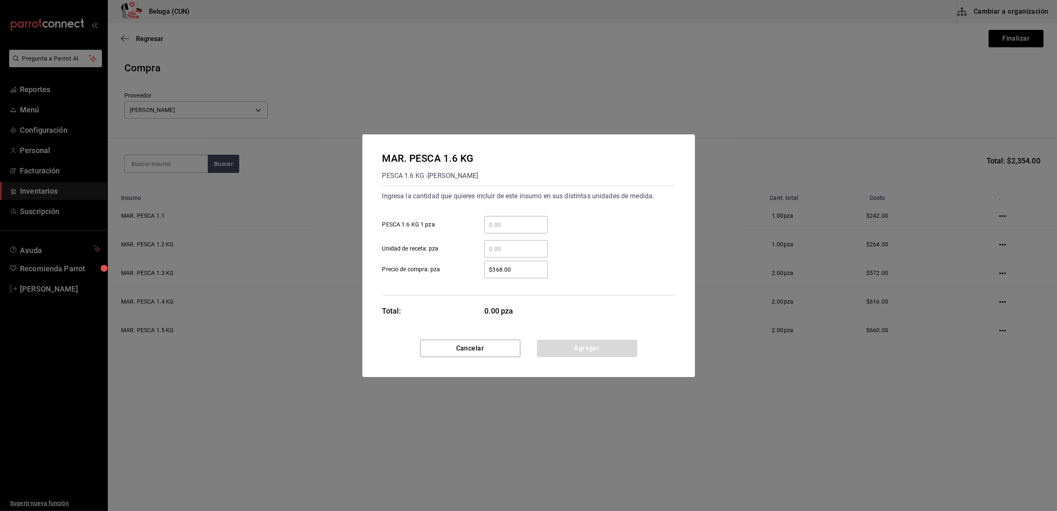
click at [528, 218] on div "​" at bounding box center [515, 224] width 63 height 17
click at [528, 220] on input "​ PESCA 1.6 KG 1 pza" at bounding box center [515, 225] width 63 height 10
type input "352"
click at [593, 349] on button "Agregar" at bounding box center [587, 348] width 100 height 17
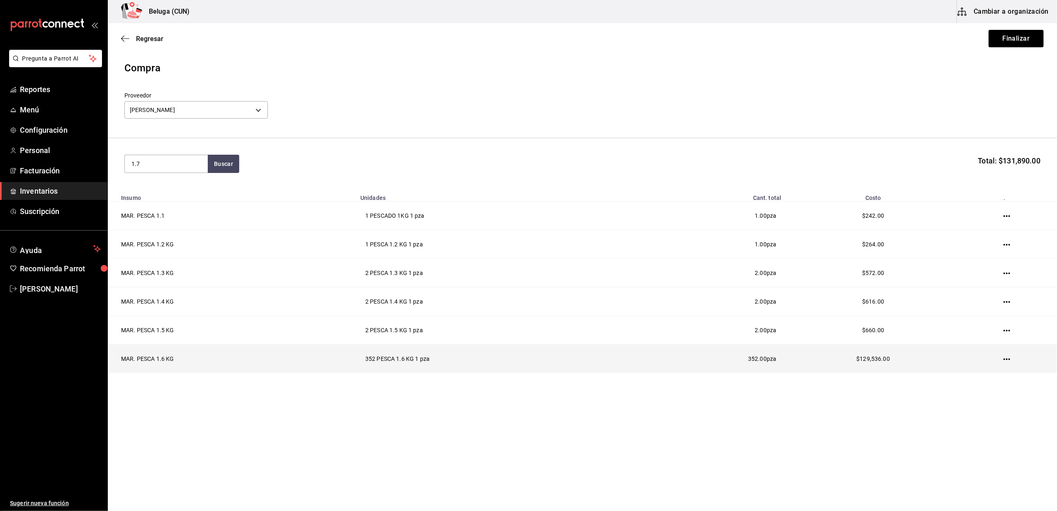
type input "1.7"
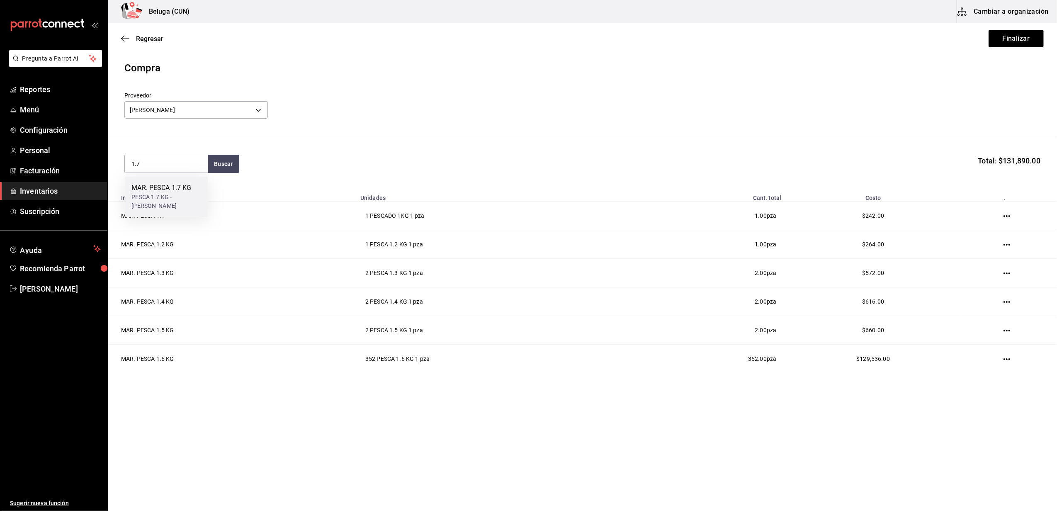
click at [182, 200] on div "PESCA 1.7 KG - [PERSON_NAME]" at bounding box center [166, 201] width 70 height 17
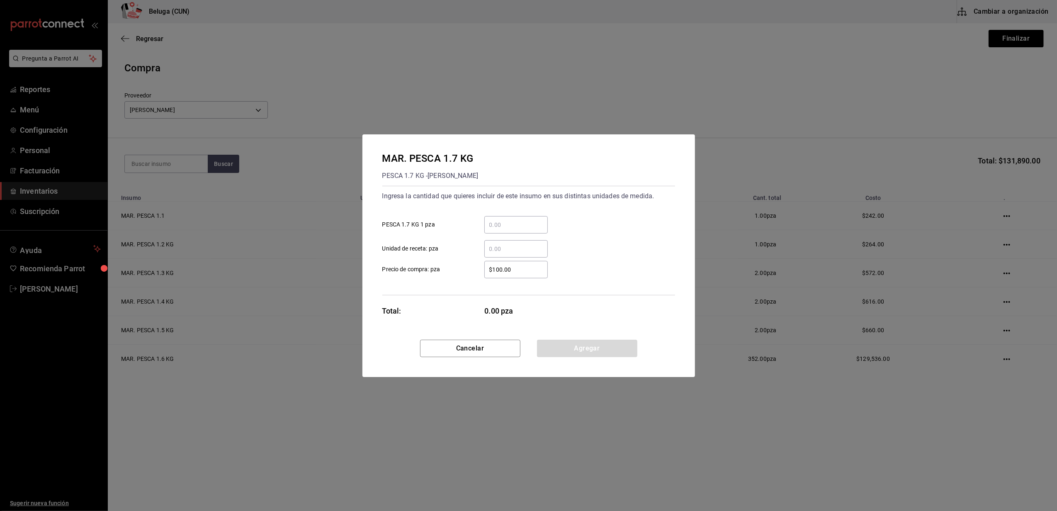
click at [496, 221] on input "​ PESCA 1.7 KG 1 pza" at bounding box center [515, 225] width 63 height 10
type input "2"
click at [478, 243] on div "​" at bounding box center [509, 248] width 77 height 17
click at [484, 244] on input "​ Unidad de receta: pza" at bounding box center [515, 249] width 63 height 10
drag, startPoint x: 512, startPoint y: 271, endPoint x: 469, endPoint y: 274, distance: 43.2
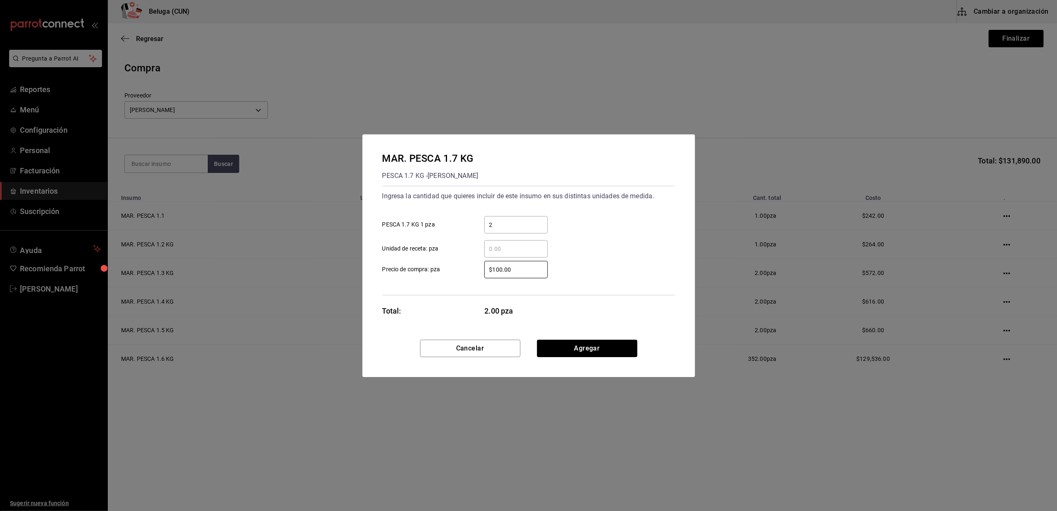
click at [469, 274] on label "$100.00 ​ Precio de compra: pza" at bounding box center [464, 269] width 165 height 17
type input "$374"
click at [630, 343] on button "Agregar" at bounding box center [587, 348] width 100 height 17
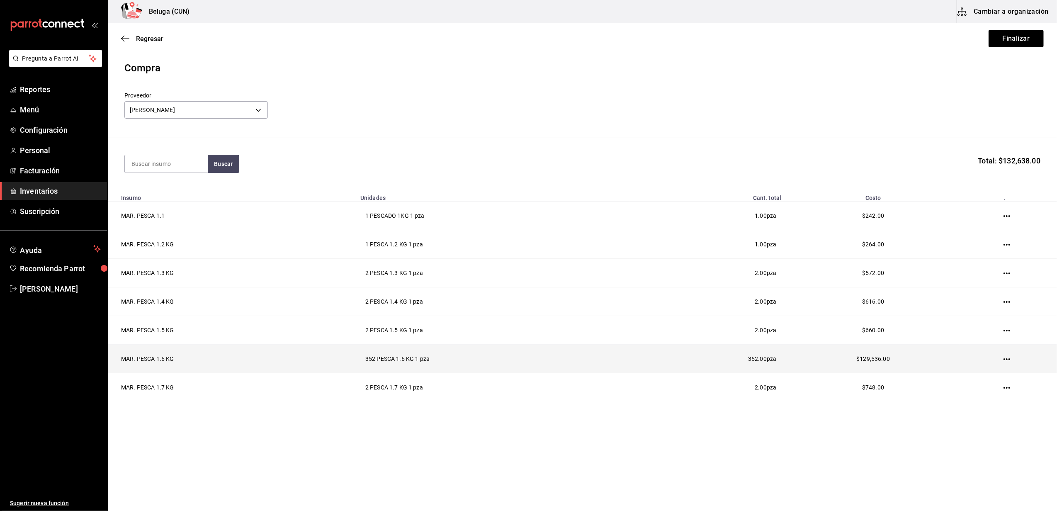
click at [1007, 360] on icon "button" at bounding box center [1007, 359] width 7 height 2
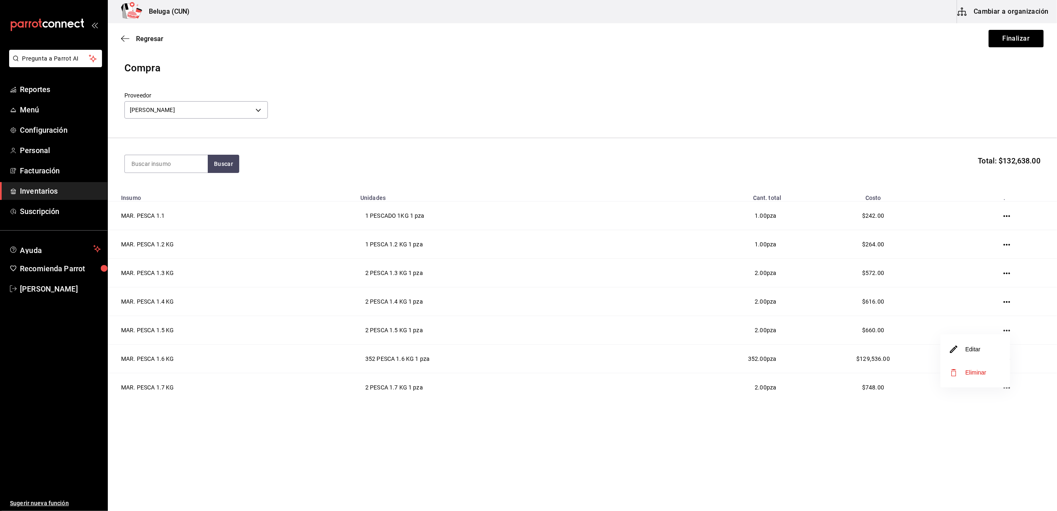
click at [986, 352] on li "Editar" at bounding box center [976, 349] width 70 height 23
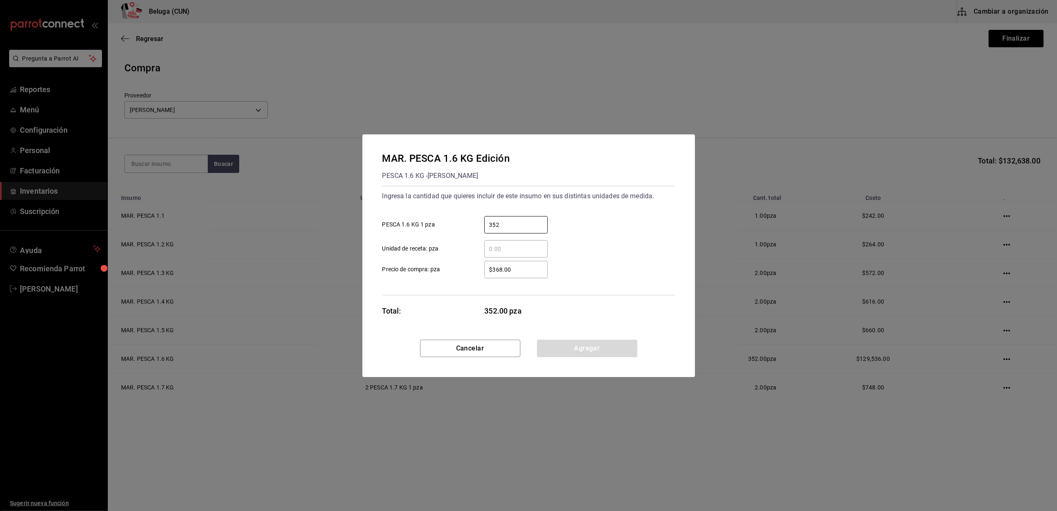
drag, startPoint x: 509, startPoint y: 222, endPoint x: 420, endPoint y: 207, distance: 90.6
click at [421, 207] on div "Ingresa la cantidad que quieres incluir de este insumo en sus distintas unidade…" at bounding box center [528, 224] width 293 height 68
type input "3"
click at [462, 255] on div "$368.00 ​ Precio de compra: pza" at bounding box center [525, 266] width 299 height 24
drag, startPoint x: 506, startPoint y: 267, endPoint x: 466, endPoint y: 262, distance: 40.5
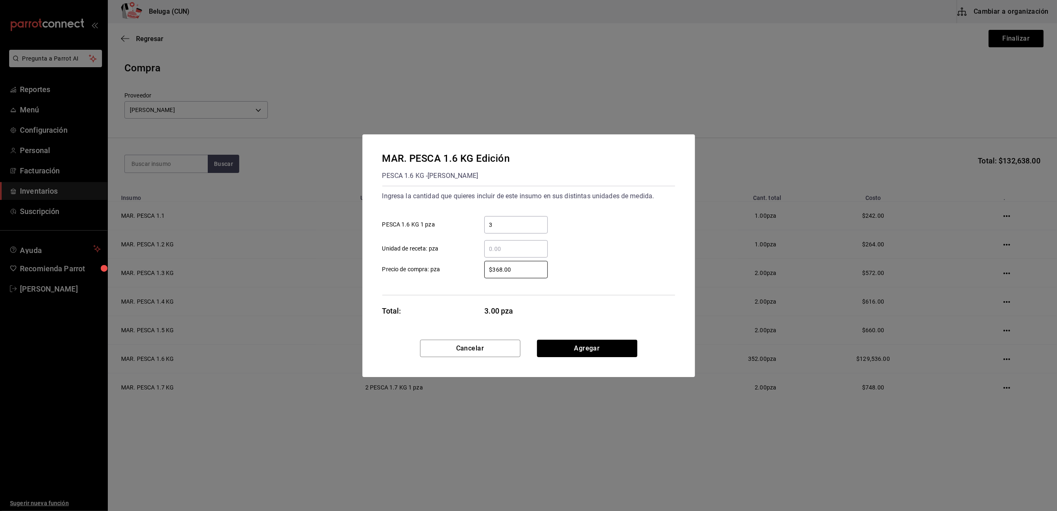
click at [477, 264] on div "$368.00 ​" at bounding box center [509, 269] width 77 height 17
type input "$352"
drag, startPoint x: 466, startPoint y: 290, endPoint x: 477, endPoint y: 289, distance: 10.8
click at [465, 290] on div "Ingresa la cantidad que quieres incluir de este insumo en sus distintas unidade…" at bounding box center [528, 240] width 293 height 109
click at [583, 349] on button "Agregar" at bounding box center [587, 348] width 100 height 17
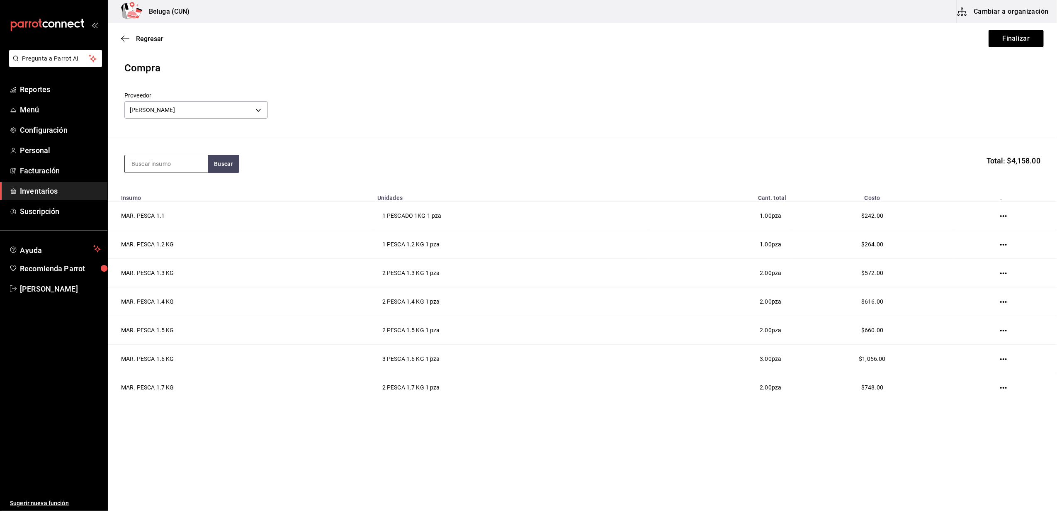
click at [171, 162] on input at bounding box center [166, 163] width 83 height 17
type input "1.8"
click at [158, 202] on div "PESCA 1.8 KG - [PERSON_NAME]" at bounding box center [166, 201] width 70 height 17
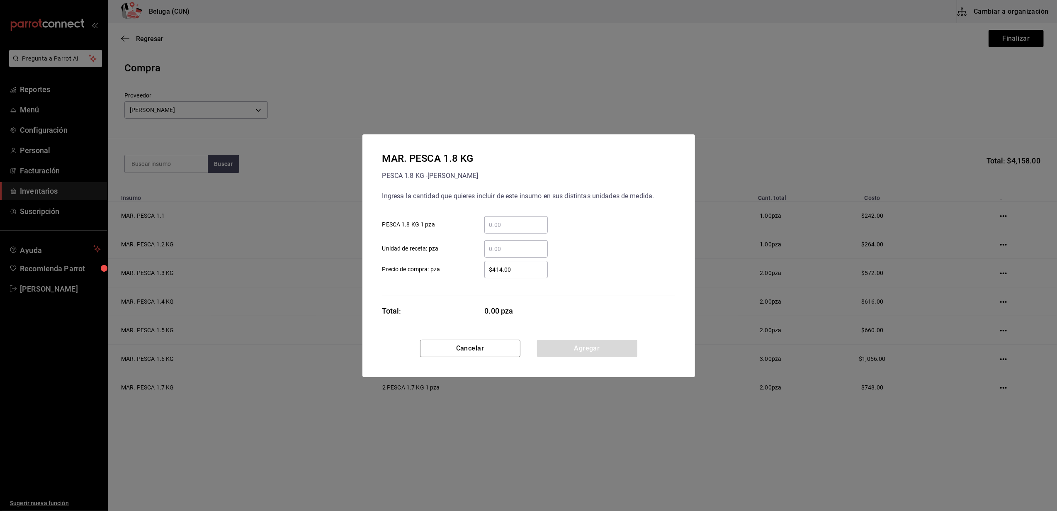
click at [518, 221] on input "​ PESCA 1.8 KG 1 pza" at bounding box center [515, 225] width 63 height 10
type input "3"
click at [474, 277] on div "$414.00 ​" at bounding box center [509, 269] width 77 height 17
click at [484, 275] on input "$414.00" at bounding box center [515, 270] width 63 height 10
drag, startPoint x: 505, startPoint y: 270, endPoint x: 458, endPoint y: 263, distance: 46.9
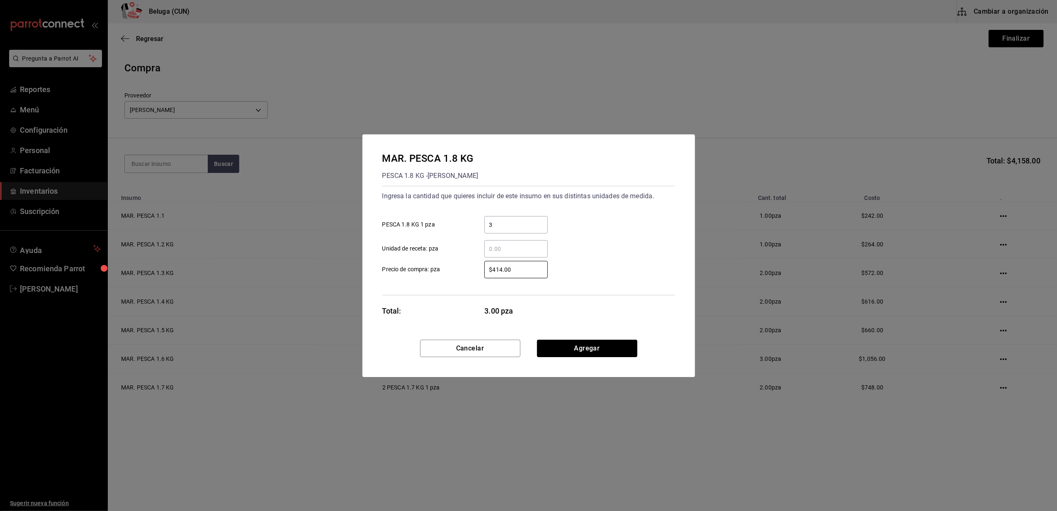
click at [458, 263] on label "$414.00 ​ Precio de compra: pza" at bounding box center [464, 269] width 165 height 17
type input "$396"
click at [462, 284] on div "Ingresa la cantidad que quieres incluir de este insumo en sus distintas unidade…" at bounding box center [528, 240] width 293 height 109
click at [555, 349] on button "Agregar" at bounding box center [587, 348] width 100 height 17
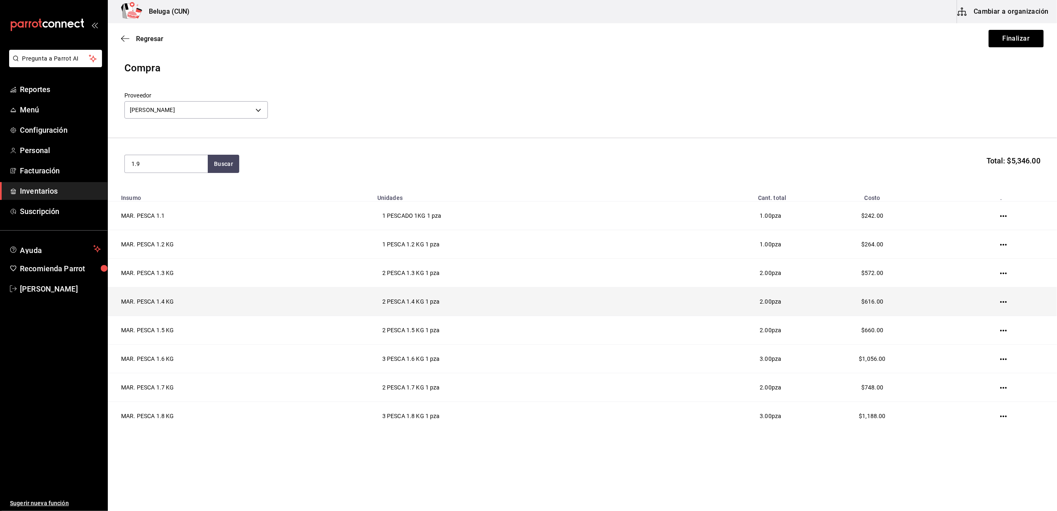
type input "1.9"
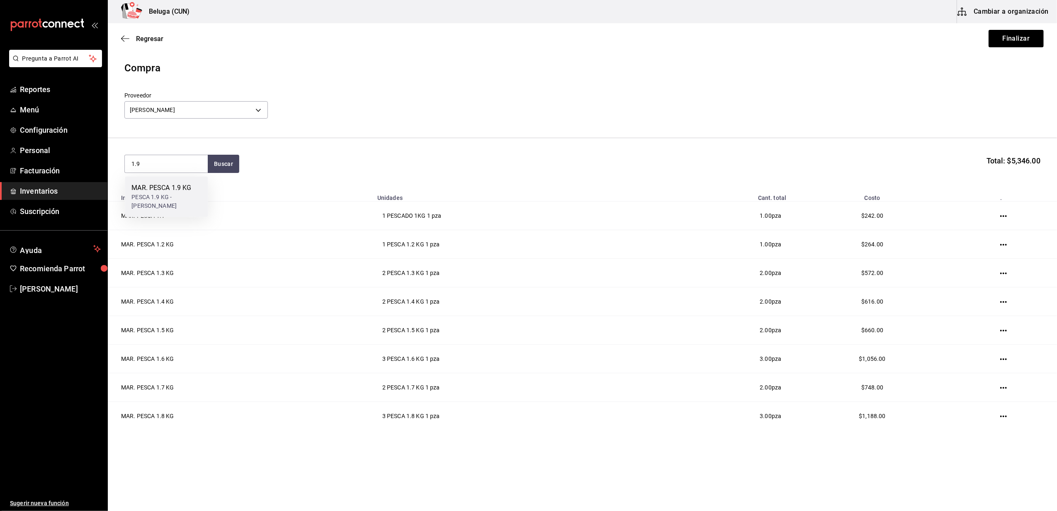
click at [163, 195] on div "PESCA 1.9 KG - [PERSON_NAME]" at bounding box center [166, 201] width 70 height 17
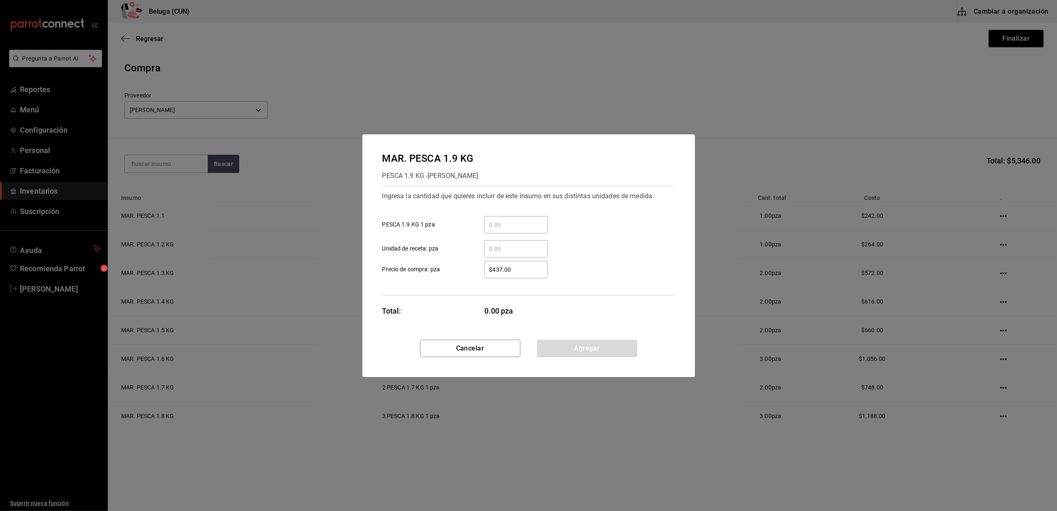
click at [523, 228] on input "​ PESCA 1.9 KG 1 pza" at bounding box center [515, 225] width 63 height 10
type input "1"
click at [469, 279] on div "Ingresa la cantidad que quieres incluir de este insumo en sus distintas unidade…" at bounding box center [528, 240] width 293 height 109
drag, startPoint x: 513, startPoint y: 270, endPoint x: 470, endPoint y: 275, distance: 42.9
click at [472, 275] on div "$437.00 ​" at bounding box center [509, 269] width 77 height 17
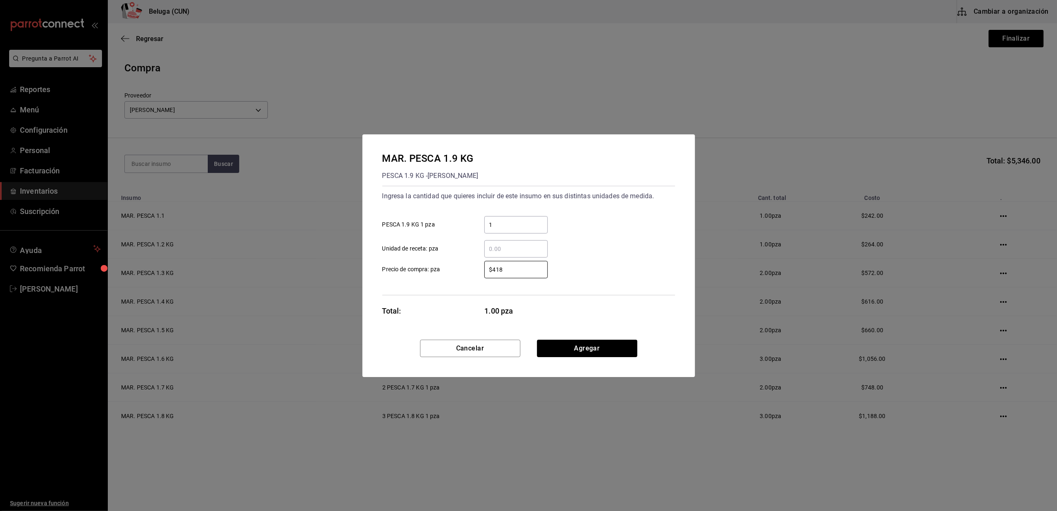
type input "$418"
click at [479, 277] on div "$418 ​" at bounding box center [509, 269] width 77 height 17
click at [484, 275] on input "$418" at bounding box center [515, 270] width 63 height 10
click at [553, 338] on div "MAR. PESCA 1.9 KG PESCA 1.9 KG - [PERSON_NAME] Ingresa la cantidad que quieres …" at bounding box center [529, 236] width 333 height 205
click at [557, 343] on button "Agregar" at bounding box center [587, 348] width 100 height 17
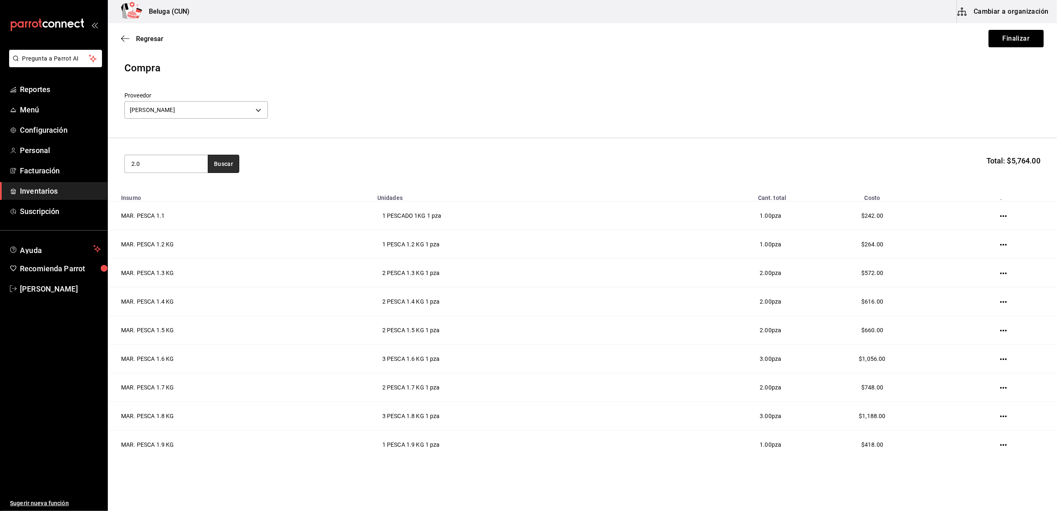
click at [229, 160] on button "Buscar" at bounding box center [224, 164] width 32 height 18
click at [166, 160] on input "2.0" at bounding box center [166, 163] width 83 height 17
type input "2"
type input "PESCA"
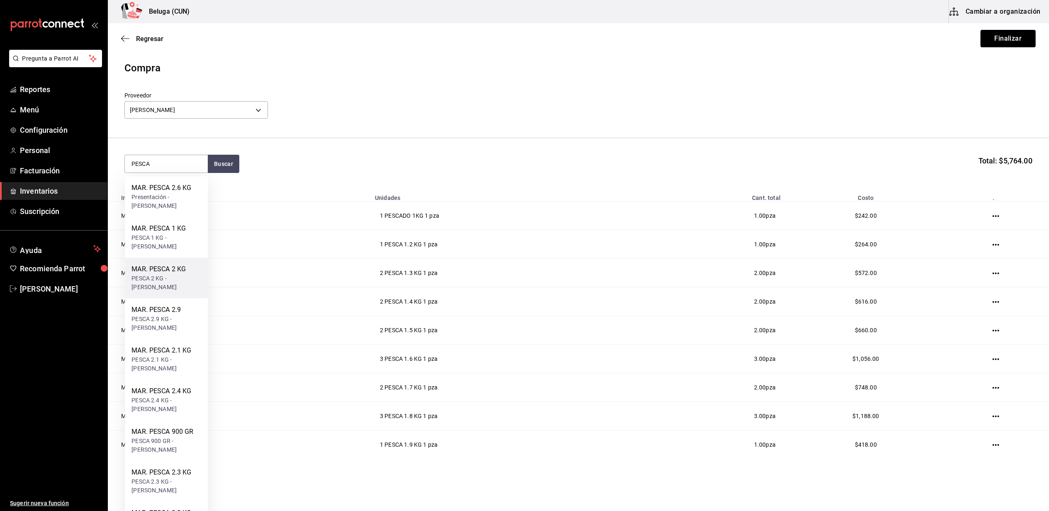
click at [172, 266] on div "MAR. PESCA 2 KG" at bounding box center [166, 269] width 70 height 10
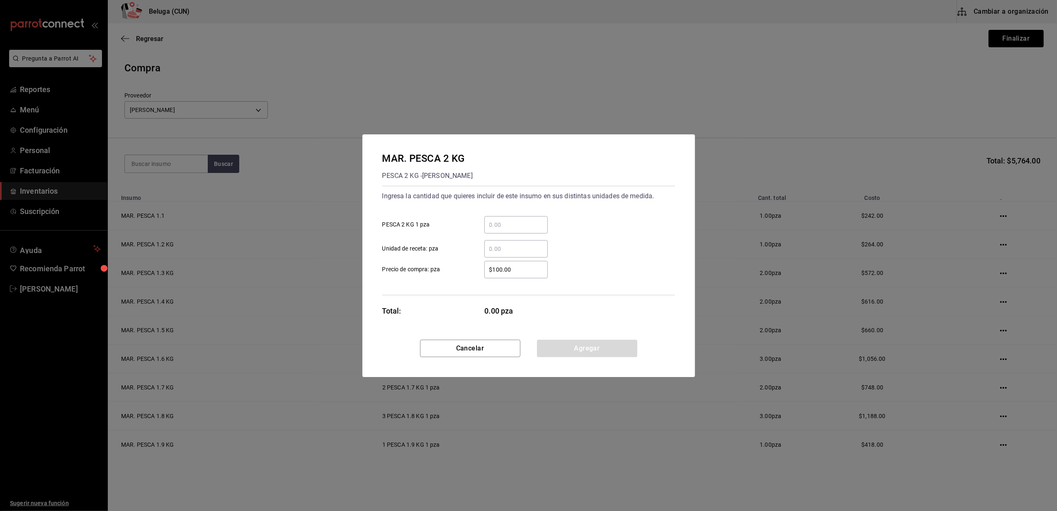
click at [490, 217] on div "​" at bounding box center [515, 224] width 63 height 17
click at [490, 220] on input "​ PESCA 2 KG 1 pza" at bounding box center [515, 225] width 63 height 10
type input "2"
click at [475, 263] on div "$100.00 ​" at bounding box center [509, 269] width 77 height 17
click at [484, 265] on input "$100.00" at bounding box center [515, 270] width 63 height 10
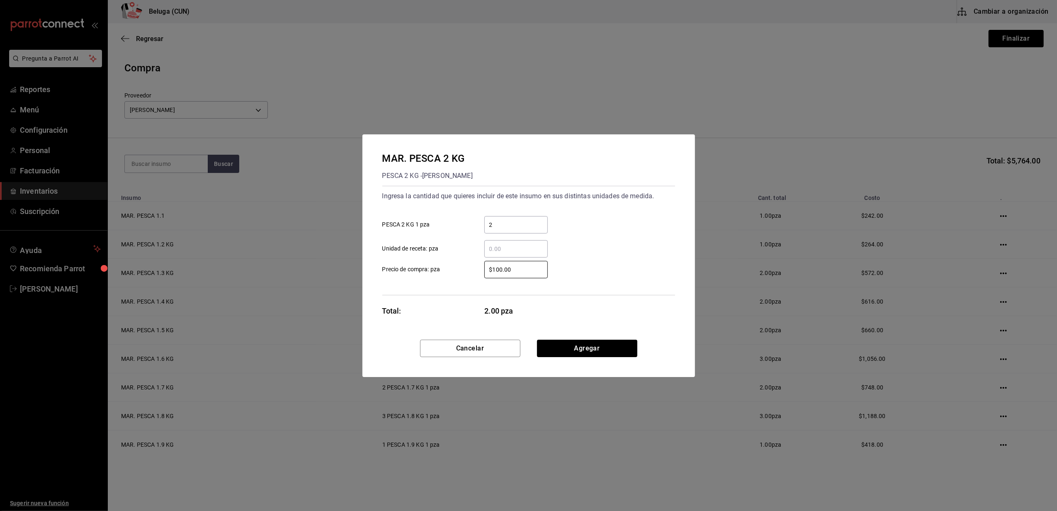
drag, startPoint x: 513, startPoint y: 274, endPoint x: 455, endPoint y: 267, distance: 57.7
click at [455, 267] on label "$100.00 ​ Precio de compra: pza" at bounding box center [464, 269] width 165 height 17
type input "$440"
click at [455, 267] on label "$440 ​ Precio de compra: pza" at bounding box center [464, 269] width 165 height 17
click at [484, 267] on input "$440" at bounding box center [515, 270] width 63 height 10
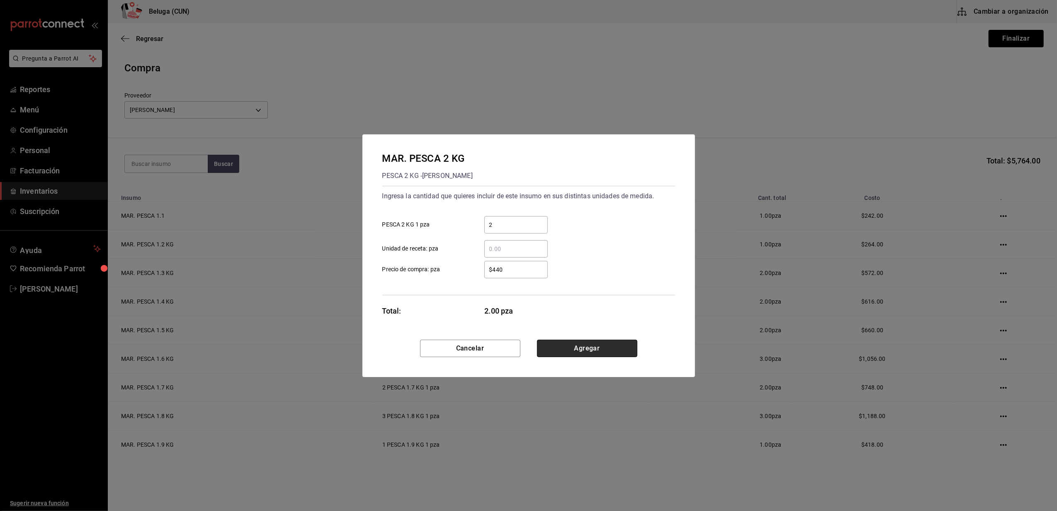
click at [576, 342] on button "Agregar" at bounding box center [587, 348] width 100 height 17
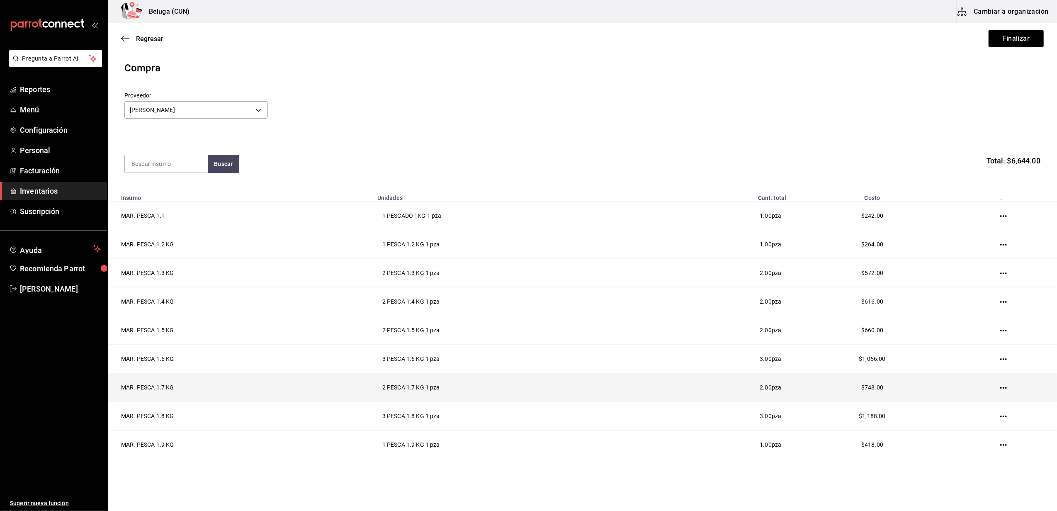
scroll to position [52, 0]
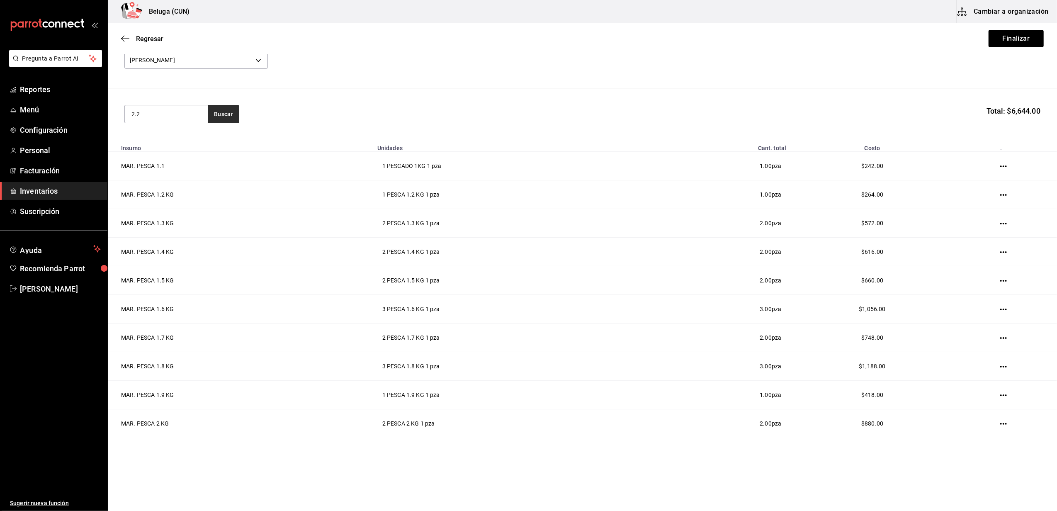
type input "2.2"
click at [170, 139] on div "MAR. PESCA 2.2 KG" at bounding box center [166, 136] width 70 height 10
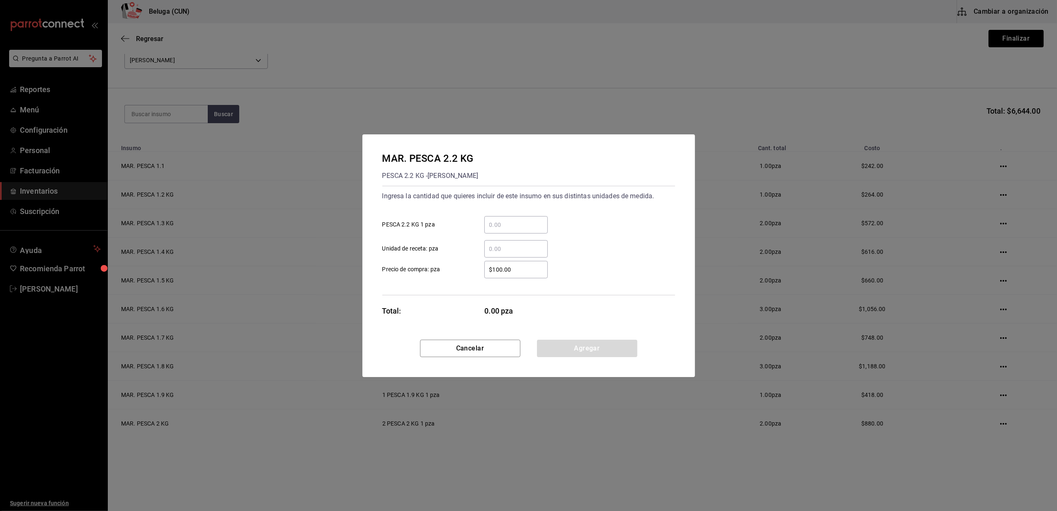
click at [530, 221] on input "​ PESCA 2.2 KG 1 pza" at bounding box center [515, 225] width 63 height 10
type input "1"
click at [457, 259] on div "$100.00 ​ Precio de compra: pza" at bounding box center [525, 266] width 299 height 24
drag, startPoint x: 513, startPoint y: 271, endPoint x: 467, endPoint y: 268, distance: 45.7
click at [468, 268] on label "$100.00 ​ Precio de compra: pza" at bounding box center [464, 269] width 165 height 17
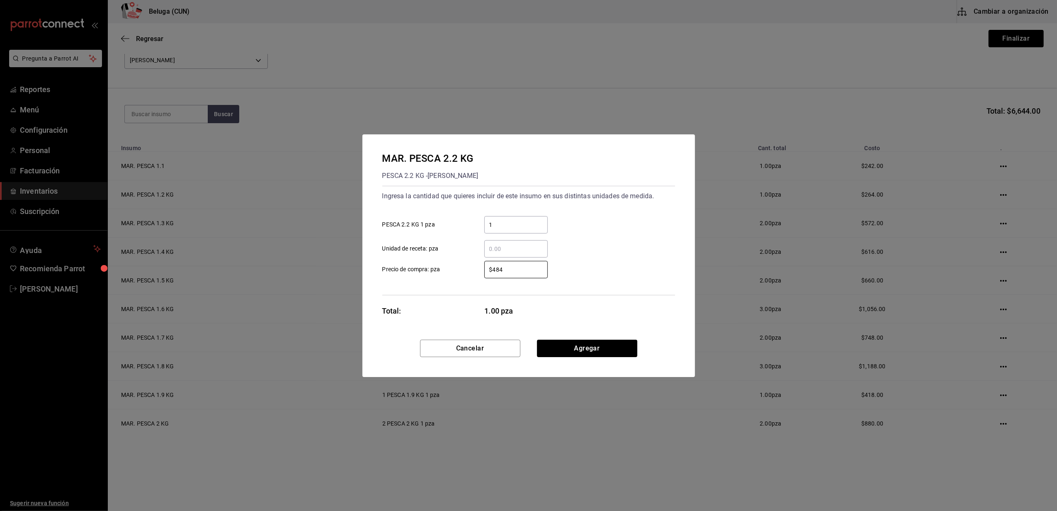
type input "$484"
drag, startPoint x: 468, startPoint y: 279, endPoint x: 476, endPoint y: 290, distance: 13.3
click at [468, 279] on div "Ingresa la cantidad que quieres incluir de este insumo en sus distintas unidade…" at bounding box center [528, 240] width 293 height 109
drag, startPoint x: 566, startPoint y: 350, endPoint x: 568, endPoint y: 346, distance: 4.9
click at [567, 348] on button "Agregar" at bounding box center [587, 348] width 100 height 17
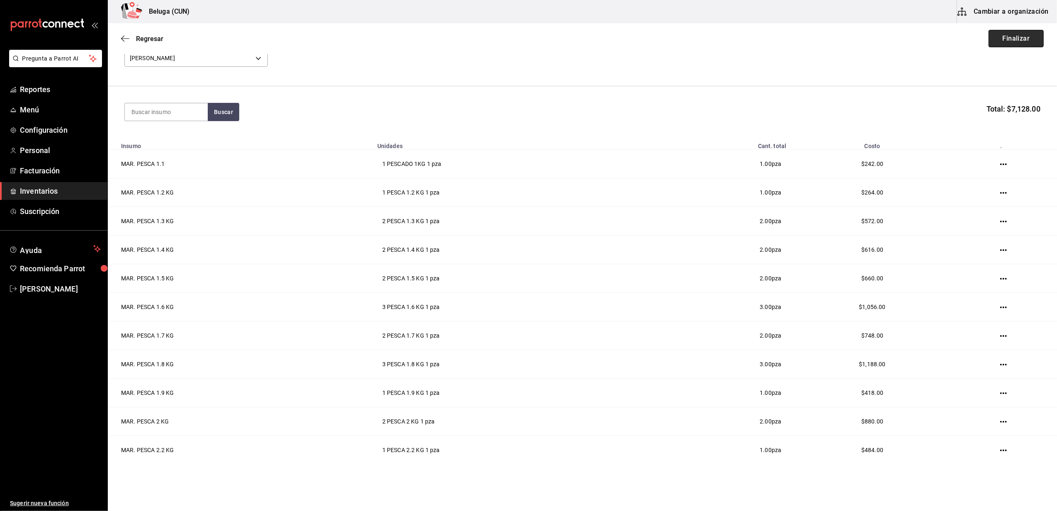
click at [1015, 37] on button "Finalizar" at bounding box center [1016, 38] width 55 height 17
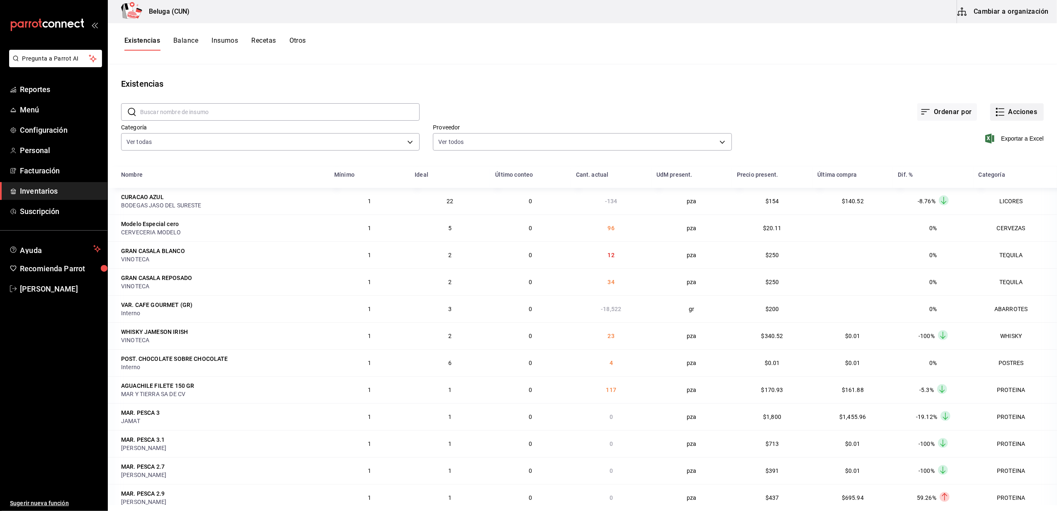
click at [1024, 113] on button "Acciones" at bounding box center [1017, 111] width 54 height 17
click at [991, 158] on span "Compra" at bounding box center [1009, 157] width 70 height 9
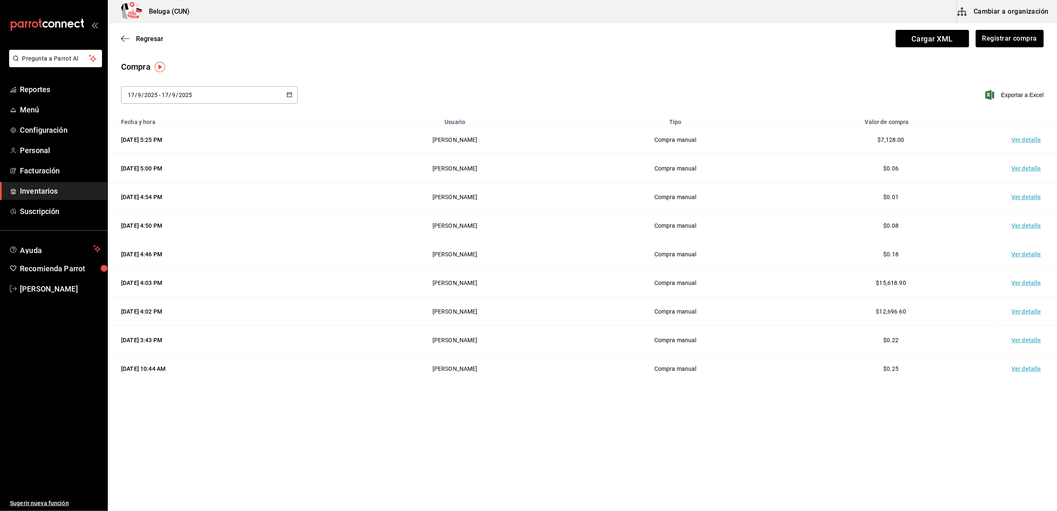
click at [1026, 138] on td "Ver detalle" at bounding box center [1028, 140] width 58 height 29
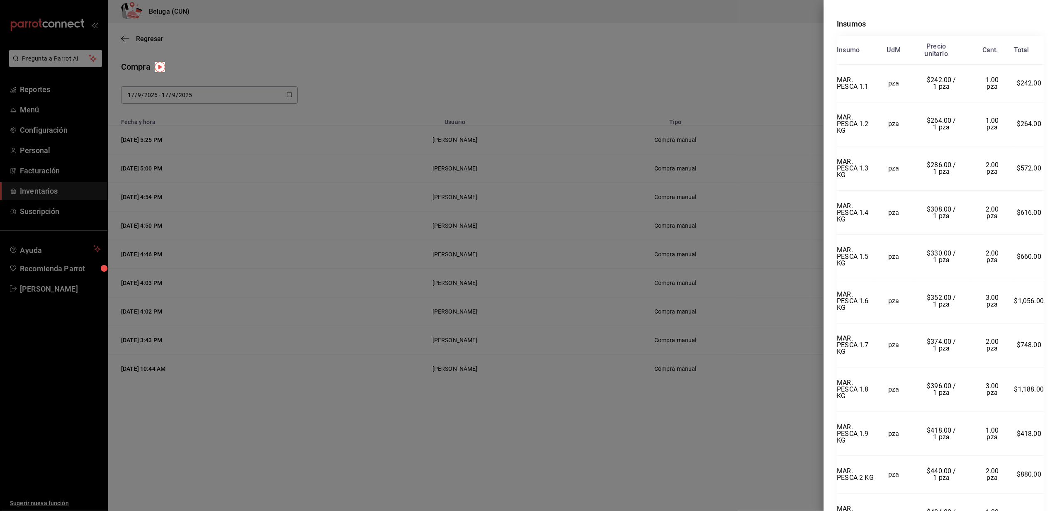
scroll to position [238, 0]
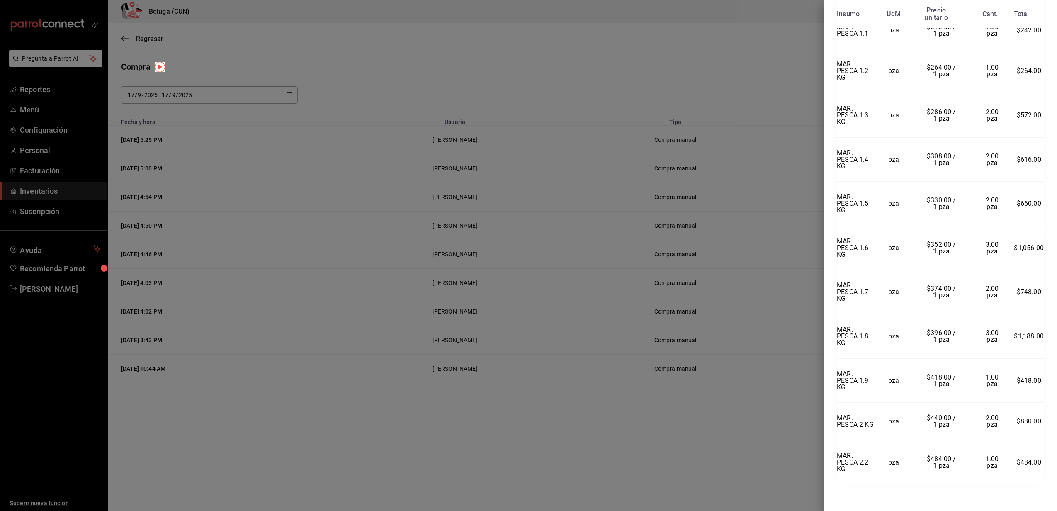
click at [742, 67] on div at bounding box center [528, 255] width 1057 height 511
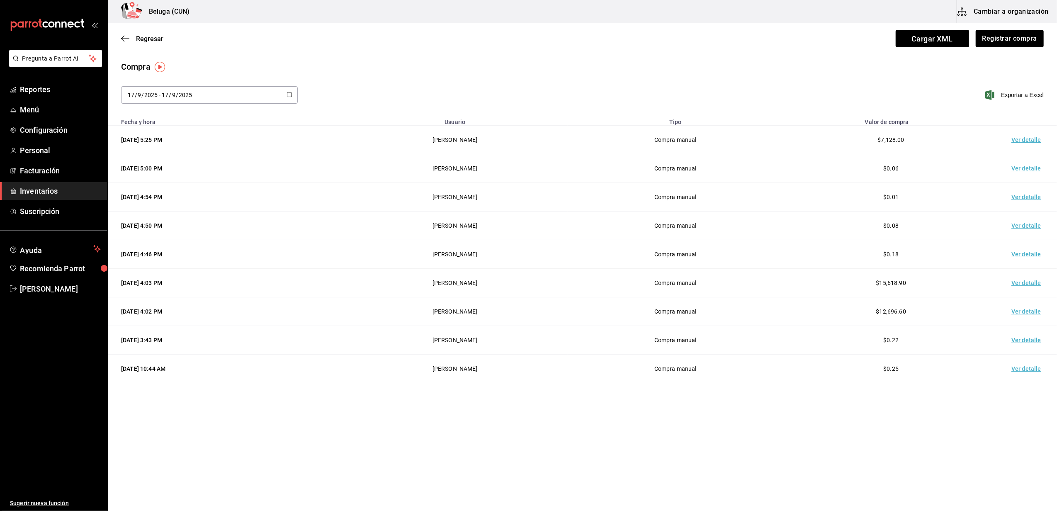
click at [39, 195] on span "Inventarios" at bounding box center [60, 190] width 81 height 11
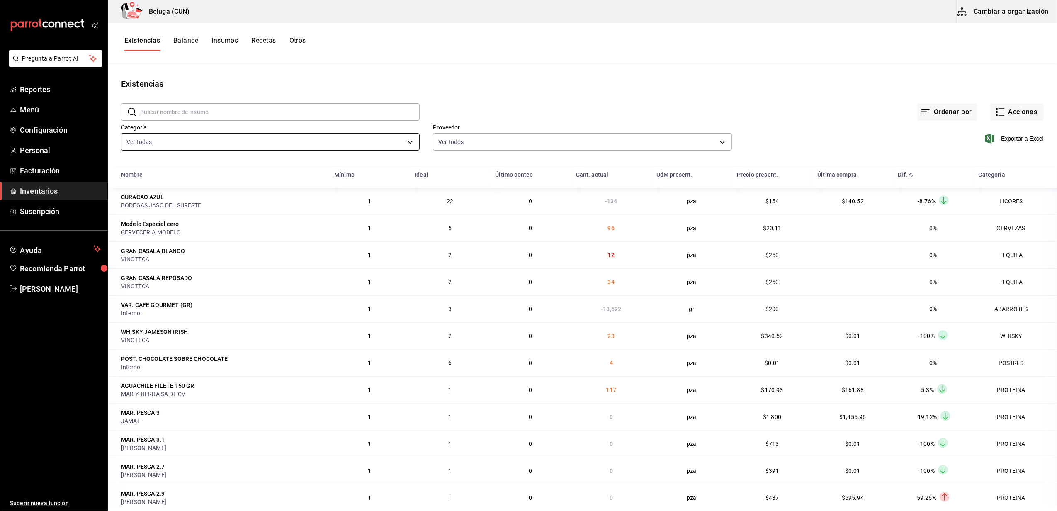
click at [408, 138] on body "Pregunta a Parrot AI Reportes Menú Configuración Personal Facturación Inventari…" at bounding box center [528, 252] width 1057 height 505
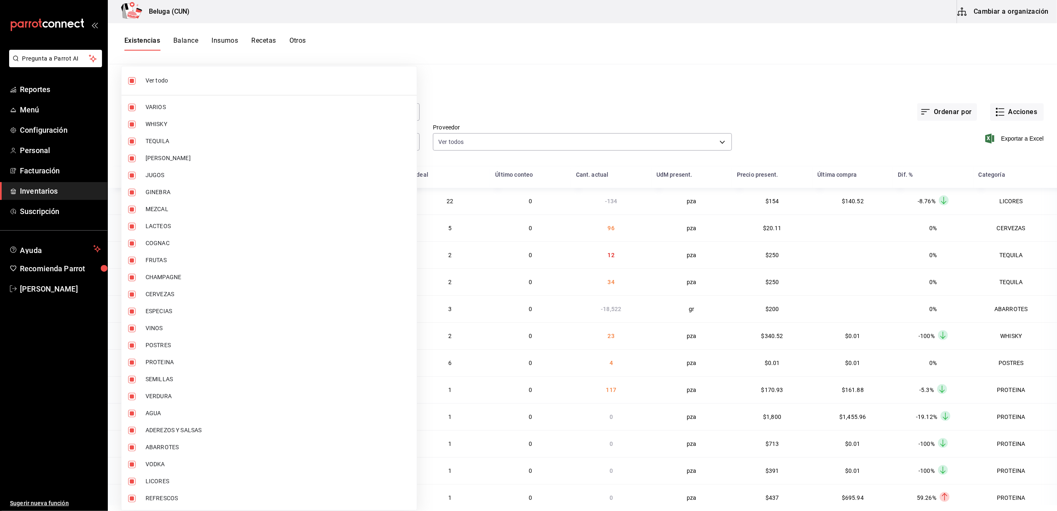
click at [132, 82] on input "checkbox" at bounding box center [131, 80] width 7 height 7
checkbox input "false"
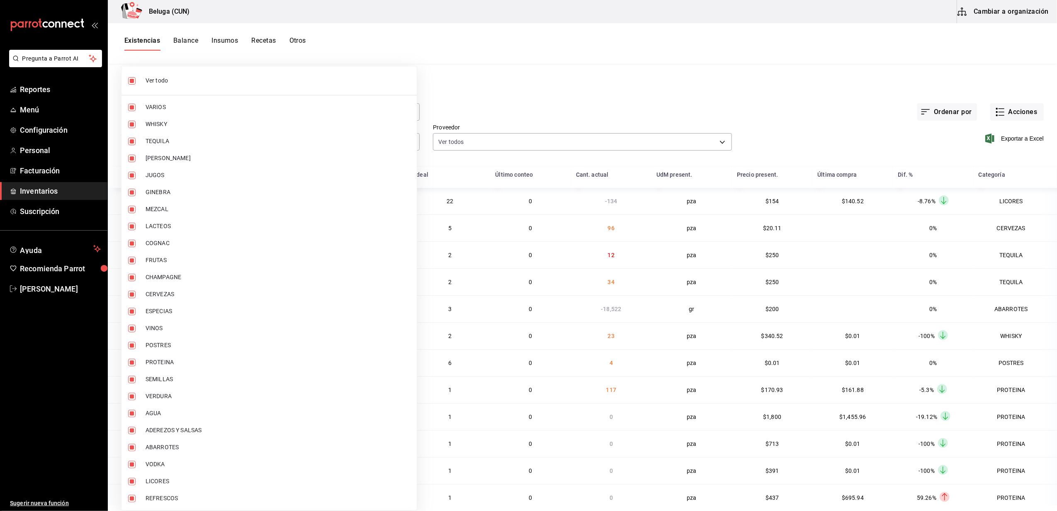
checkbox input "false"
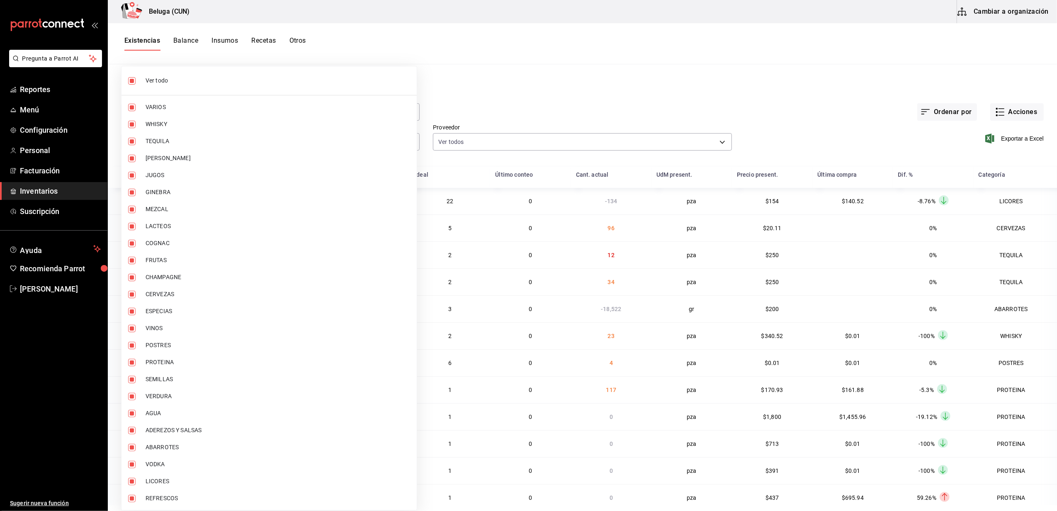
checkbox input "false"
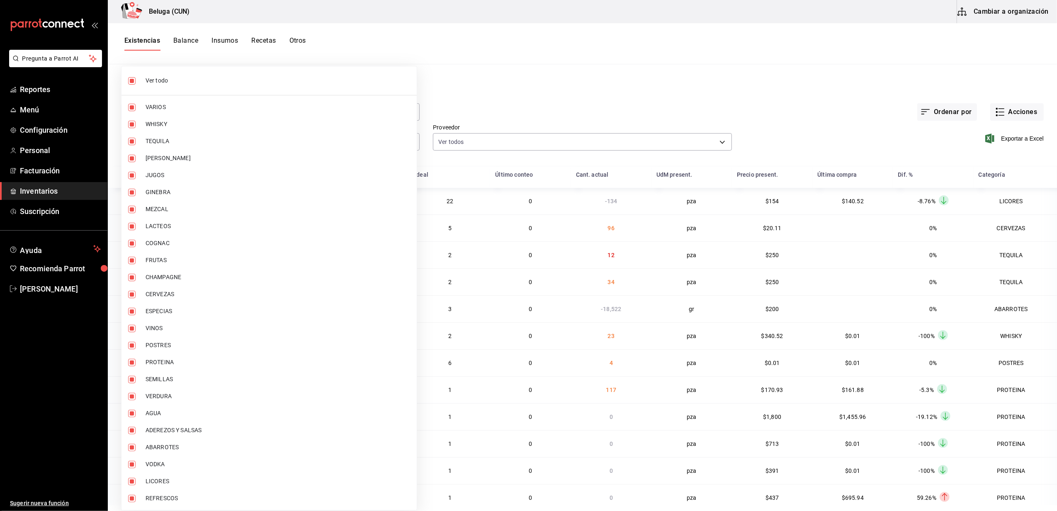
checkbox input "false"
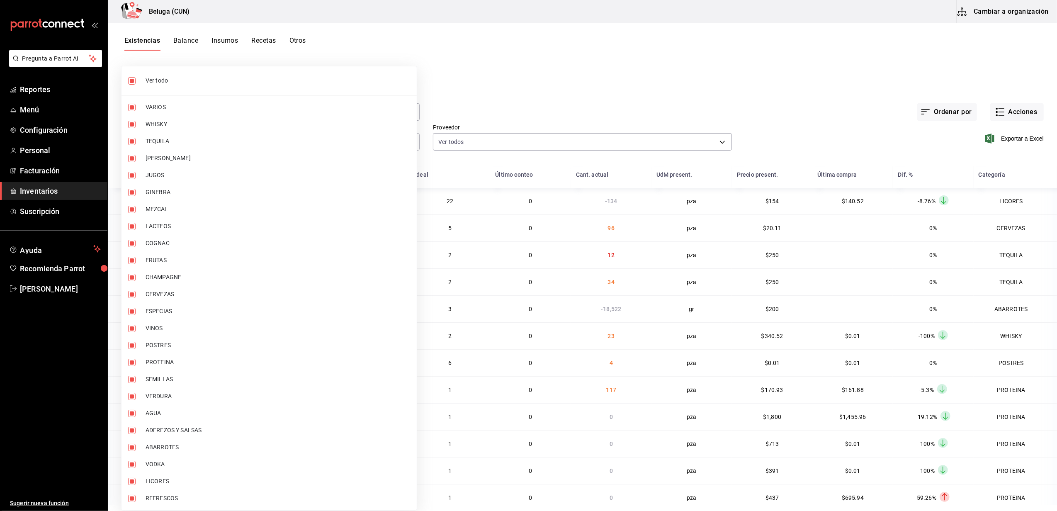
checkbox input "false"
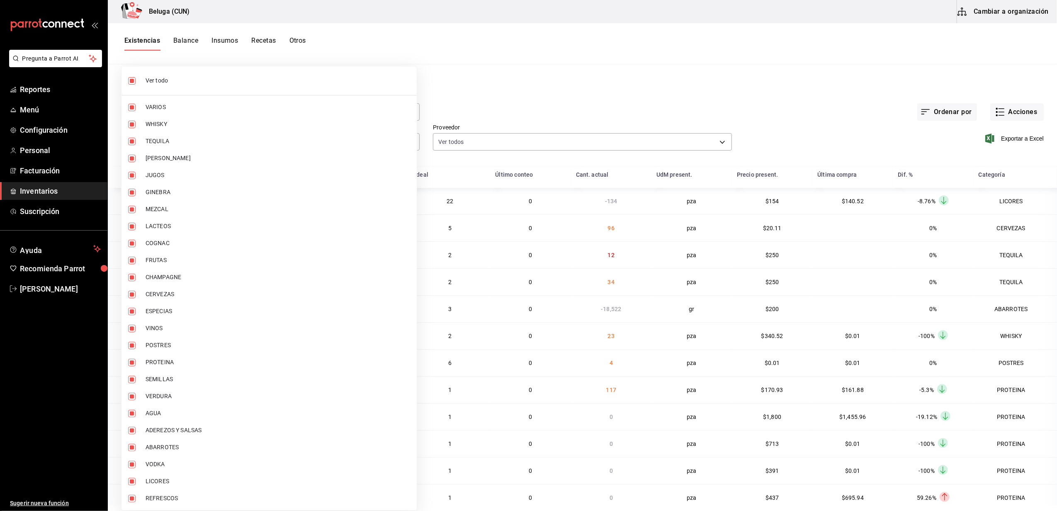
checkbox input "false"
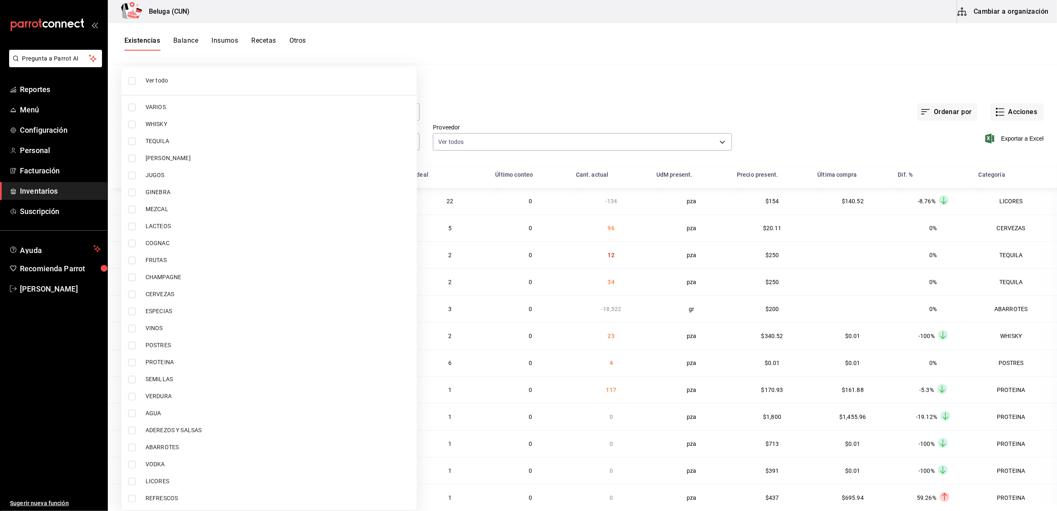
click at [133, 346] on input "checkbox" at bounding box center [131, 345] width 7 height 7
checkbox input "true"
type input "43c9e2b0-4afa-46e8-9575-d8271eaf3d25"
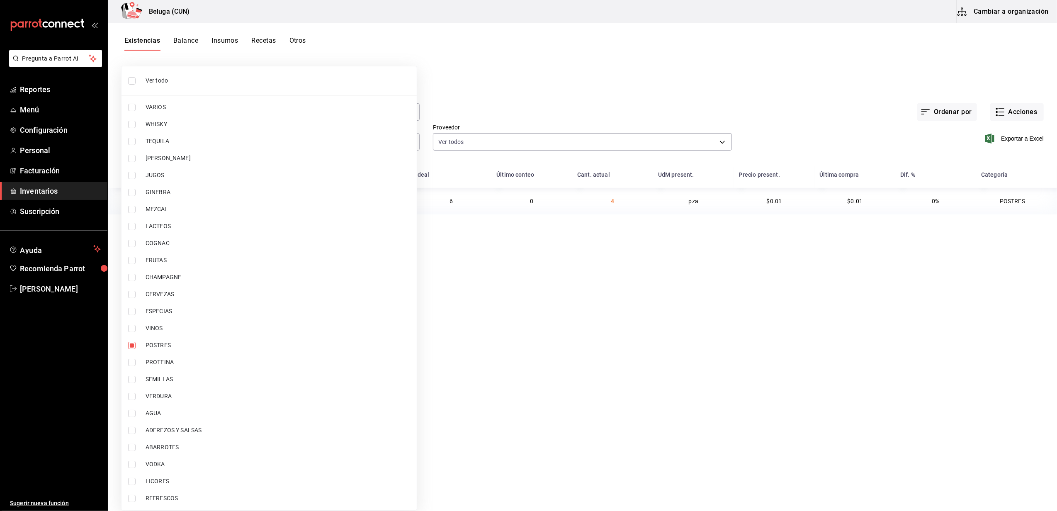
click at [132, 364] on input "checkbox" at bounding box center [131, 362] width 7 height 7
checkbox input "true"
type input "43c9e2b0-4afa-46e8-9575-d8271eaf3d25,49acfc3a-e67d-4012-8994-cdceb58e19f0"
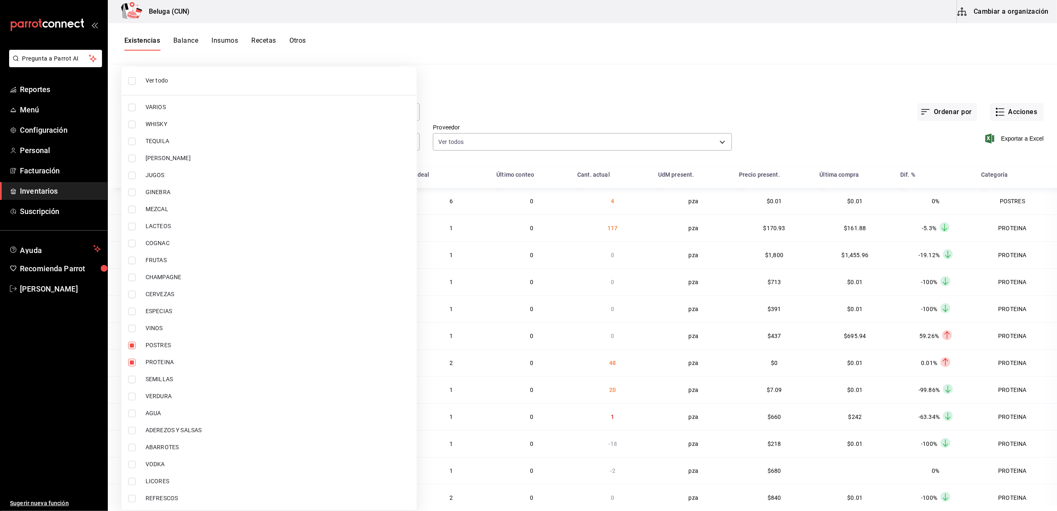
click at [510, 98] on div at bounding box center [528, 255] width 1057 height 511
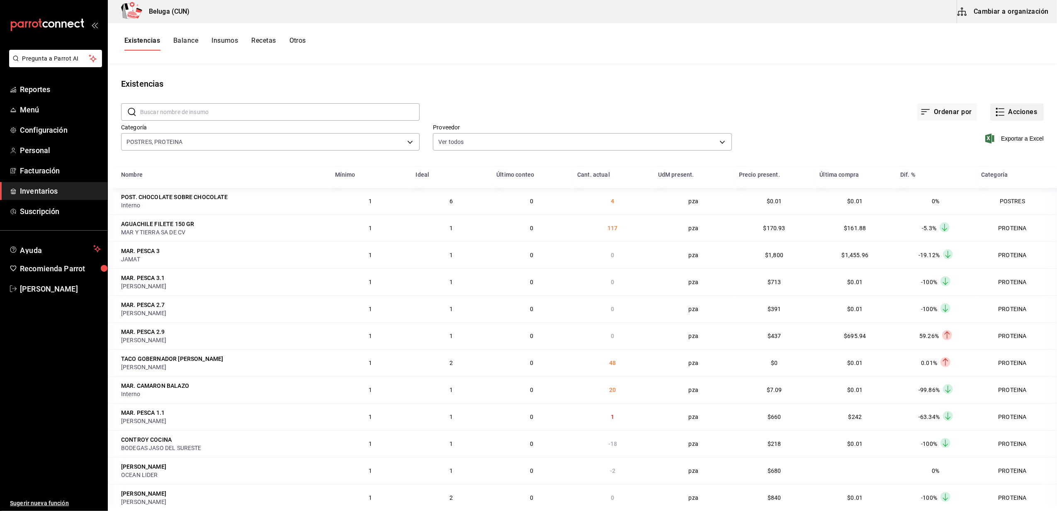
click at [1002, 109] on button "Acciones" at bounding box center [1017, 111] width 54 height 17
click at [795, 72] on div at bounding box center [528, 255] width 1057 height 511
click at [1014, 138] on span "Exportar a Excel" at bounding box center [1015, 139] width 57 height 10
click at [65, 287] on span "[PERSON_NAME]" at bounding box center [60, 288] width 81 height 11
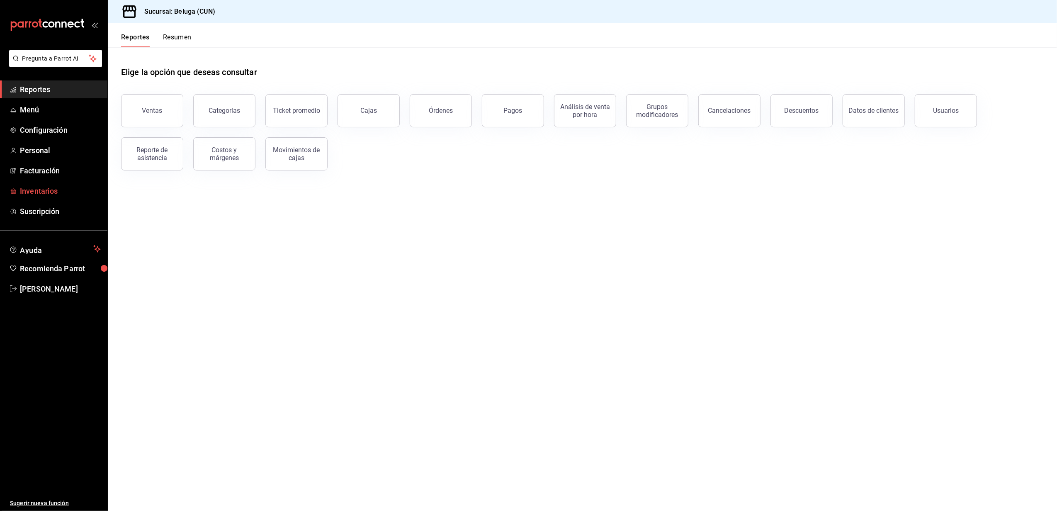
click at [51, 192] on span "Inventarios" at bounding box center [60, 190] width 81 height 11
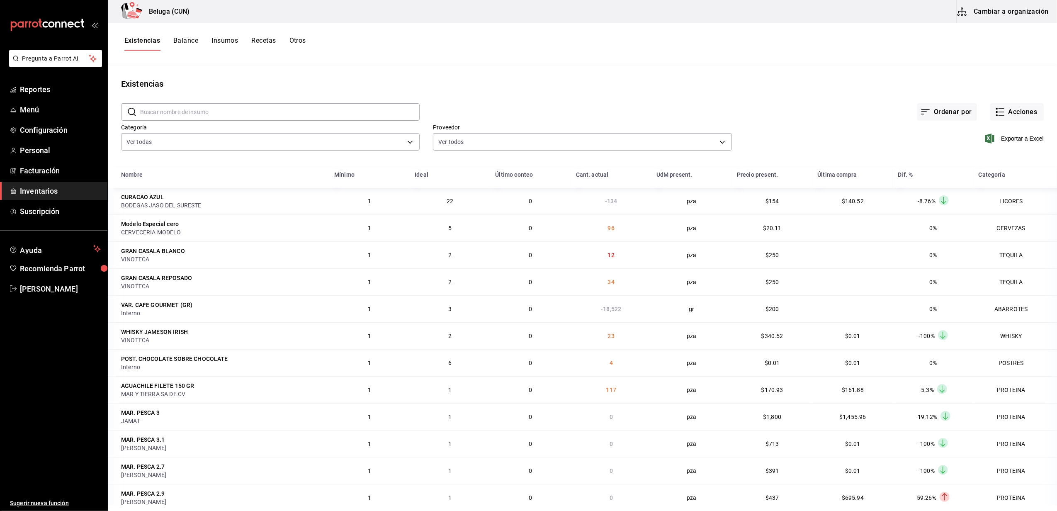
click at [1019, 122] on div "Exportar a Excel" at bounding box center [888, 132] width 312 height 42
click at [1011, 110] on button "Acciones" at bounding box center [1017, 111] width 54 height 17
click at [981, 202] on span "Merma" at bounding box center [1009, 201] width 70 height 9
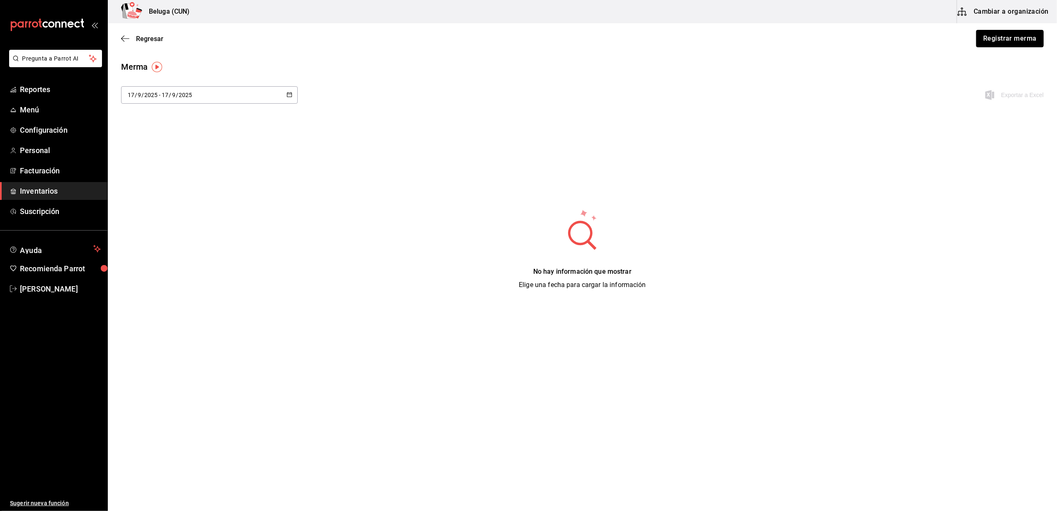
click at [1006, 38] on button "Registrar merma" at bounding box center [1010, 38] width 68 height 17
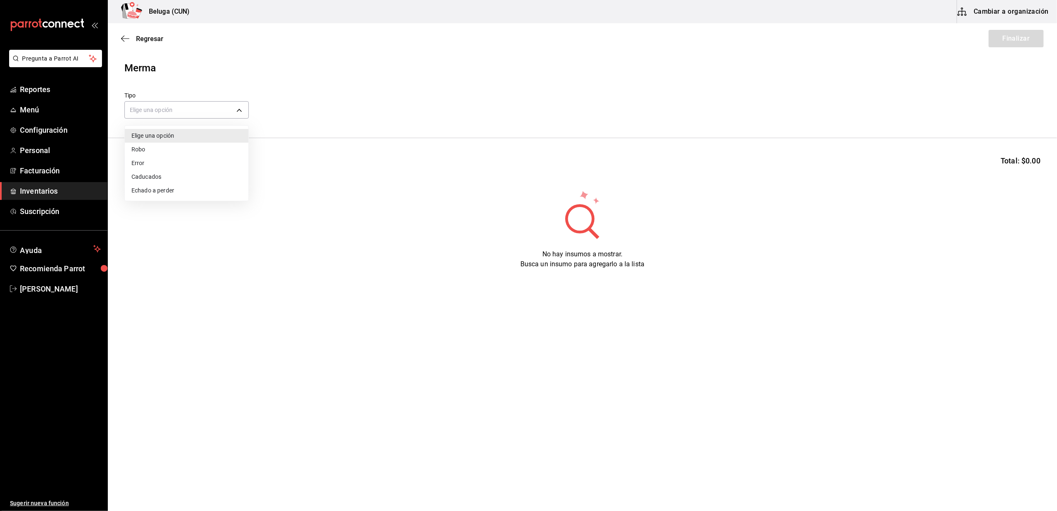
click at [241, 109] on body "Pregunta a Parrot AI Reportes Menú Configuración Personal Facturación Inventari…" at bounding box center [528, 232] width 1057 height 464
click at [155, 166] on li "Error" at bounding box center [187, 163] width 124 height 14
type input "ERROR"
click at [165, 166] on input at bounding box center [166, 163] width 83 height 17
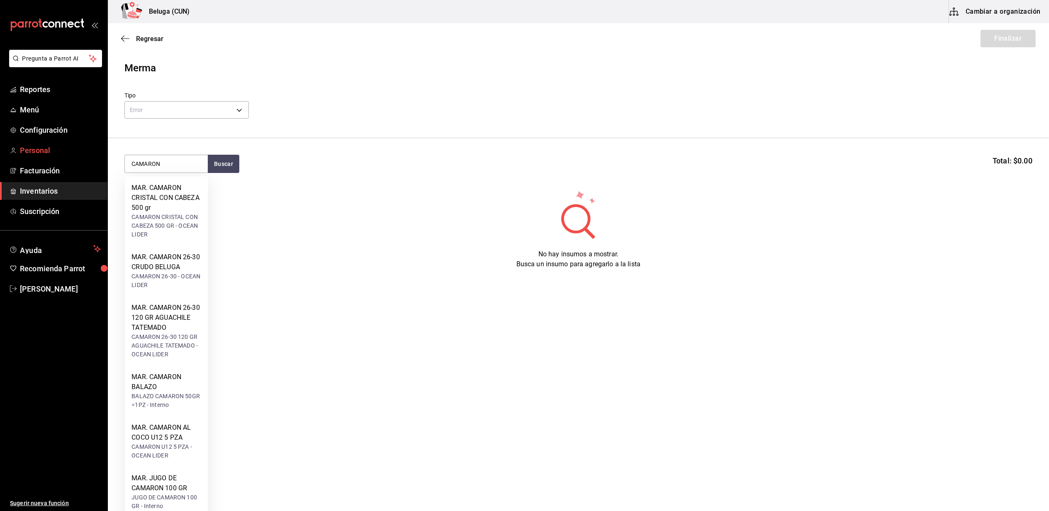
drag, startPoint x: 168, startPoint y: 162, endPoint x: 67, endPoint y: 153, distance: 101.2
click at [70, 155] on div "Pregunta a Parrot AI Reportes Menú Configuración Personal Facturación Inventari…" at bounding box center [524, 232] width 1049 height 464
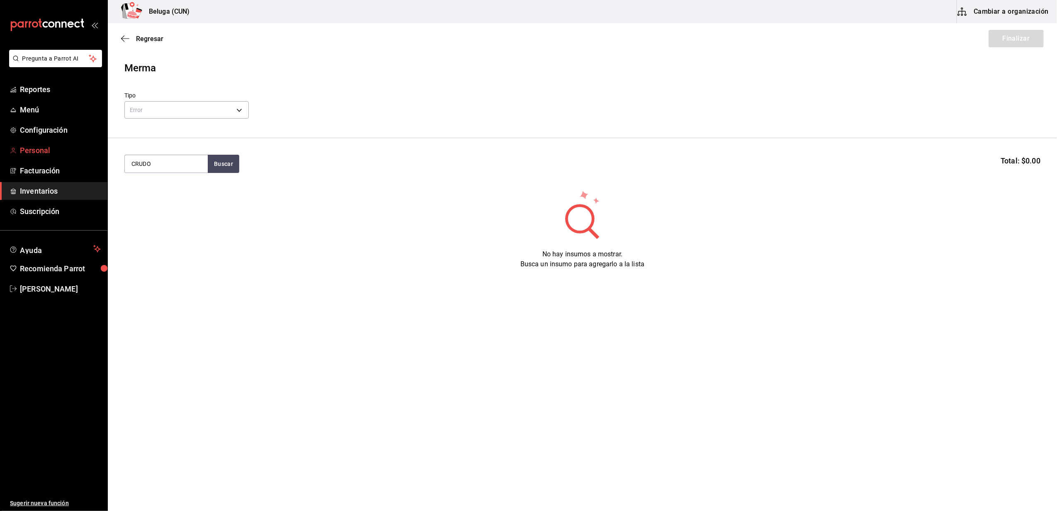
type input "CRUDO"
click at [146, 197] on div "MAR. CAMARON 26-30 CRUDO BELUGA" at bounding box center [166, 193] width 70 height 20
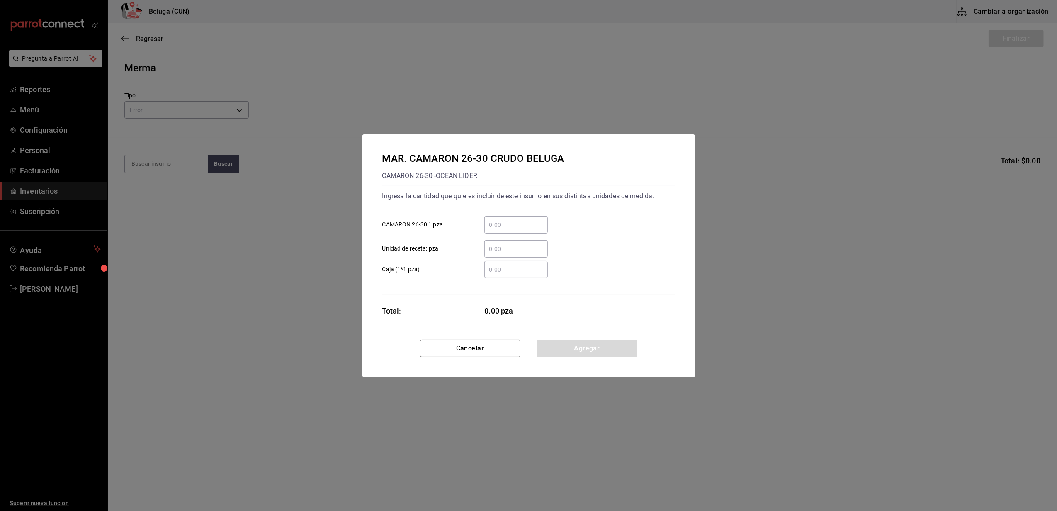
click at [504, 230] on div "​" at bounding box center [515, 224] width 63 height 17
click at [504, 230] on input "​ CAMARON 26-30 1 pza" at bounding box center [515, 225] width 63 height 10
type input "9"
click at [463, 256] on div "​ Caja (1*1 pza)" at bounding box center [525, 266] width 299 height 24
click at [509, 272] on input "​ Caja (1*1 pza)" at bounding box center [515, 270] width 63 height 10
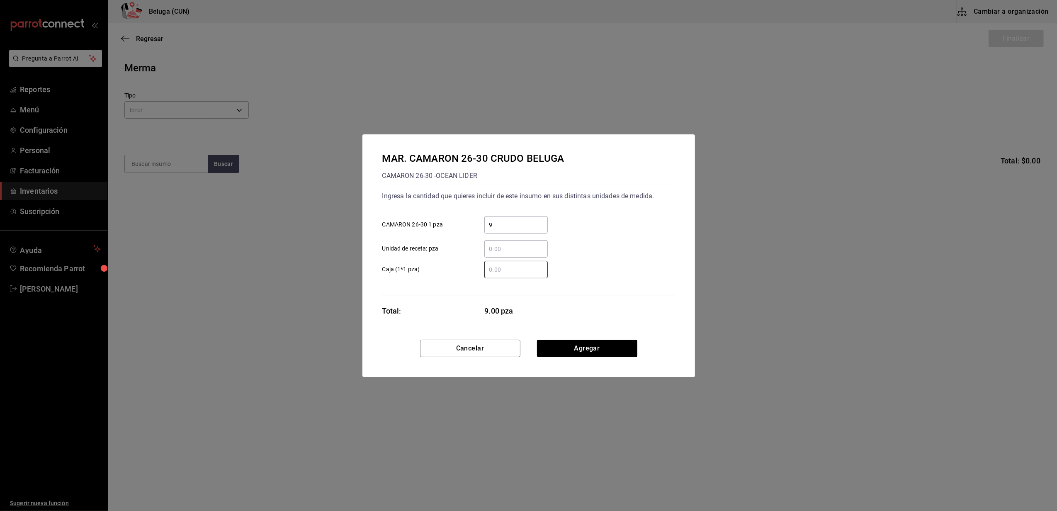
click at [444, 244] on label "​ Unidad de receta: pza" at bounding box center [464, 248] width 165 height 17
click at [484, 244] on input "​ Unidad de receta: pza" at bounding box center [515, 249] width 63 height 10
click at [581, 348] on button "Agregar" at bounding box center [587, 348] width 100 height 17
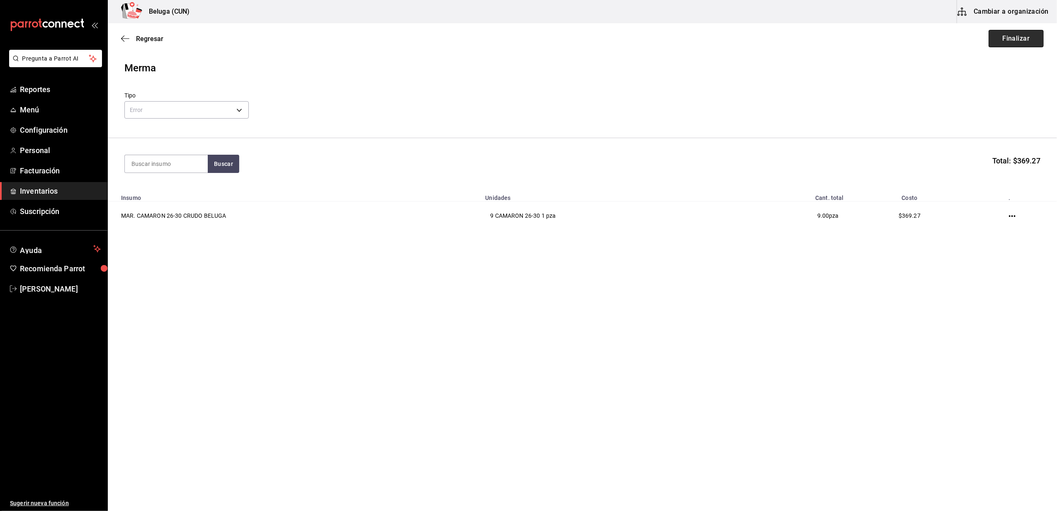
click at [1002, 42] on button "Finalizar" at bounding box center [1016, 38] width 55 height 17
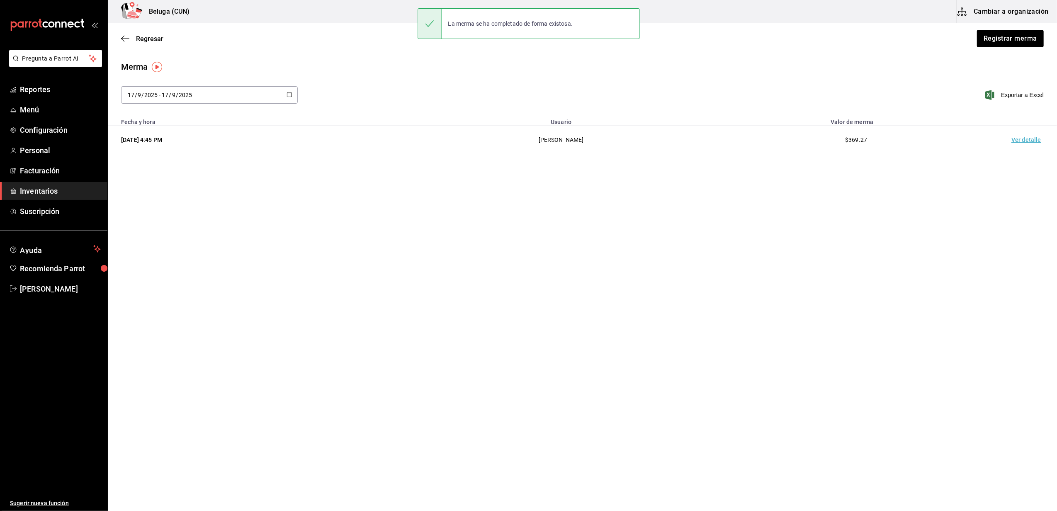
click at [1026, 144] on td "Ver detalle" at bounding box center [1028, 140] width 58 height 29
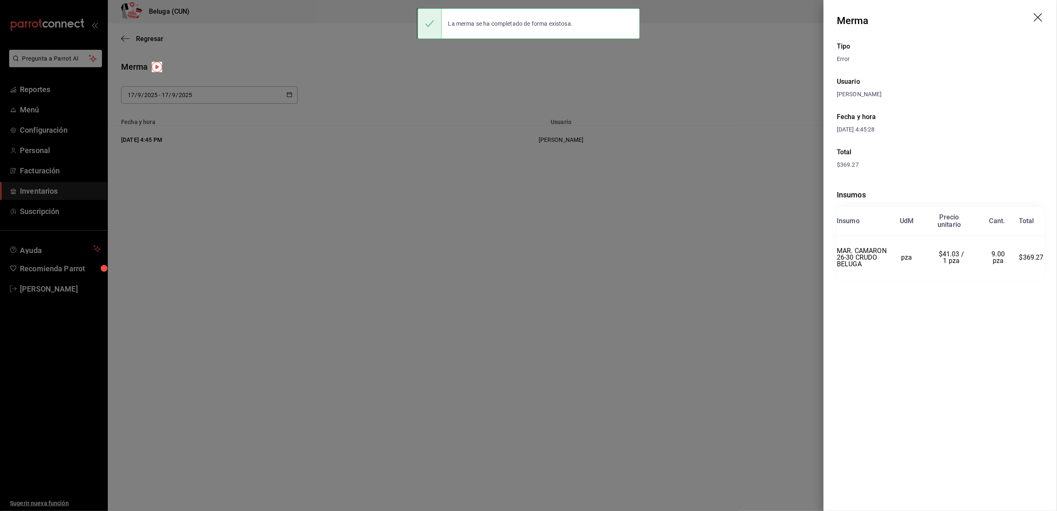
click at [1041, 13] on icon "drag" at bounding box center [1039, 18] width 10 height 10
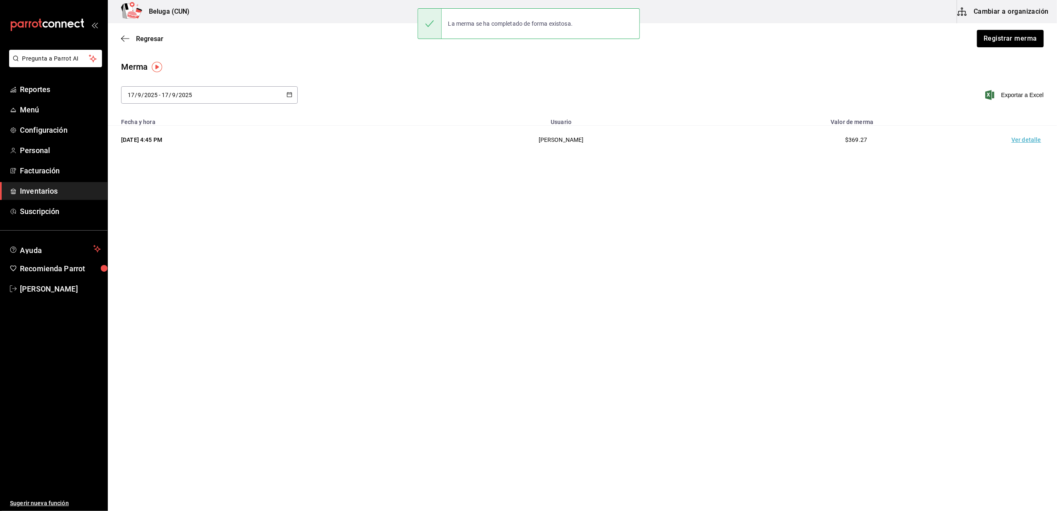
click at [604, 229] on main "Regresar Registrar merma Merma 2025-09-17 17 / 9 / 2025 - 2025-09-17 17 / 9 / 2…" at bounding box center [582, 243] width 949 height 441
click at [1009, 39] on button "Registrar merma" at bounding box center [1010, 38] width 68 height 17
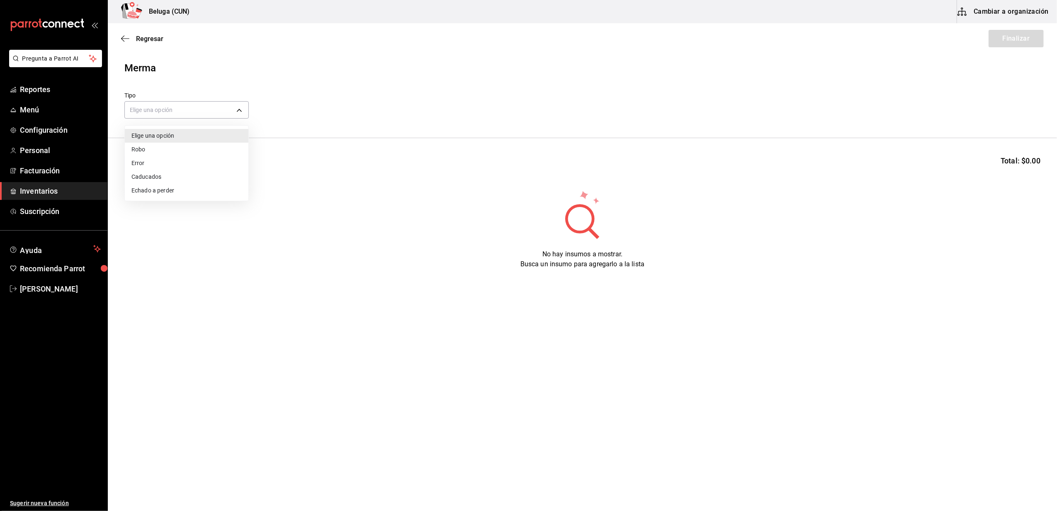
click at [234, 102] on body "Pregunta a Parrot AI Reportes Menú Configuración Personal Facturación Inventari…" at bounding box center [528, 232] width 1057 height 464
click at [145, 162] on li "Error" at bounding box center [187, 163] width 124 height 14
type input "ERROR"
click at [166, 166] on input at bounding box center [166, 163] width 83 height 17
type input "CRUD"
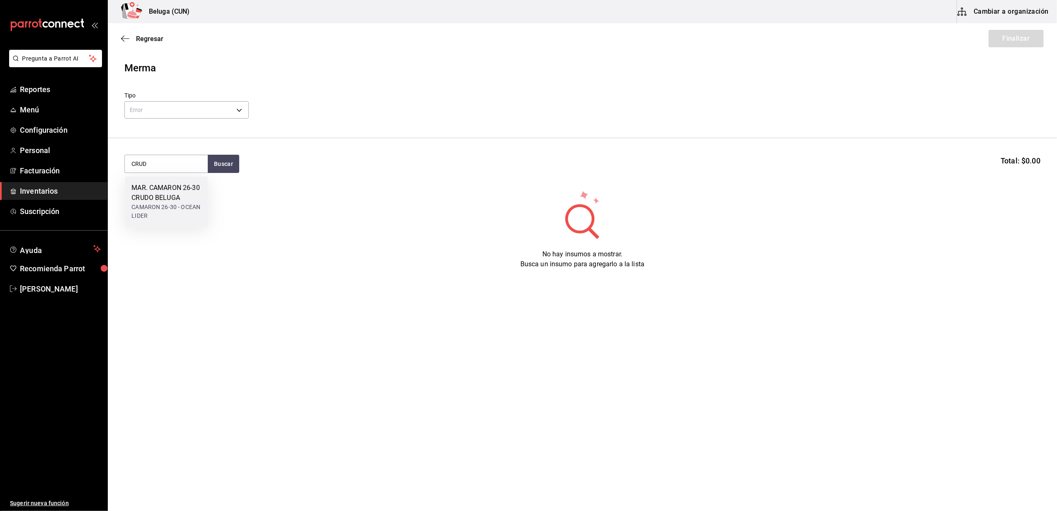
click at [168, 196] on div "MAR. CAMARON 26-30 CRUDO BELUGA" at bounding box center [166, 193] width 70 height 20
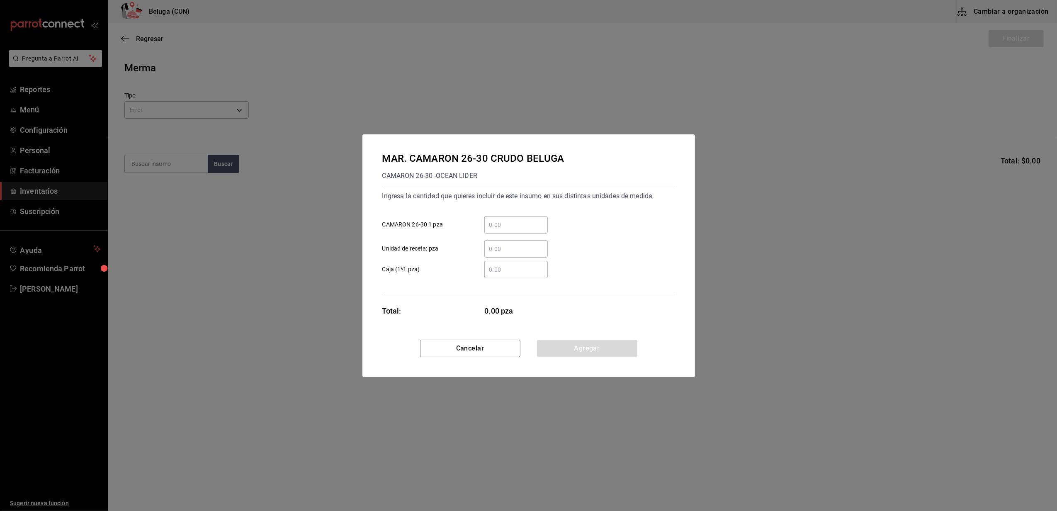
click at [525, 220] on input "​ CAMARON 26-30 1 pza" at bounding box center [515, 225] width 63 height 10
type input "2"
drag, startPoint x: 468, startPoint y: 265, endPoint x: 471, endPoint y: 270, distance: 6.0
click at [468, 265] on label "​ Caja (1*1 pza)" at bounding box center [464, 269] width 165 height 17
click at [484, 265] on input "​ Caja (1*1 pza)" at bounding box center [515, 270] width 63 height 10
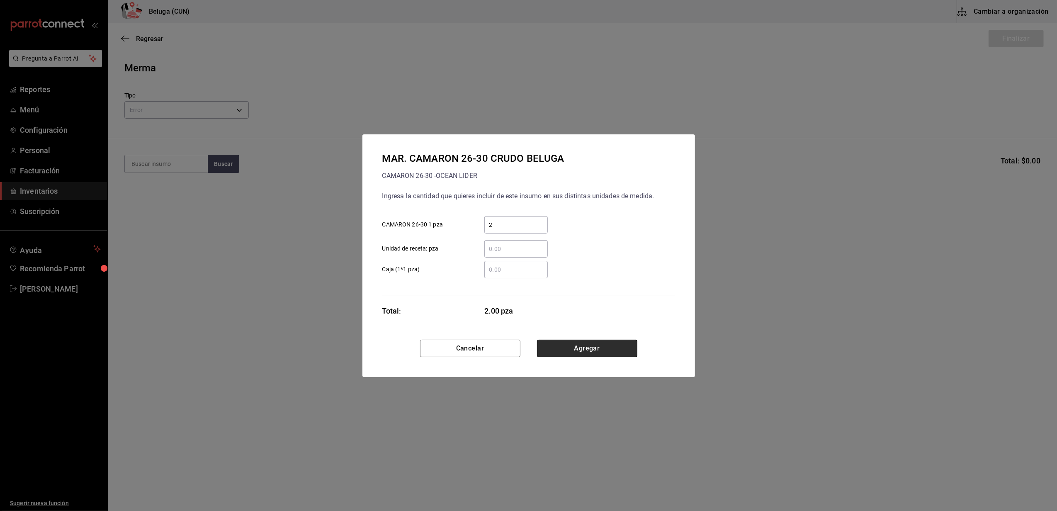
click at [575, 350] on button "Agregar" at bounding box center [587, 348] width 100 height 17
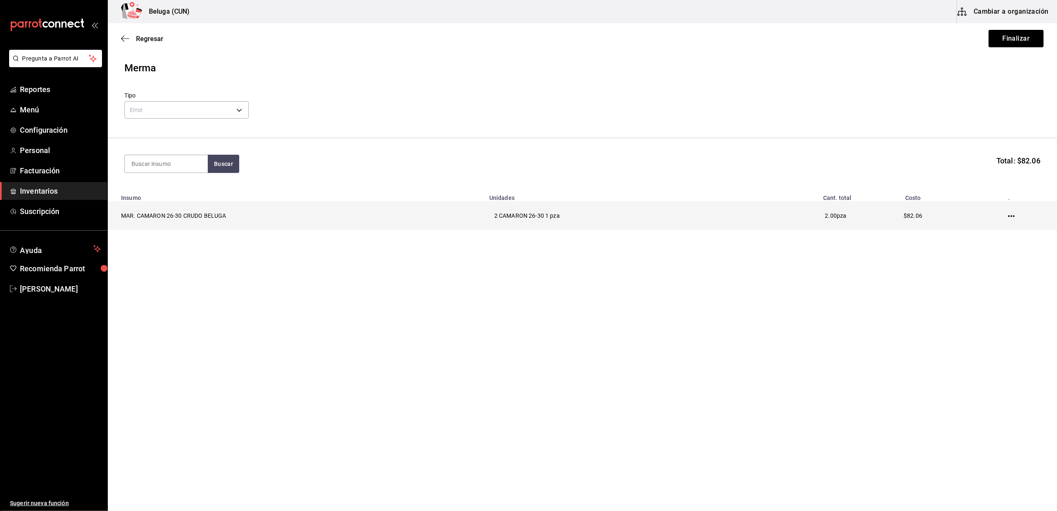
click at [1015, 217] on icon "button" at bounding box center [1011, 216] width 7 height 2
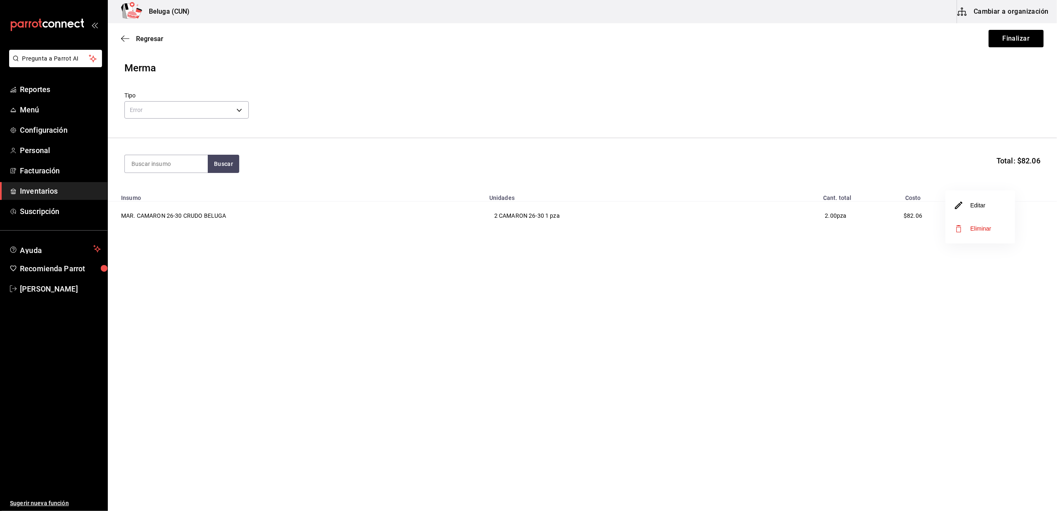
click at [990, 229] on span "Eliminar" at bounding box center [981, 228] width 21 height 7
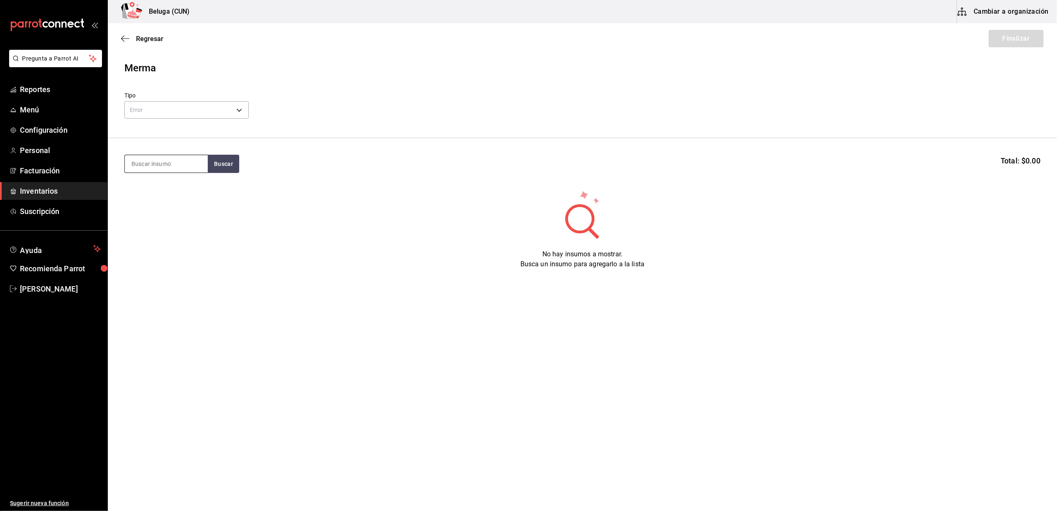
click at [172, 165] on input at bounding box center [166, 163] width 83 height 17
type input "COCIDO"
click at [150, 191] on div "MAR. CAMARON 26-30 COCIDO BELUGA" at bounding box center [166, 193] width 70 height 20
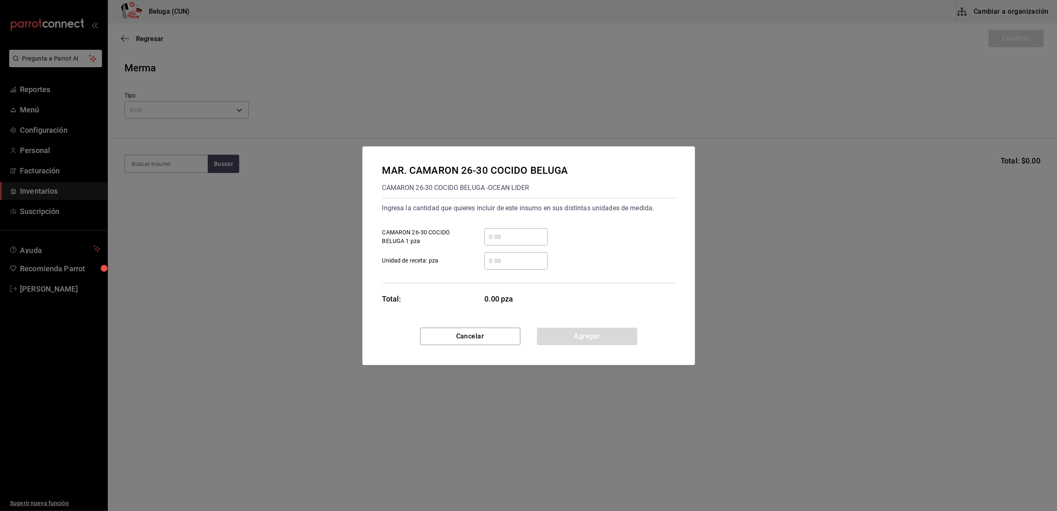
click at [530, 236] on input "​ CAMARON 26-30 COCIDO BELUGA 1 pza" at bounding box center [515, 237] width 63 height 10
type input "2"
click at [430, 292] on div "MAR. CAMARON 26-30 COCIDO BELUGA CAMARON 26-30 COCIDO BELUGA - OCEAN LIDER Ingr…" at bounding box center [529, 236] width 333 height 181
click at [601, 337] on button "Agregar" at bounding box center [587, 336] width 100 height 17
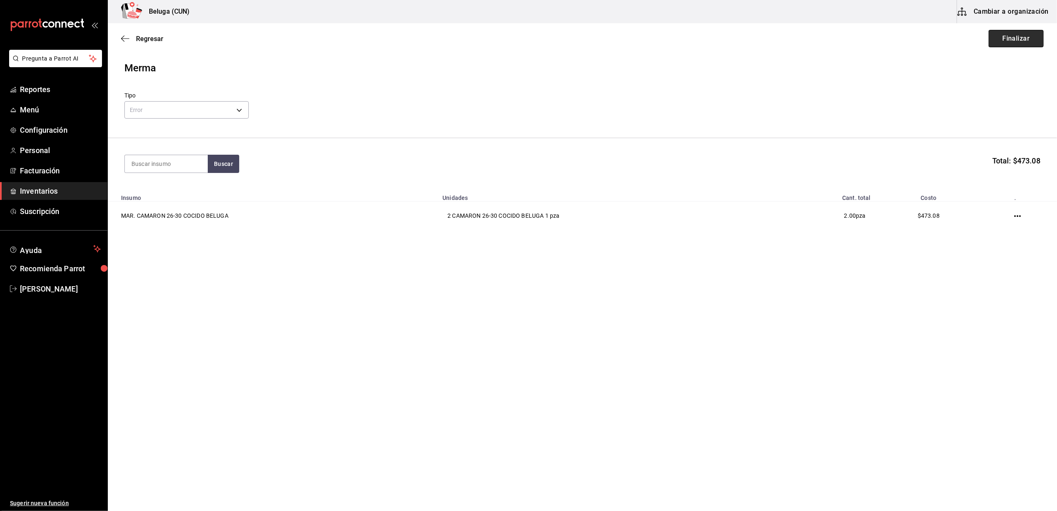
click at [1026, 35] on button "Finalizar" at bounding box center [1016, 38] width 55 height 17
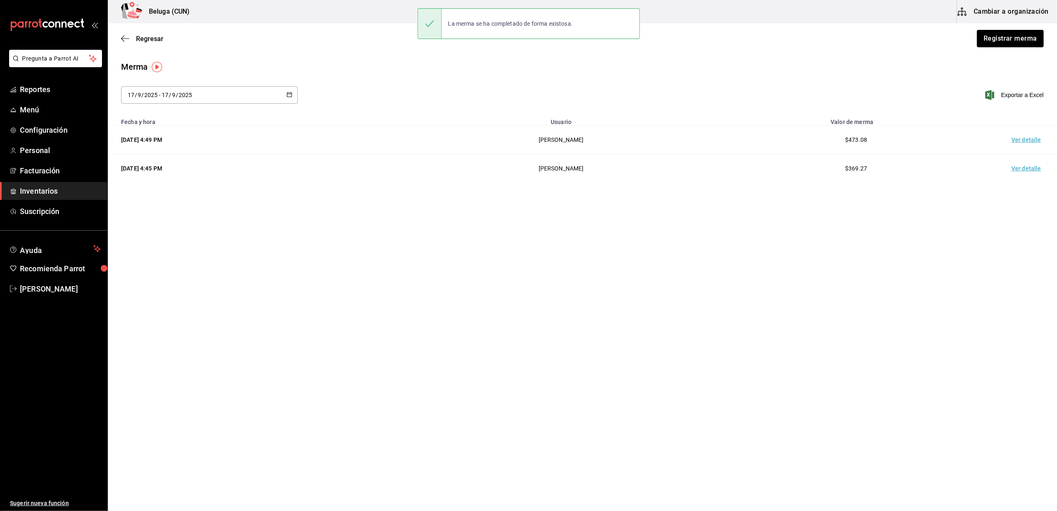
click at [1031, 143] on td "Ver detalle" at bounding box center [1028, 140] width 58 height 29
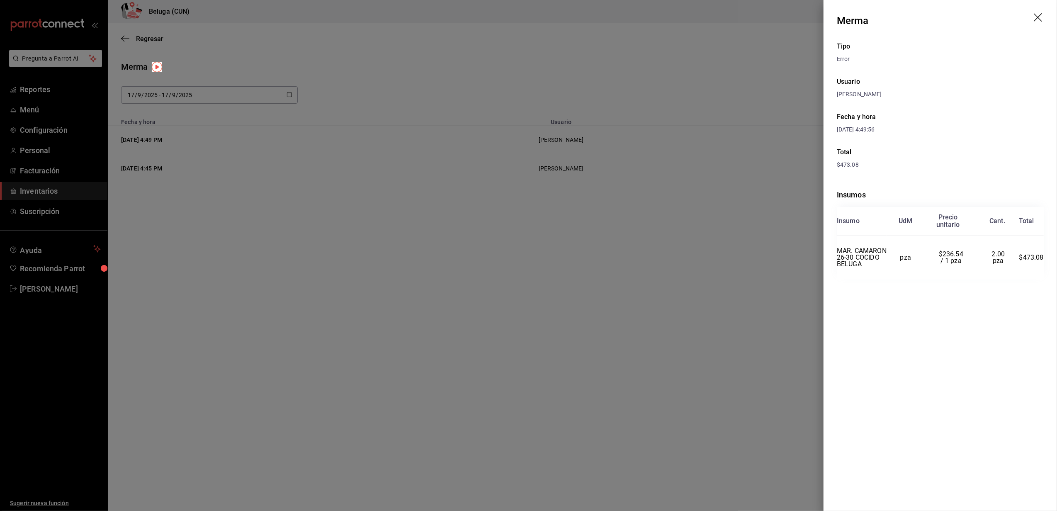
click at [1035, 19] on icon "drag" at bounding box center [1039, 18] width 10 height 10
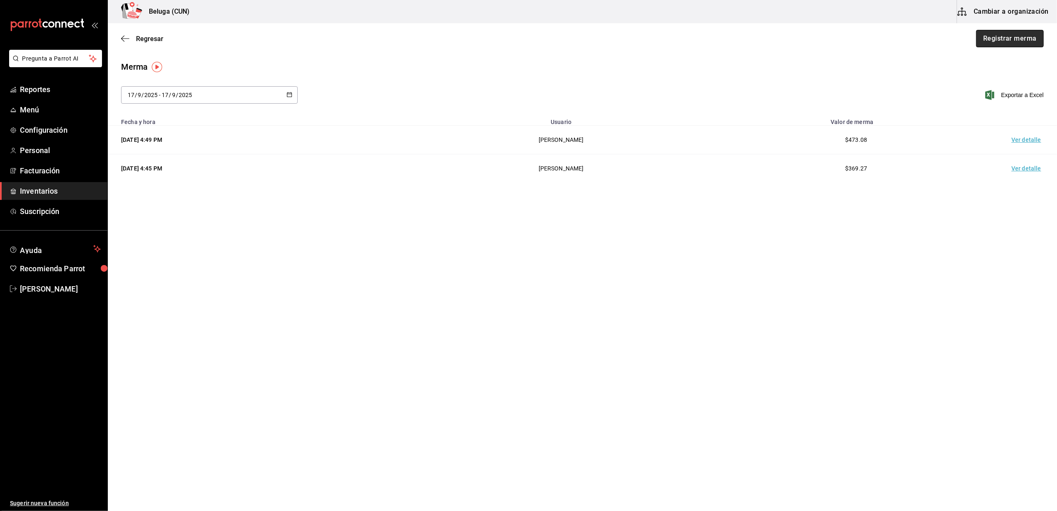
click at [998, 39] on button "Registrar merma" at bounding box center [1010, 38] width 68 height 17
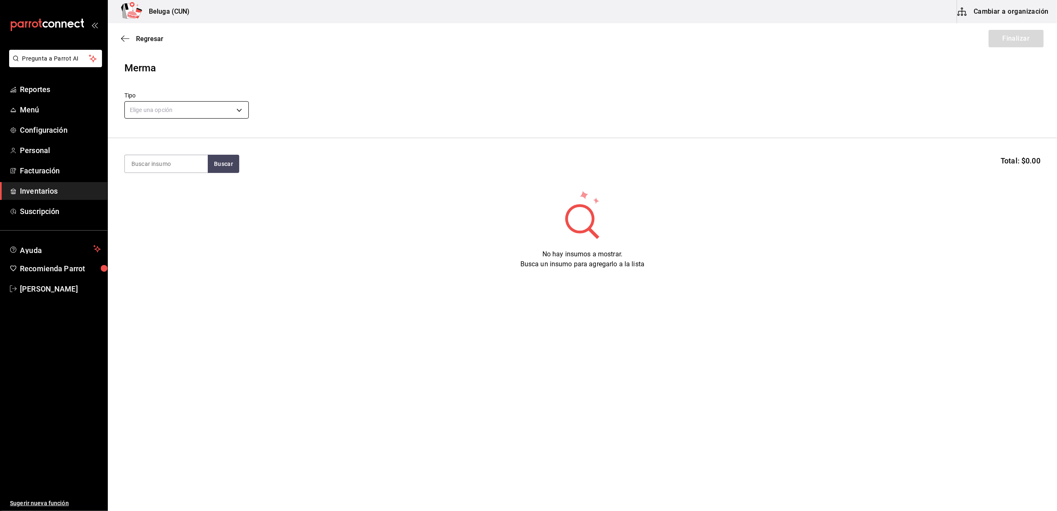
click at [240, 103] on body "Pregunta a Parrot AI Reportes Menú Configuración Personal Facturación Inventari…" at bounding box center [528, 232] width 1057 height 464
click at [151, 158] on li "Error" at bounding box center [187, 163] width 124 height 14
type input "ERROR"
click at [177, 174] on section "Buscar Total: $0.00" at bounding box center [582, 163] width 949 height 51
click at [177, 167] on input at bounding box center [166, 163] width 83 height 17
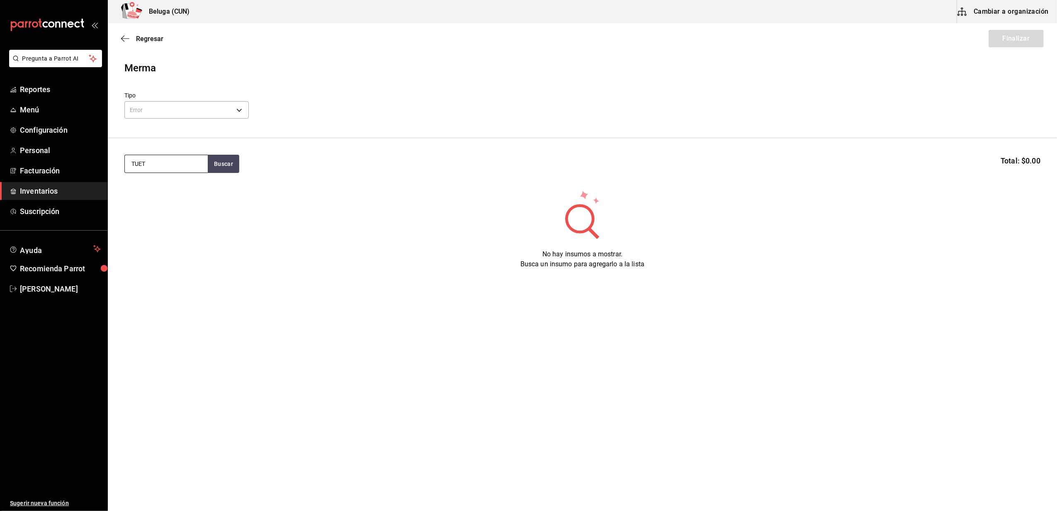
type input "TUET"
click at [173, 193] on div "CAR. TUETANOS 1 PZA" at bounding box center [166, 188] width 70 height 10
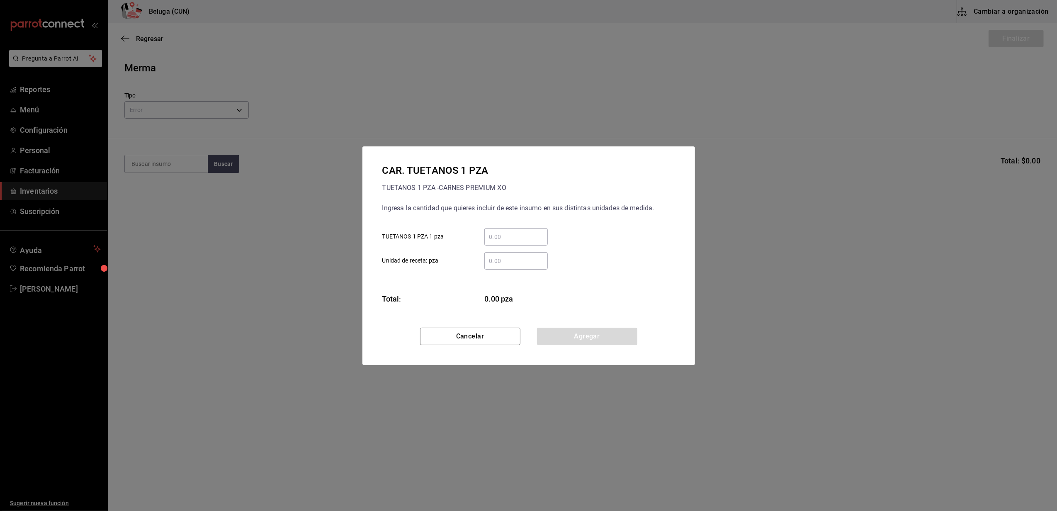
click at [533, 230] on div "​" at bounding box center [515, 236] width 63 height 17
click at [533, 232] on input "​ TUETANOS 1 PZA 1 pza" at bounding box center [515, 237] width 63 height 10
type input "1"
type input "11"
drag, startPoint x: 448, startPoint y: 271, endPoint x: 500, endPoint y: 284, distance: 53.4
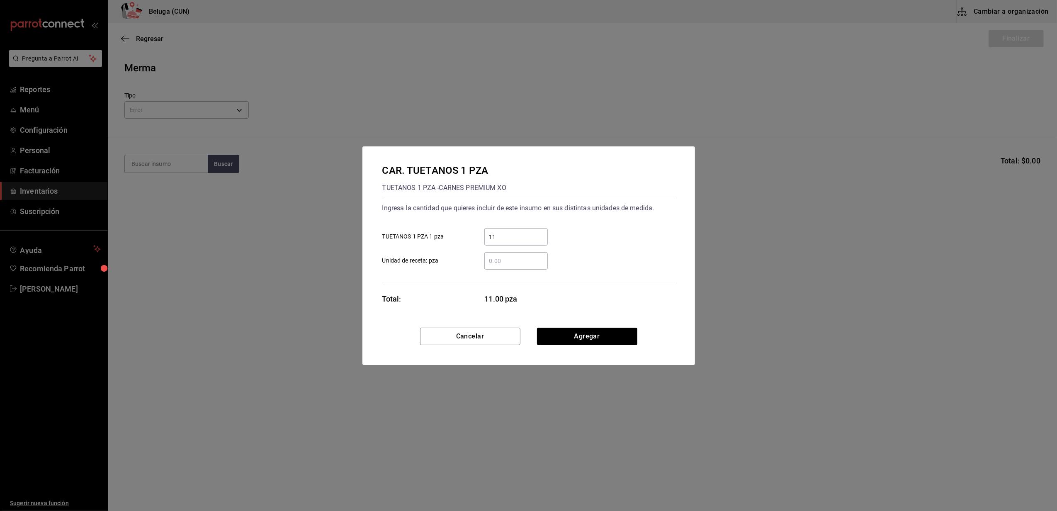
click at [450, 271] on div "Ingresa la cantidad que quieres incluir de este insumo en sus distintas unidade…" at bounding box center [528, 240] width 293 height 85
click at [571, 338] on button "Agregar" at bounding box center [587, 336] width 100 height 17
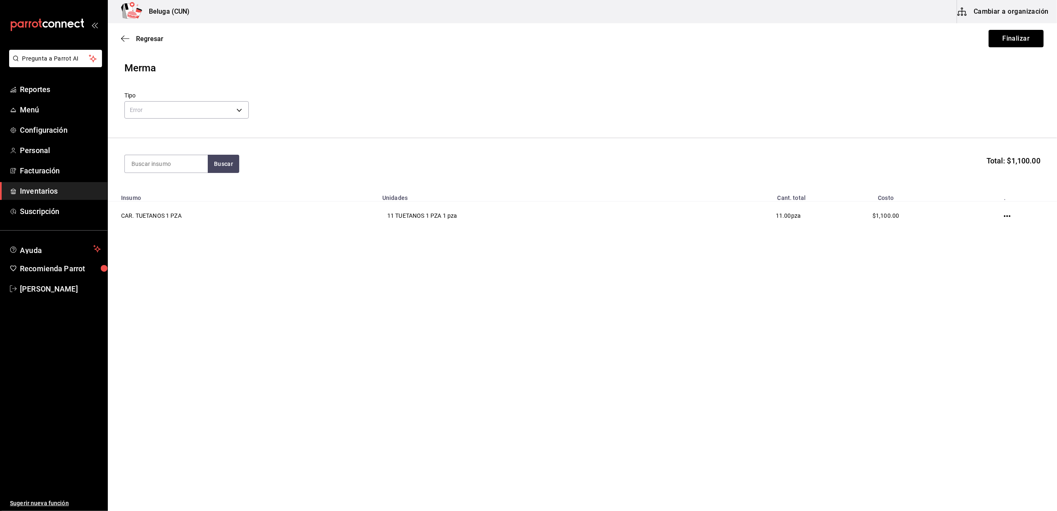
click at [1027, 45] on button "Finalizar" at bounding box center [1016, 38] width 55 height 17
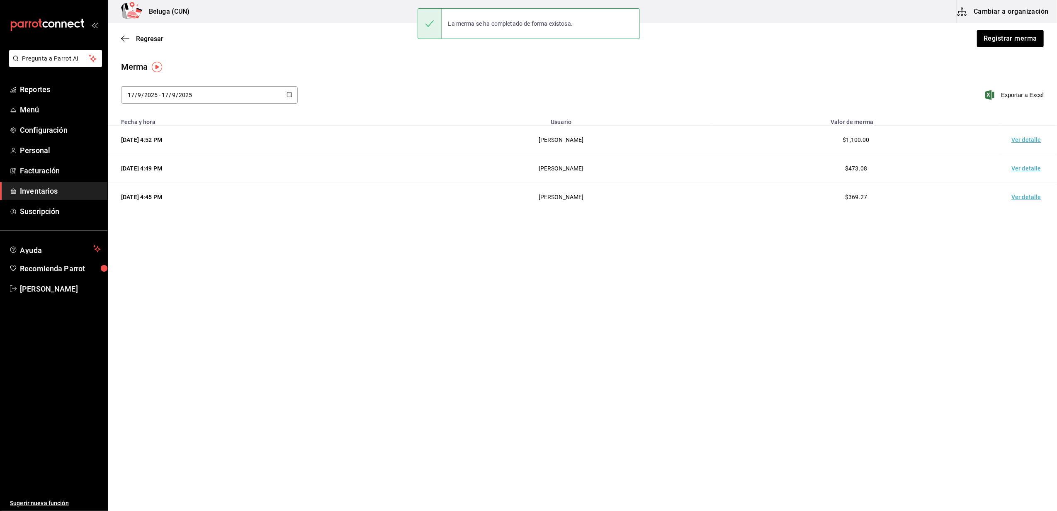
click at [1020, 134] on td "Ver detalle" at bounding box center [1028, 140] width 58 height 29
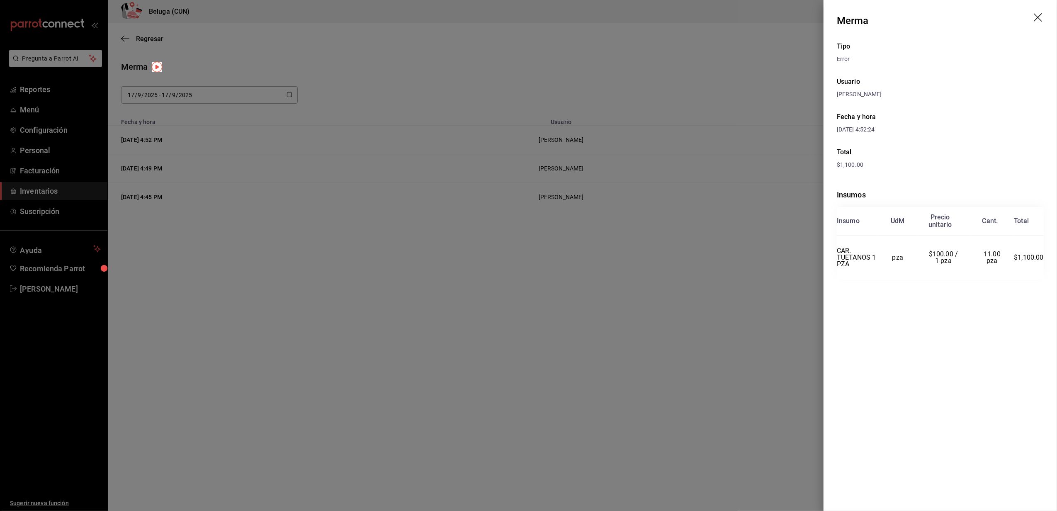
click at [1039, 14] on icon "drag" at bounding box center [1039, 18] width 10 height 10
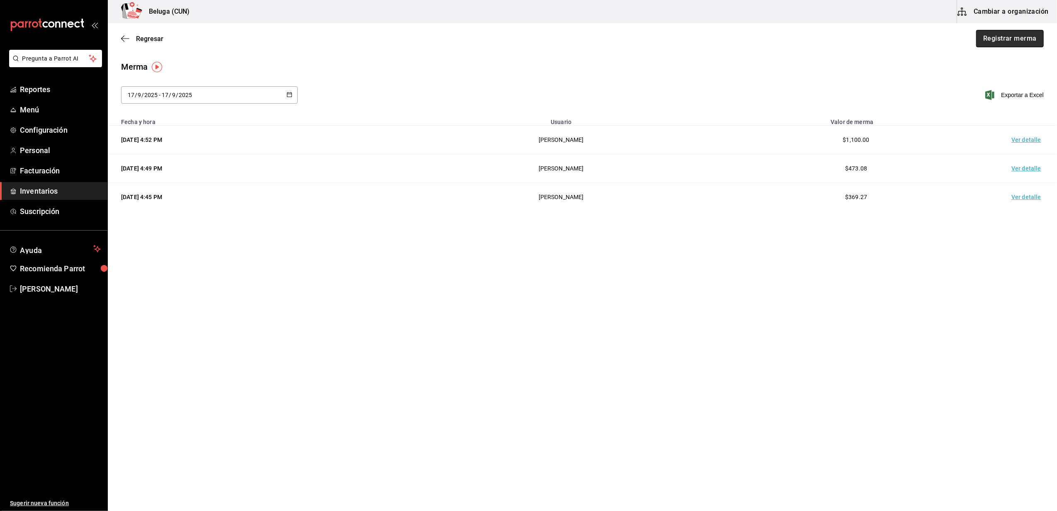
click at [1015, 44] on button "Registrar merma" at bounding box center [1010, 38] width 68 height 17
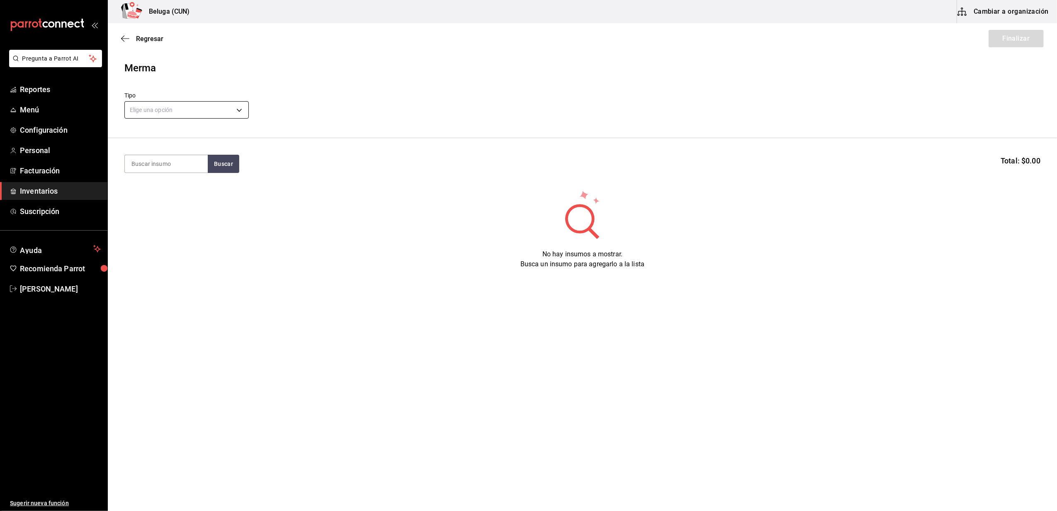
click at [223, 109] on body "Pregunta a Parrot AI Reportes Menú Configuración Personal Facturación Inventari…" at bounding box center [528, 232] width 1057 height 464
click at [158, 164] on li "Error" at bounding box center [187, 163] width 124 height 14
type input "ERROR"
click at [183, 160] on input at bounding box center [166, 163] width 83 height 17
type input "SASHIM"
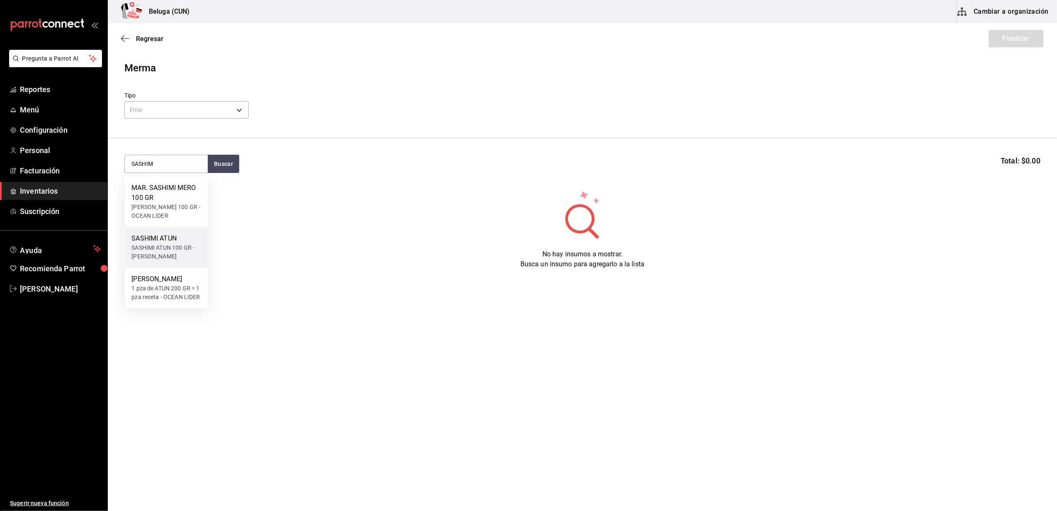
click at [161, 243] on div "SASHIMI ATUN 100 GR - CARLOS ALFONSO TAPIA VARGAS" at bounding box center [166, 251] width 70 height 17
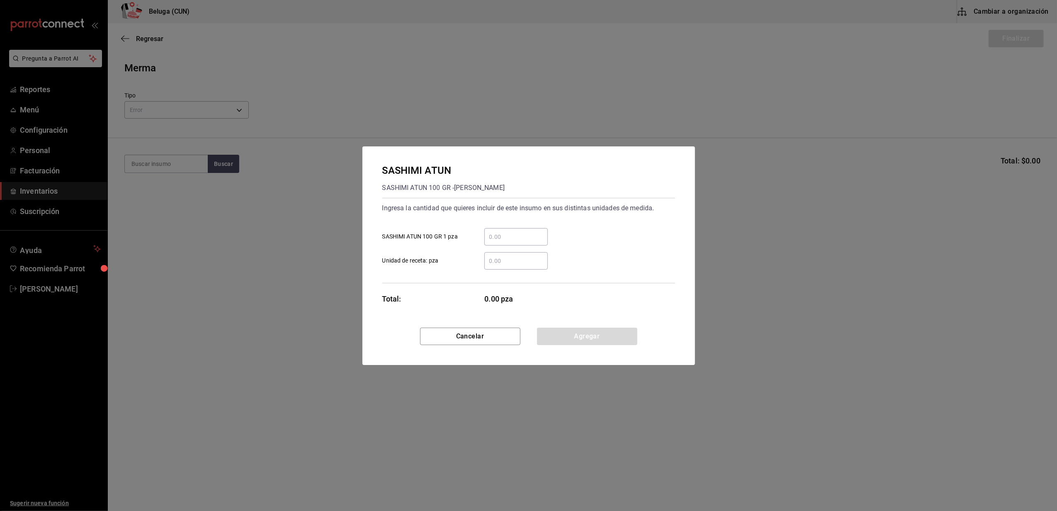
click at [526, 228] on div "​" at bounding box center [515, 236] width 63 height 17
click at [526, 232] on input "​ SASHIMI ATUN 100 GR 1 pza" at bounding box center [515, 237] width 63 height 10
type input "1"
click at [445, 284] on div "SASHIMI ATUN SASHIMI ATUN 100 GR - CARLOS ALFONSO TAPIA VARGAS Ingresa la canti…" at bounding box center [529, 236] width 333 height 181
click at [584, 333] on button "Agregar" at bounding box center [587, 336] width 100 height 17
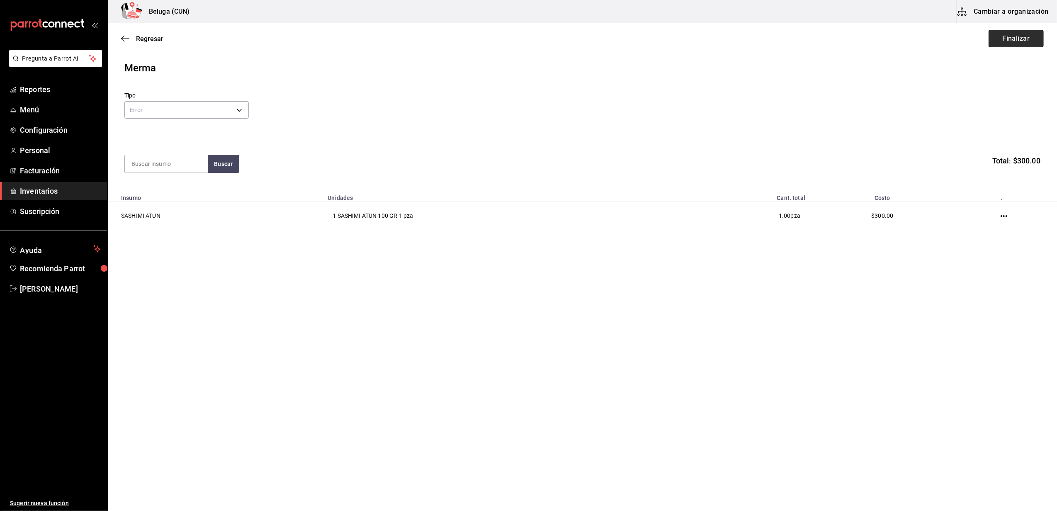
click at [1022, 40] on button "Finalizar" at bounding box center [1016, 38] width 55 height 17
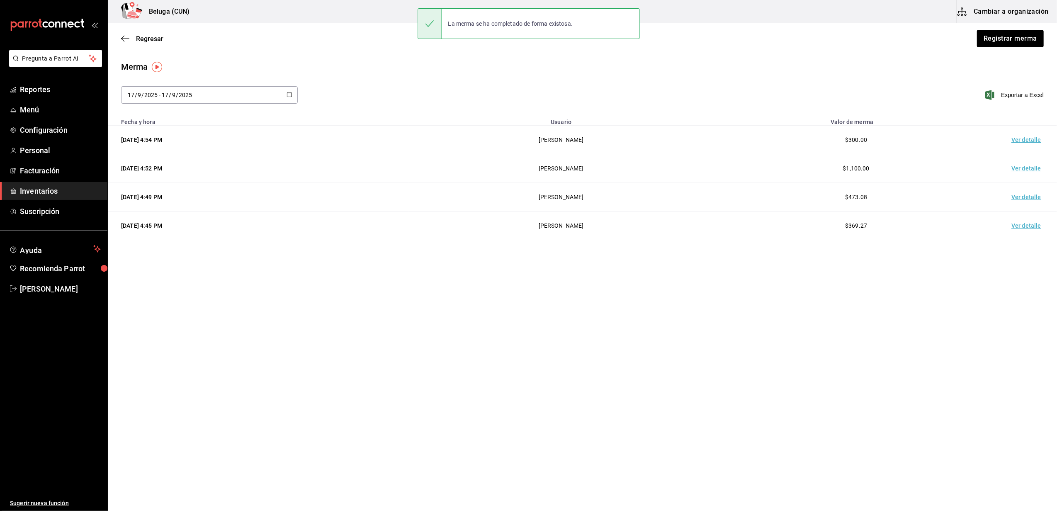
click at [1024, 140] on td "Ver detalle" at bounding box center [1028, 140] width 58 height 29
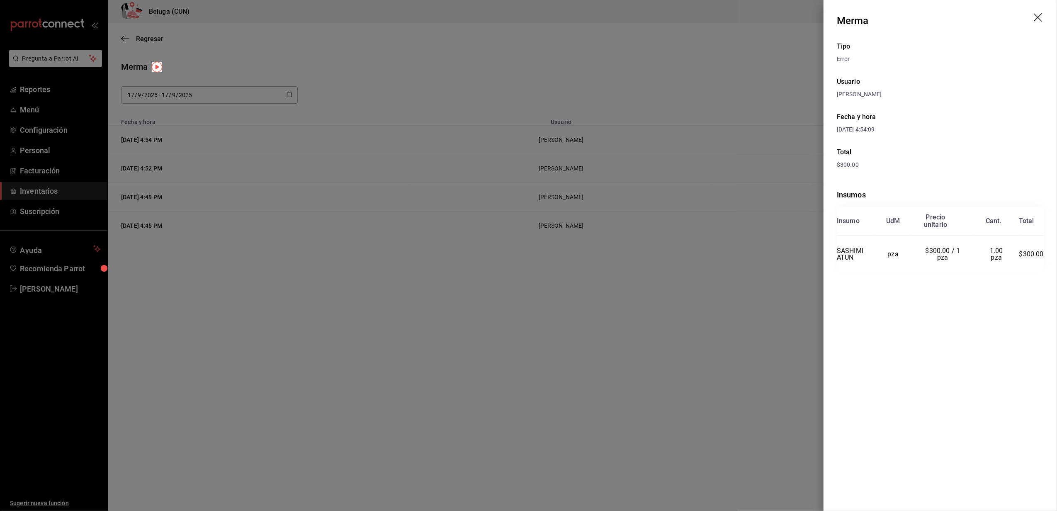
click at [1039, 17] on icon "drag" at bounding box center [1039, 18] width 10 height 10
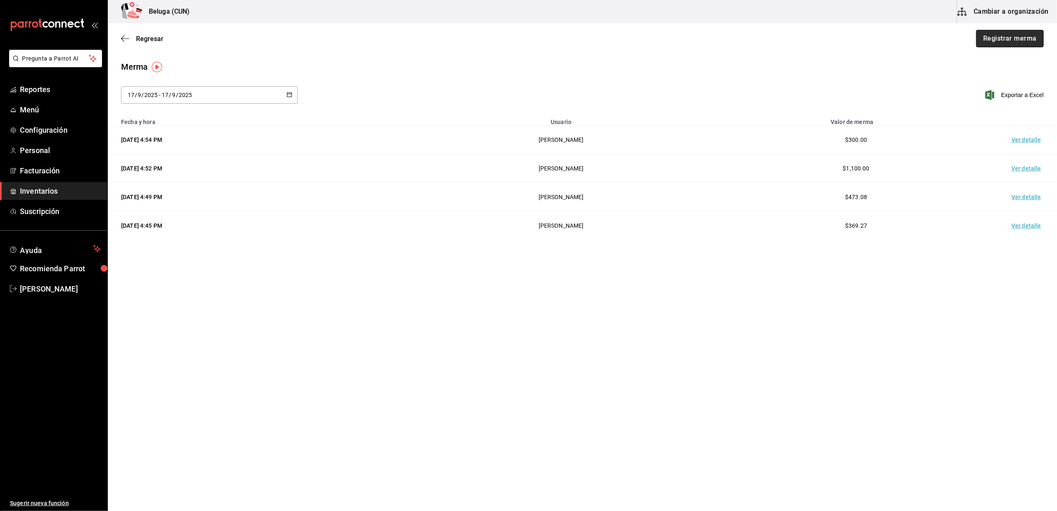
click at [1002, 39] on button "Registrar merma" at bounding box center [1010, 38] width 68 height 17
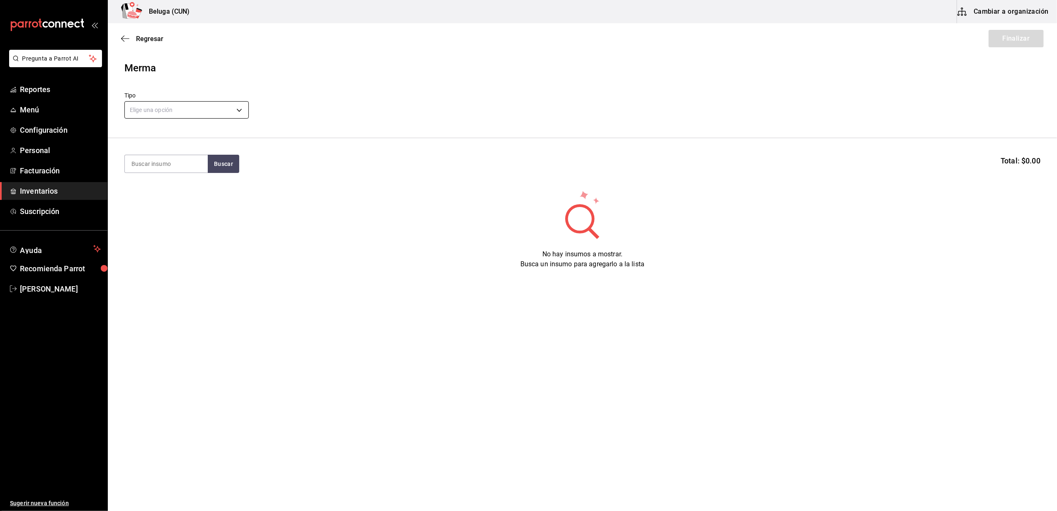
click at [242, 108] on body "Pregunta a Parrot AI Reportes Menú Configuración Personal Facturación Inventari…" at bounding box center [528, 232] width 1057 height 464
click at [162, 159] on li "Error" at bounding box center [187, 163] width 124 height 14
type input "ERROR"
click at [181, 175] on section "Buscar Total: $0.00" at bounding box center [582, 163] width 949 height 51
click at [189, 170] on input at bounding box center [166, 163] width 83 height 17
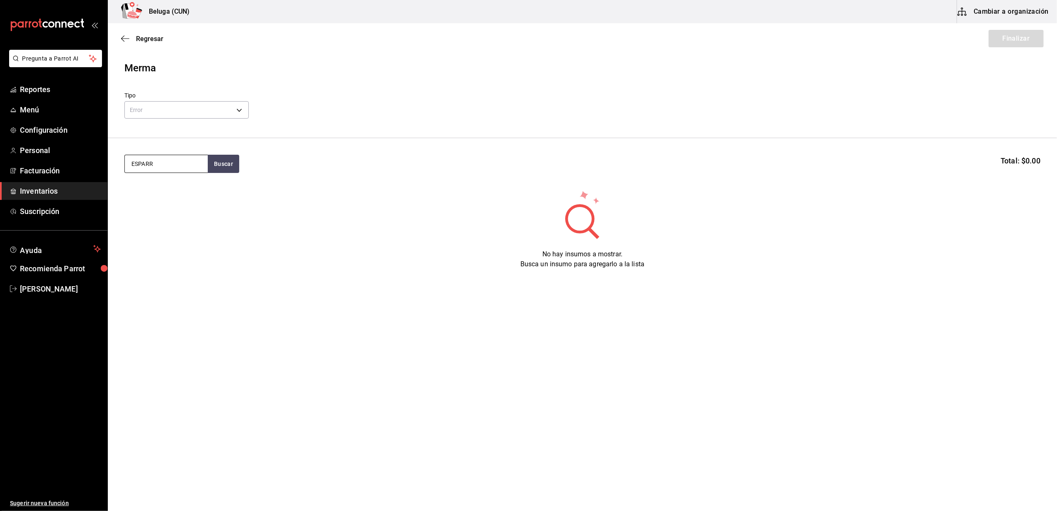
type input "ESPARR"
click at [156, 205] on div "1 pza de ESPARRAGOS RIB EYE 200 GR = 1 pza receta - CARNES PREMIUM XO" at bounding box center [166, 210] width 70 height 35
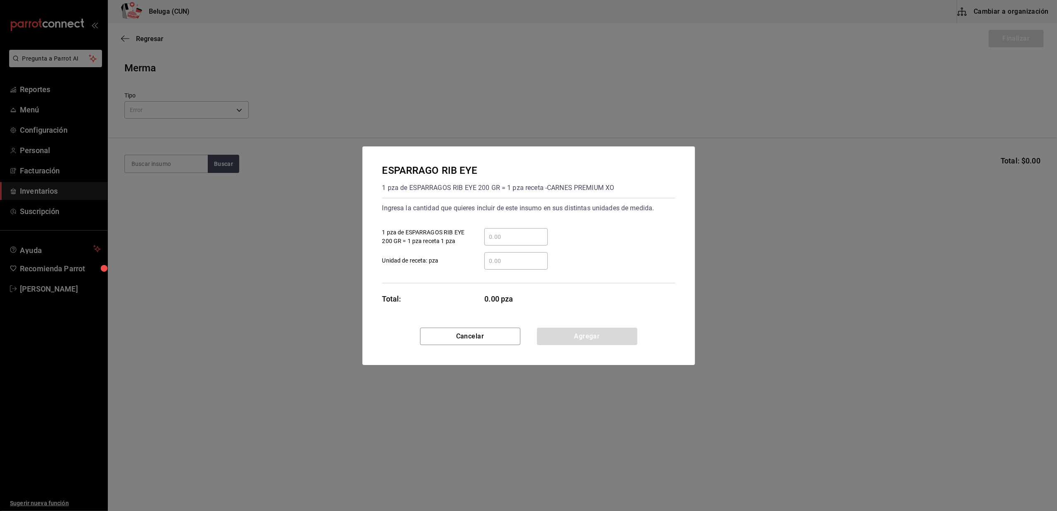
click at [530, 236] on input "​ 1 pza de ESPARRAGOS RIB EYE 200 GR = 1 pza receta 1 pza" at bounding box center [515, 237] width 63 height 10
type input "2"
click at [441, 267] on label "​ Unidad de receta: pza" at bounding box center [464, 260] width 165 height 17
click at [484, 266] on input "​ Unidad de receta: pza" at bounding box center [515, 261] width 63 height 10
click at [583, 338] on button "Agregar" at bounding box center [587, 336] width 100 height 17
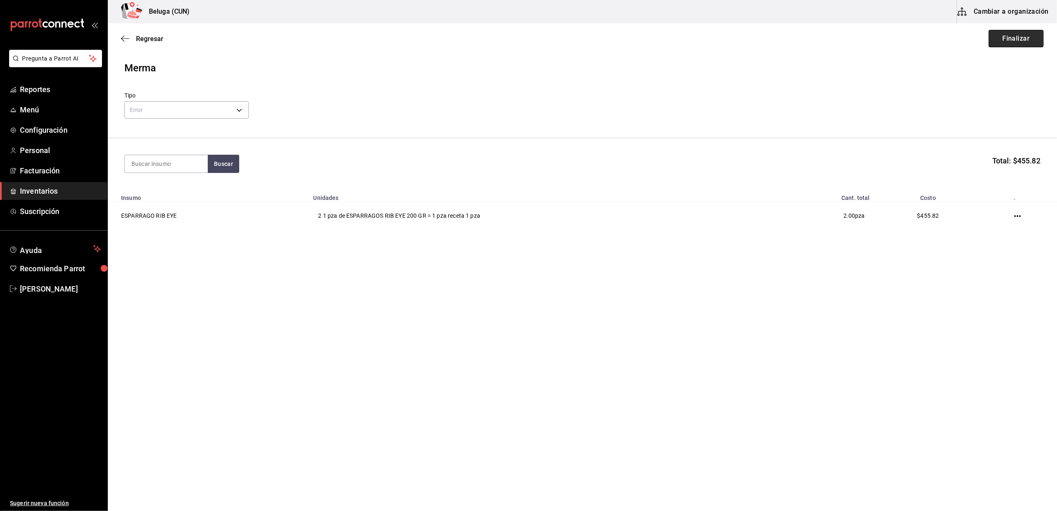
click at [1018, 45] on button "Finalizar" at bounding box center [1016, 38] width 55 height 17
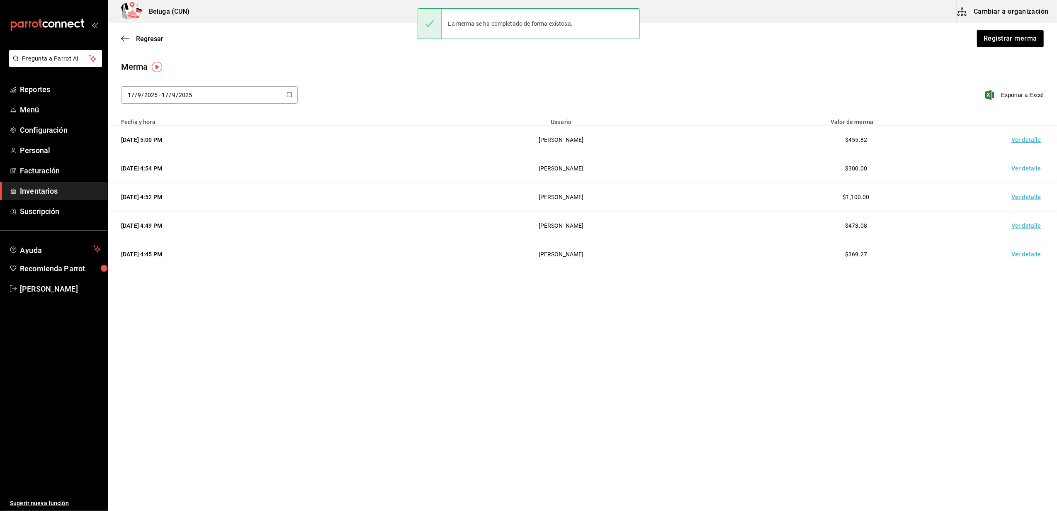
click at [1024, 142] on td "Ver detalle" at bounding box center [1028, 140] width 58 height 29
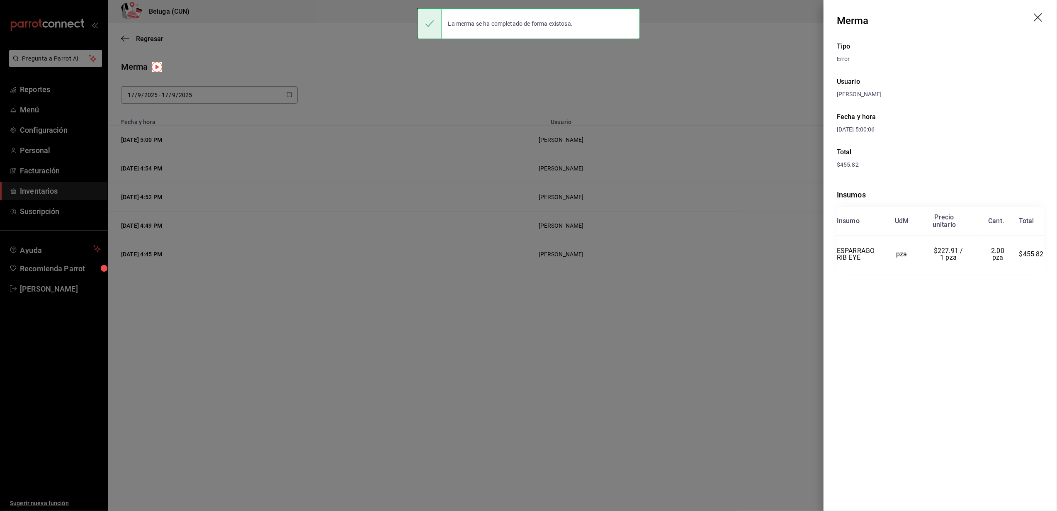
click at [1040, 19] on icon "drag" at bounding box center [1039, 18] width 10 height 10
